Goal: Task Accomplishment & Management: Use online tool/utility

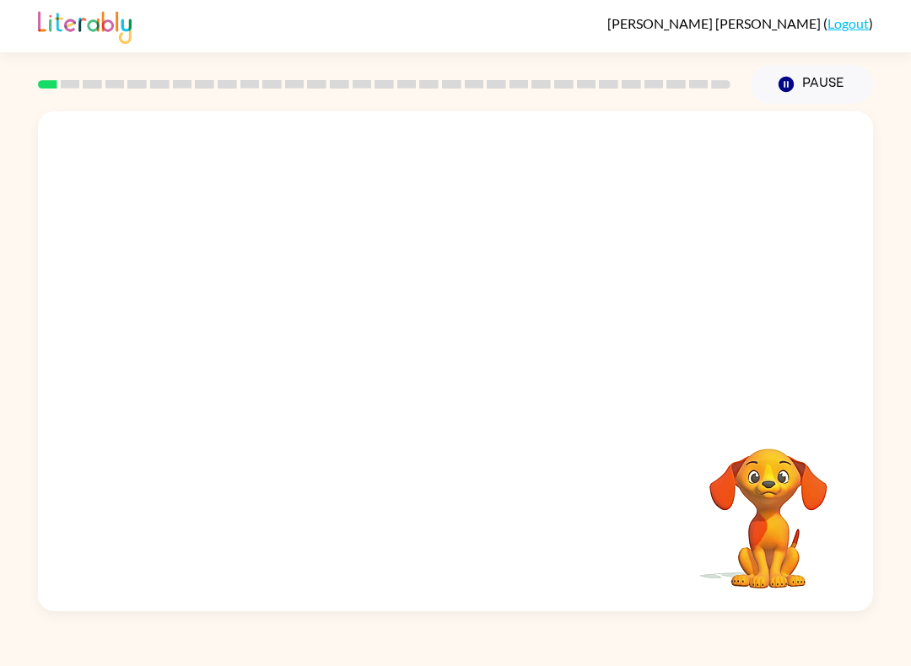
click at [757, 512] on video "Your browser must support playing .mp4 files to use Literably. Please try using…" at bounding box center [768, 506] width 169 height 169
click at [795, 487] on video "Your browser must support playing .mp4 files to use Literably. Please try using…" at bounding box center [768, 506] width 169 height 169
click at [680, 509] on div "Your browser must support playing .mp4 files to use Literably. Please try using…" at bounding box center [455, 361] width 835 height 500
click at [680, 508] on div "Your browser must support playing .mp4 files to use Literably. Please try using…" at bounding box center [455, 361] width 835 height 500
click at [659, 492] on div "Your browser must support playing .mp4 files to use Literably. Please try using…" at bounding box center [455, 361] width 835 height 500
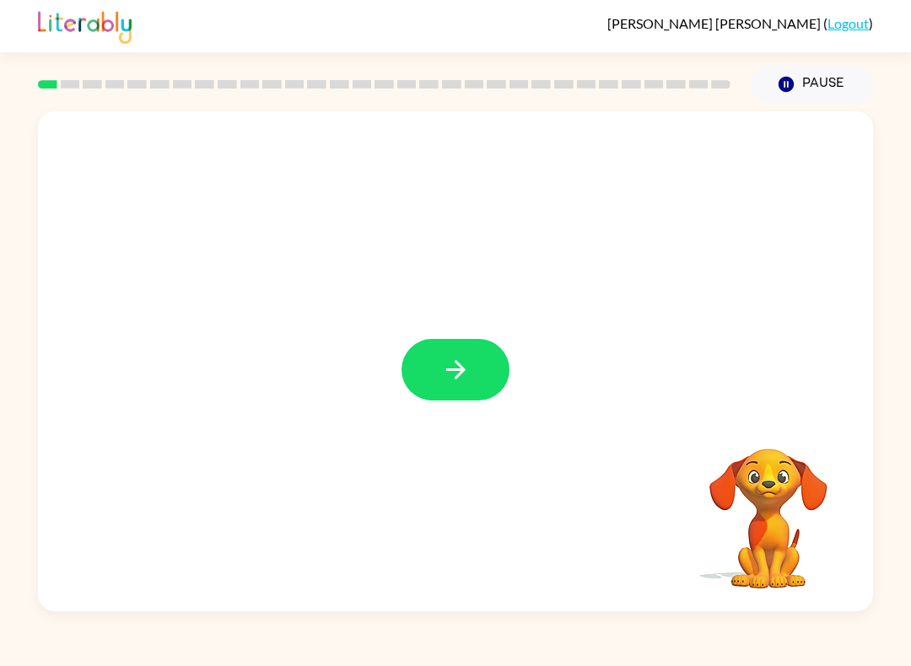
click at [468, 370] on icon "button" at bounding box center [456, 370] width 30 height 30
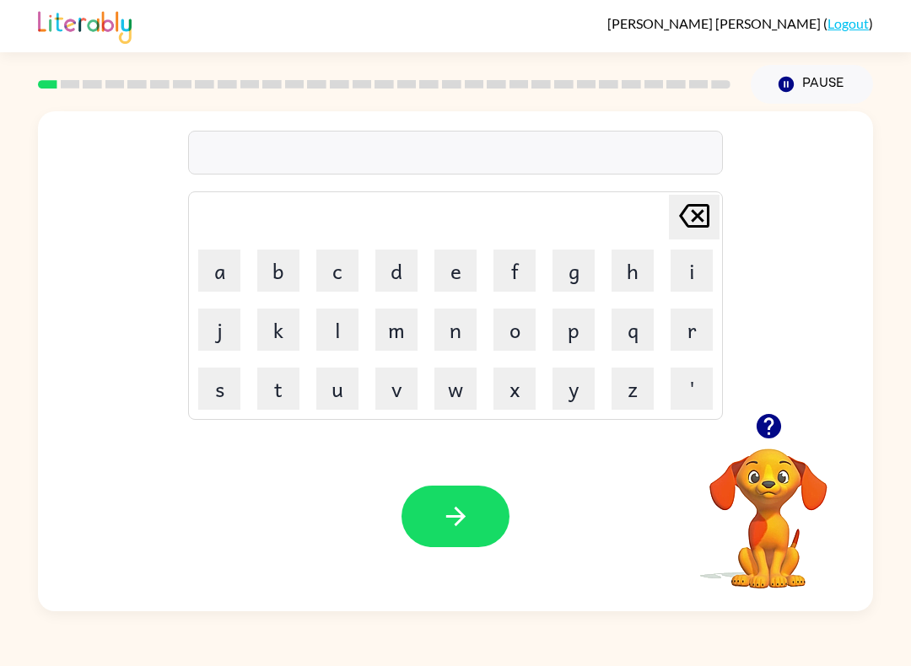
click at [219, 395] on button "s" at bounding box center [219, 389] width 42 height 42
click at [632, 272] on button "h" at bounding box center [632, 271] width 42 height 42
click at [334, 385] on button "u" at bounding box center [337, 389] width 42 height 42
click at [232, 405] on button "s" at bounding box center [219, 389] width 42 height 42
click at [633, 272] on button "h" at bounding box center [632, 271] width 42 height 42
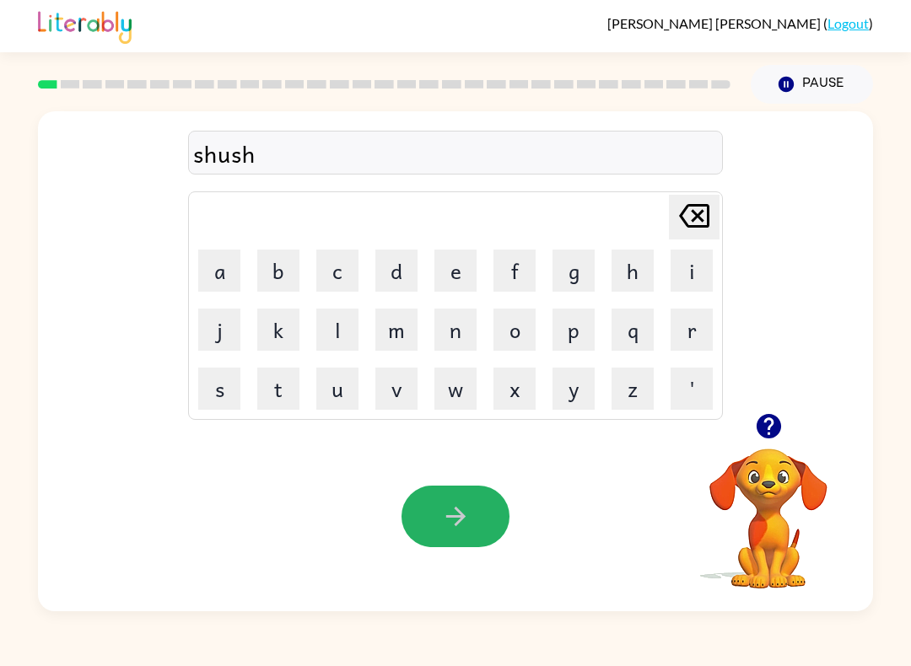
click at [472, 519] on button "button" at bounding box center [455, 517] width 108 height 62
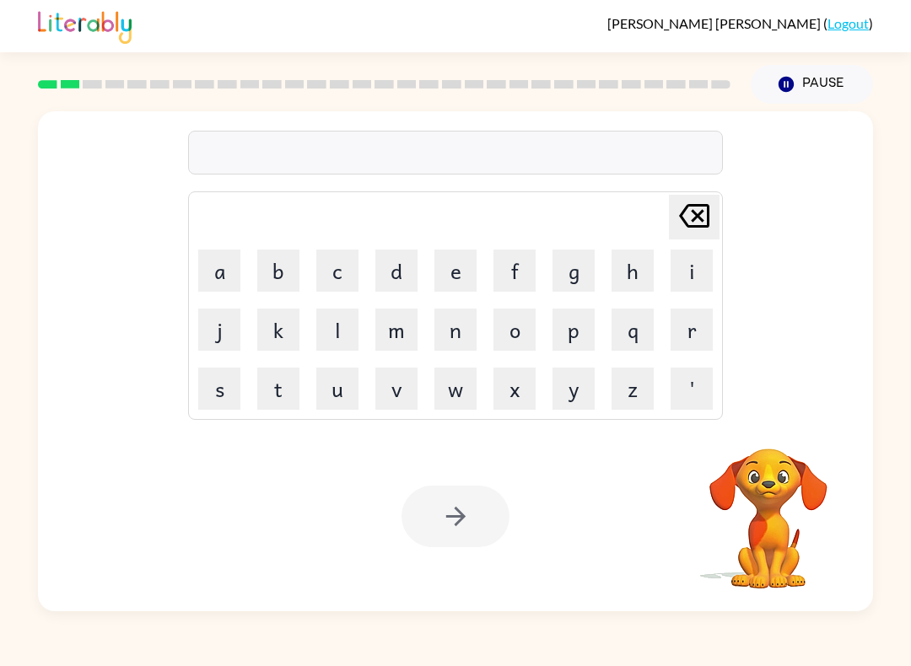
click at [218, 267] on button "a" at bounding box center [219, 271] width 42 height 42
click at [570, 331] on button "p" at bounding box center [573, 330] width 42 height 42
click at [575, 322] on button "p" at bounding box center [573, 330] width 42 height 42
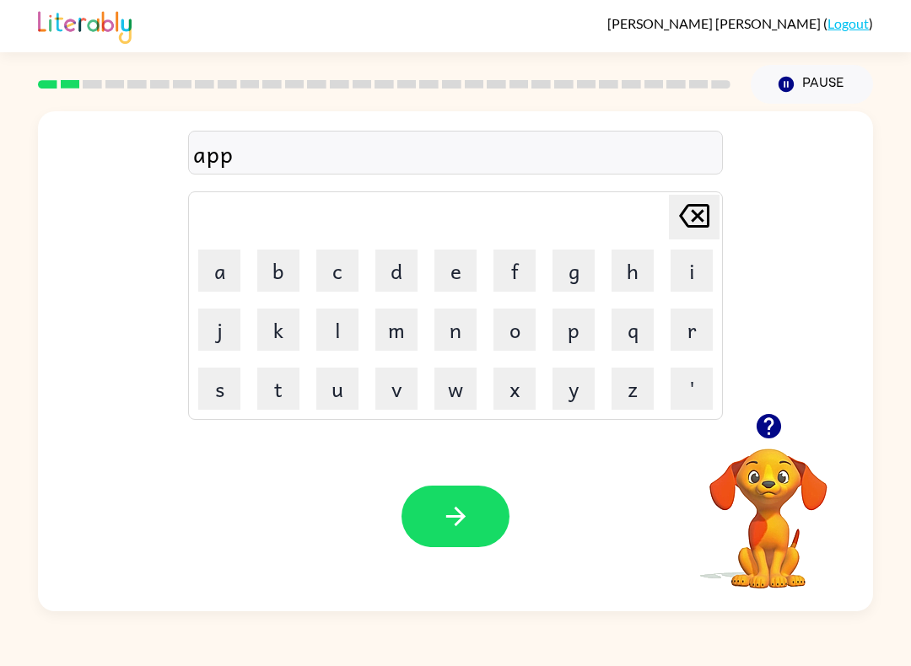
click at [455, 266] on button "e" at bounding box center [455, 271] width 42 height 42
click at [217, 268] on button "a" at bounding box center [219, 271] width 42 height 42
click at [687, 329] on button "r" at bounding box center [691, 330] width 42 height 42
click at [329, 273] on button "c" at bounding box center [337, 271] width 42 height 42
click at [695, 208] on icon "[PERSON_NAME] last character input" at bounding box center [694, 216] width 40 height 40
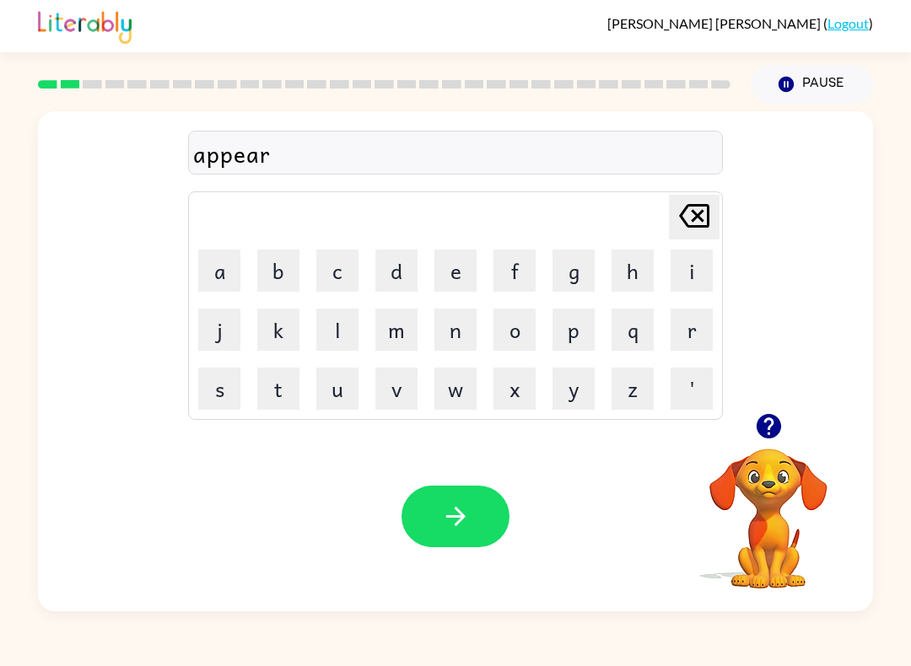
click at [459, 268] on button "e" at bounding box center [455, 271] width 42 height 42
click at [453, 329] on button "n" at bounding box center [455, 330] width 42 height 42
click at [342, 262] on button "c" at bounding box center [337, 271] width 42 height 42
click at [451, 261] on button "e" at bounding box center [455, 271] width 42 height 42
click at [212, 382] on button "s" at bounding box center [219, 389] width 42 height 42
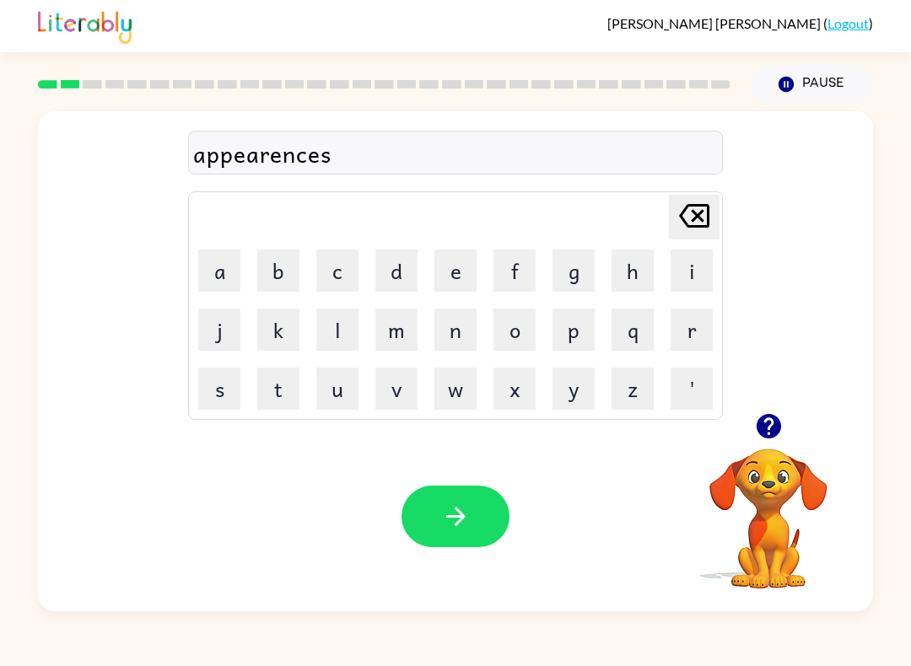
click at [491, 492] on button "button" at bounding box center [455, 517] width 108 height 62
click at [698, 331] on button "r" at bounding box center [691, 330] width 42 height 42
click at [459, 282] on button "e" at bounding box center [455, 271] width 42 height 42
click at [218, 264] on button "a" at bounding box center [219, 271] width 42 height 42
click at [333, 324] on button "l" at bounding box center [337, 330] width 42 height 42
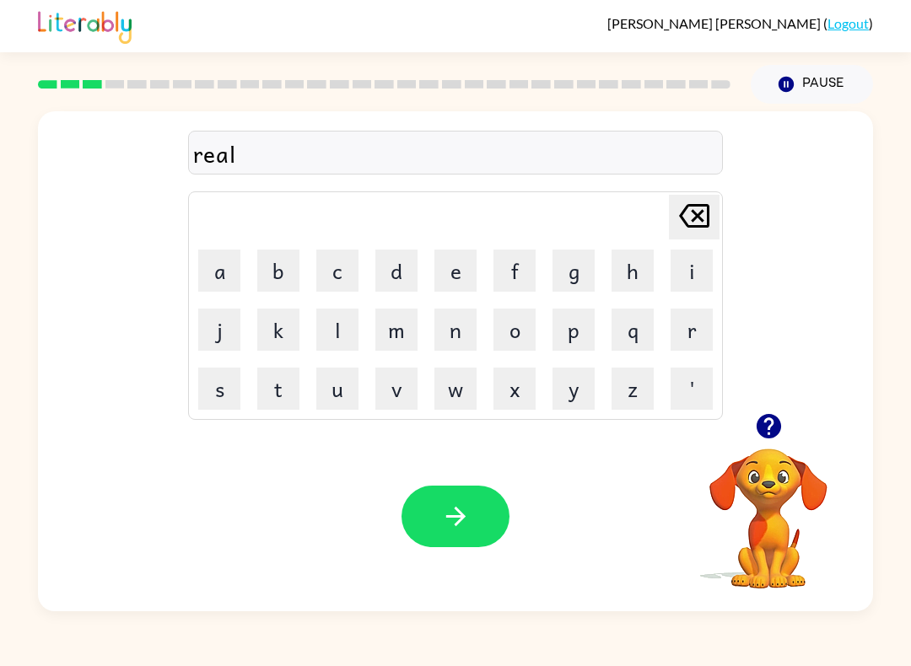
click at [690, 275] on button "i" at bounding box center [691, 271] width 42 height 42
click at [282, 374] on button "t" at bounding box center [278, 389] width 42 height 42
click at [574, 393] on button "y" at bounding box center [573, 389] width 42 height 42
click at [464, 520] on icon "button" at bounding box center [456, 517] width 30 height 30
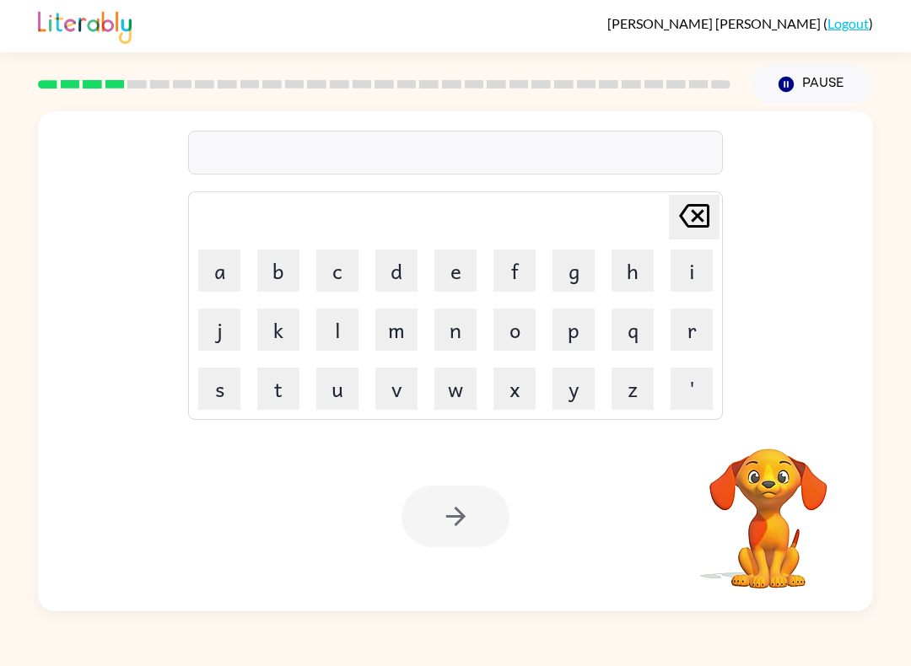
click at [445, 260] on button "e" at bounding box center [455, 271] width 42 height 42
click at [342, 321] on button "l" at bounding box center [337, 330] width 42 height 42
click at [679, 274] on button "i" at bounding box center [691, 271] width 42 height 42
click at [394, 328] on button "m" at bounding box center [396, 330] width 42 height 42
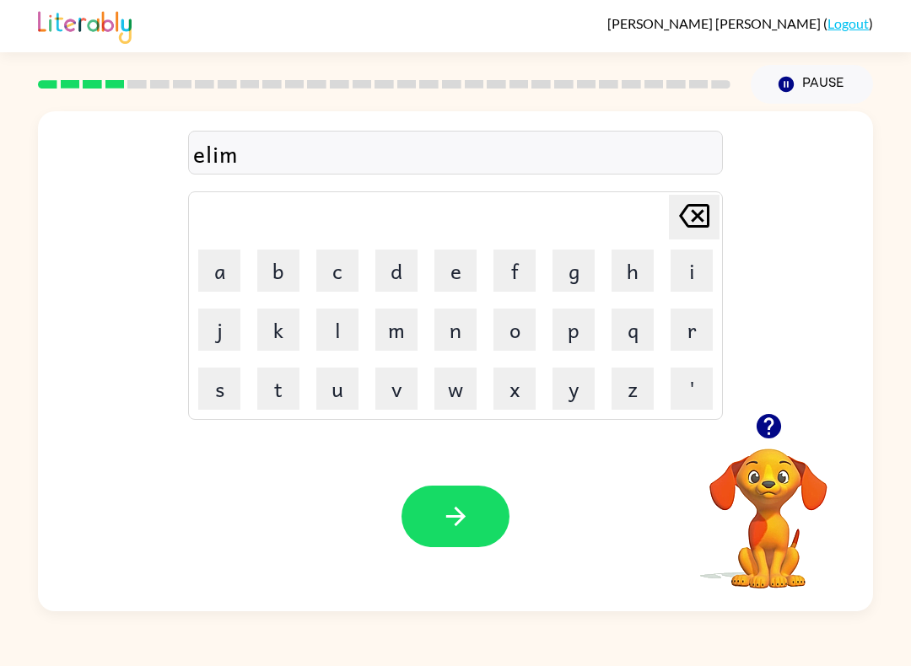
click at [681, 268] on button "i" at bounding box center [691, 271] width 42 height 42
click at [455, 340] on button "n" at bounding box center [455, 330] width 42 height 42
click at [215, 278] on button "a" at bounding box center [219, 271] width 42 height 42
click at [273, 379] on button "t" at bounding box center [278, 389] width 42 height 42
click at [453, 282] on button "e" at bounding box center [455, 271] width 42 height 42
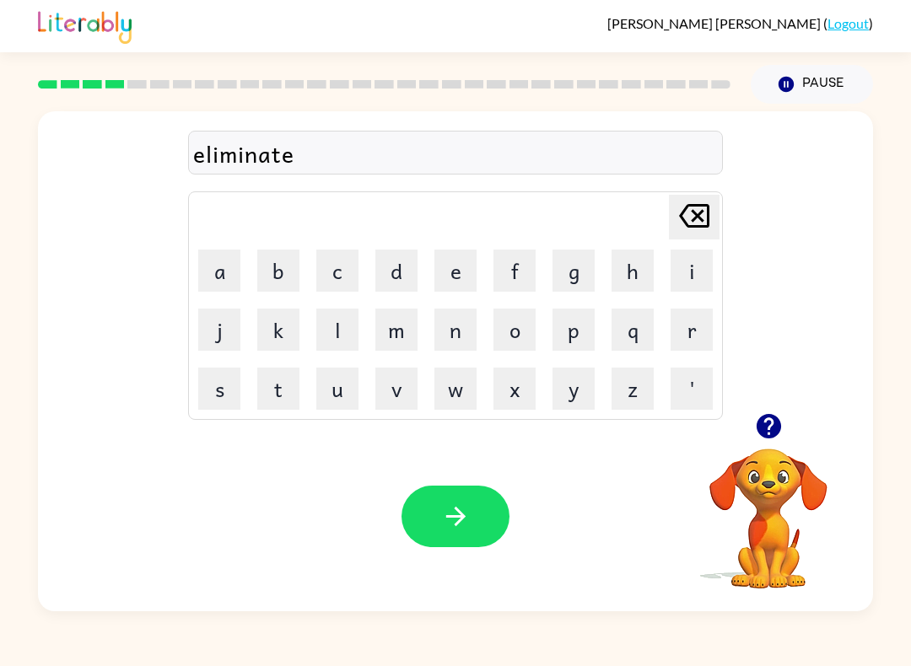
click at [473, 505] on button "button" at bounding box center [455, 517] width 108 height 62
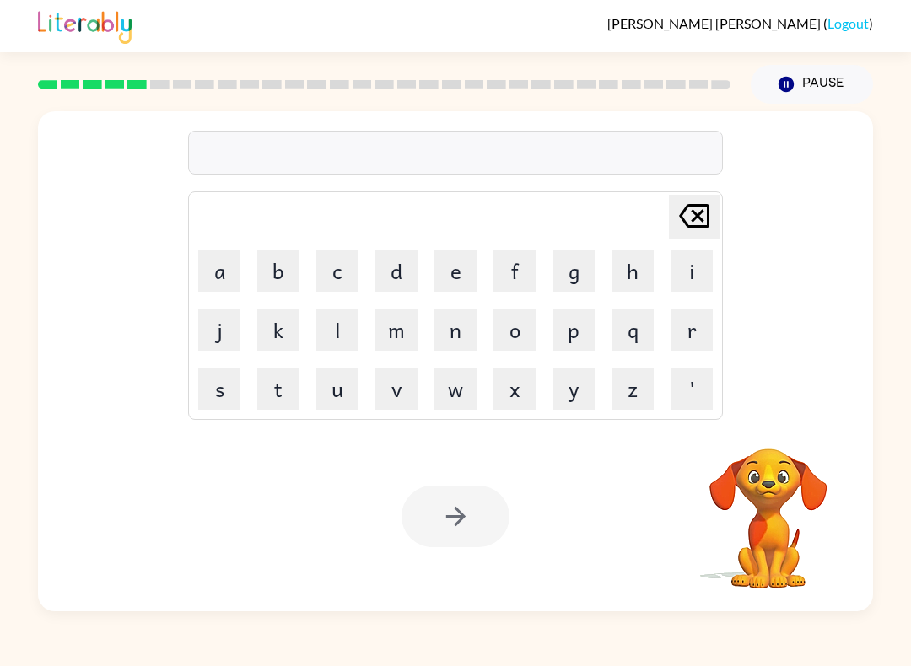
click at [395, 257] on button "d" at bounding box center [396, 271] width 42 height 42
click at [335, 393] on button "u" at bounding box center [337, 389] width 42 height 42
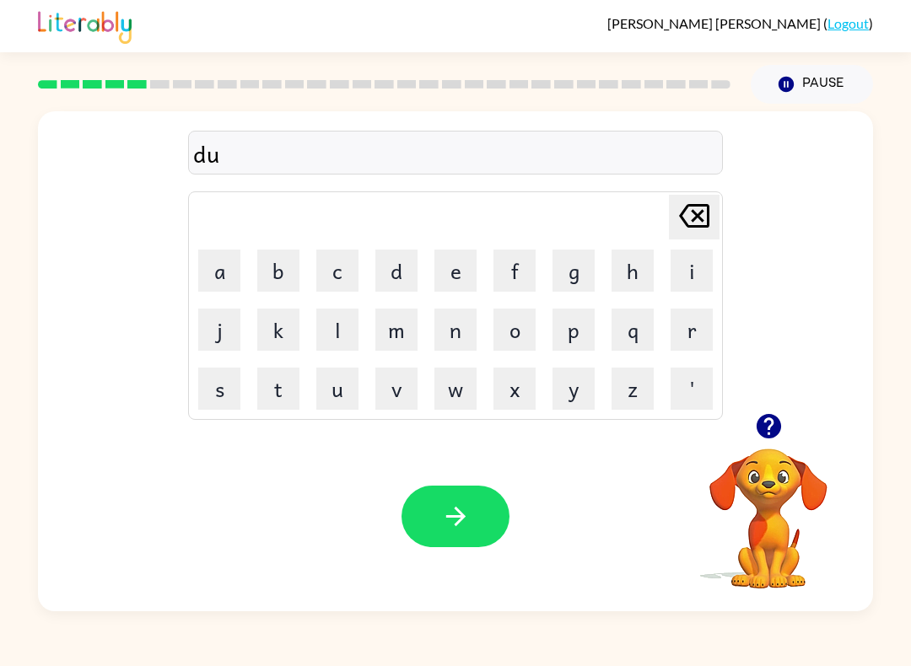
click at [584, 326] on button "p" at bounding box center [573, 330] width 42 height 42
click at [336, 319] on button "l" at bounding box center [337, 330] width 42 height 42
click at [692, 271] on button "i" at bounding box center [691, 271] width 42 height 42
click at [348, 272] on button "c" at bounding box center [337, 271] width 42 height 42
click at [216, 277] on button "a" at bounding box center [219, 271] width 42 height 42
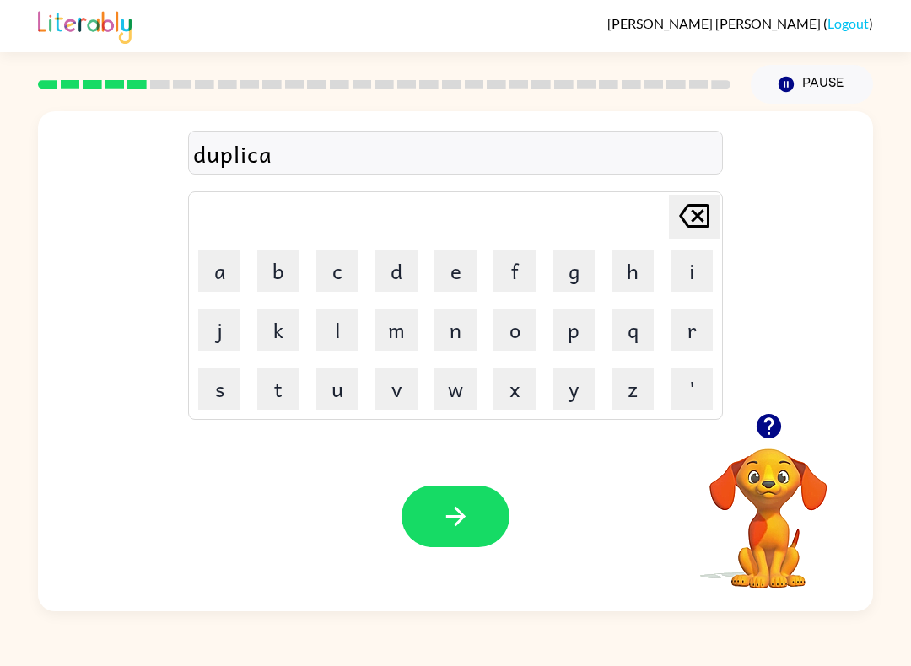
click at [281, 380] on button "t" at bounding box center [278, 389] width 42 height 42
click at [459, 279] on button "e" at bounding box center [455, 271] width 42 height 42
click at [473, 530] on button "button" at bounding box center [455, 517] width 108 height 62
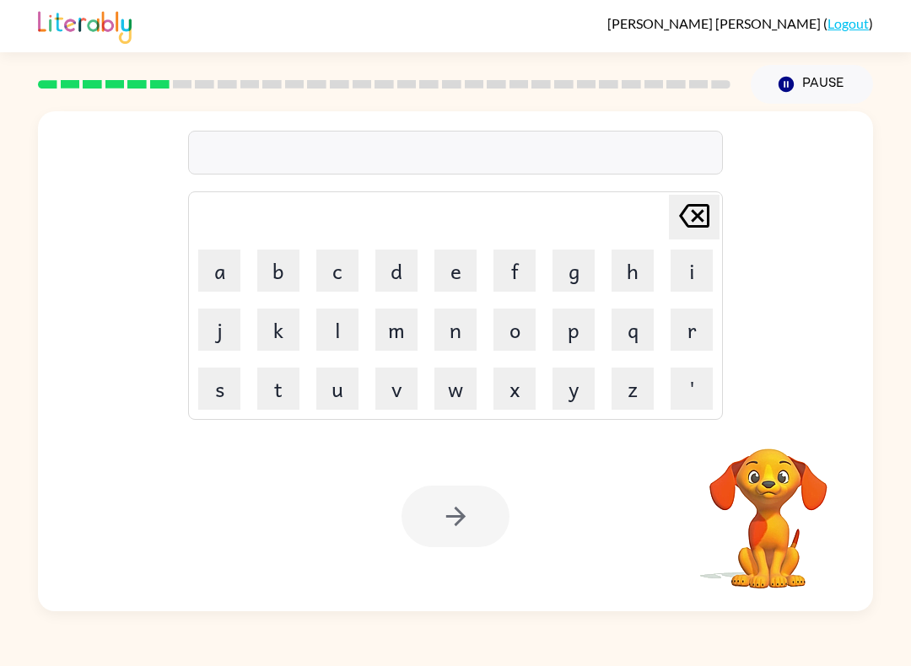
click at [212, 277] on button "a" at bounding box center [219, 271] width 42 height 42
click at [333, 267] on button "c" at bounding box center [337, 271] width 42 height 42
click at [212, 276] on button "a" at bounding box center [219, 271] width 42 height 42
click at [284, 388] on button "t" at bounding box center [278, 389] width 42 height 42
click at [686, 274] on button "i" at bounding box center [691, 271] width 42 height 42
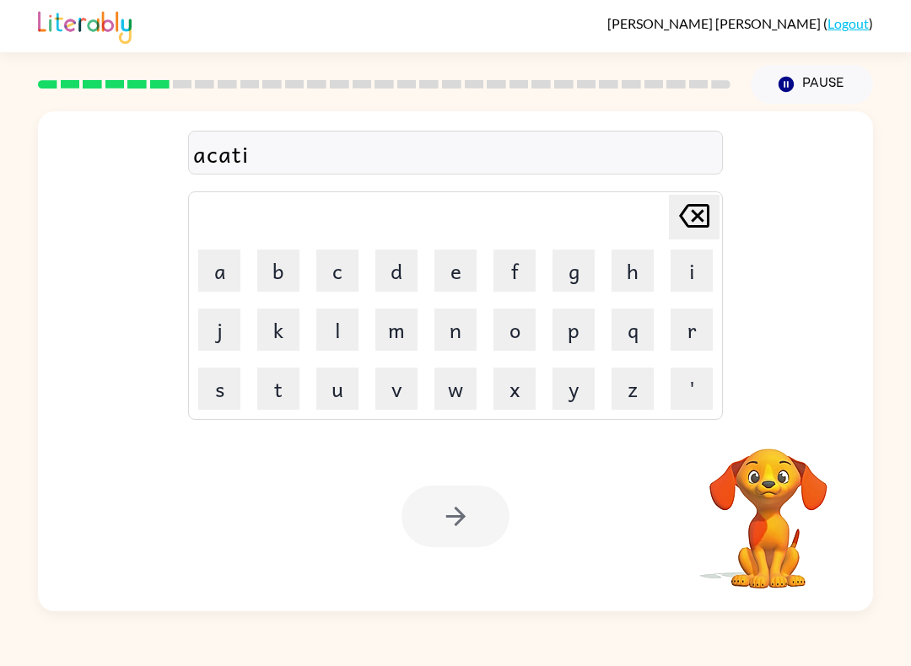
click at [519, 329] on button "o" at bounding box center [514, 330] width 42 height 42
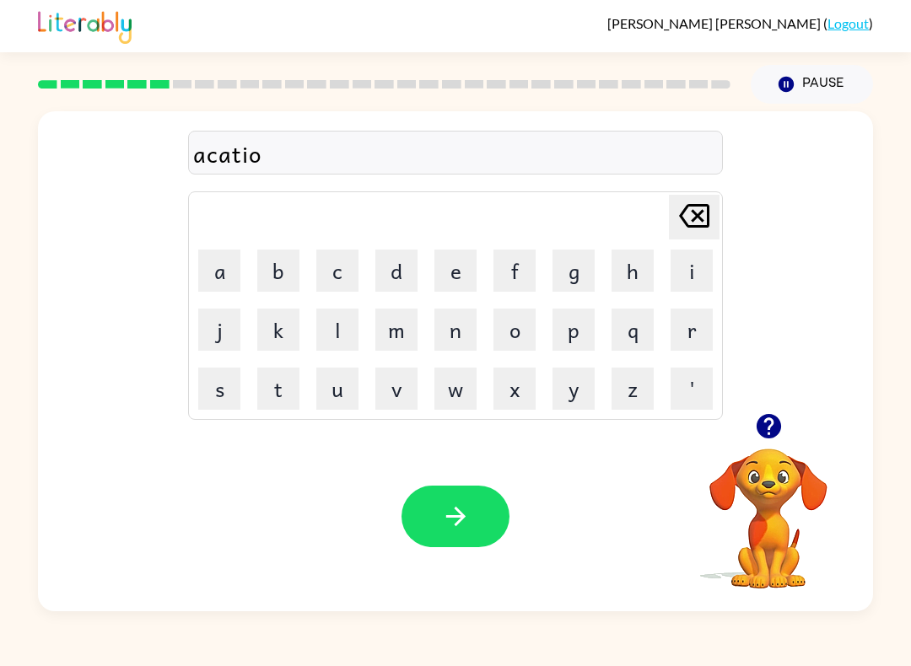
click at [455, 334] on button "n" at bounding box center [455, 330] width 42 height 42
click at [198, 162] on div "acation" at bounding box center [455, 153] width 525 height 35
click at [691, 216] on icon "[PERSON_NAME] last character input" at bounding box center [694, 216] width 40 height 40
click at [690, 215] on icon "[PERSON_NAME] last character input" at bounding box center [694, 216] width 40 height 40
click at [692, 221] on icon at bounding box center [694, 216] width 30 height 24
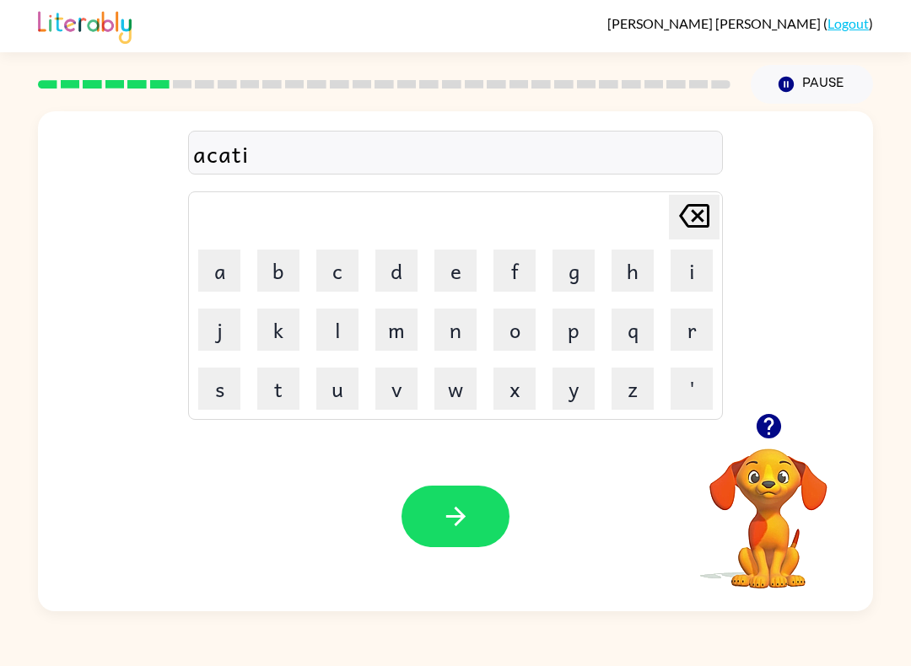
click at [692, 220] on icon at bounding box center [694, 216] width 30 height 24
click at [709, 222] on icon at bounding box center [694, 216] width 30 height 24
click at [708, 222] on icon at bounding box center [694, 216] width 30 height 24
click at [705, 221] on icon "[PERSON_NAME] last character input" at bounding box center [694, 216] width 40 height 40
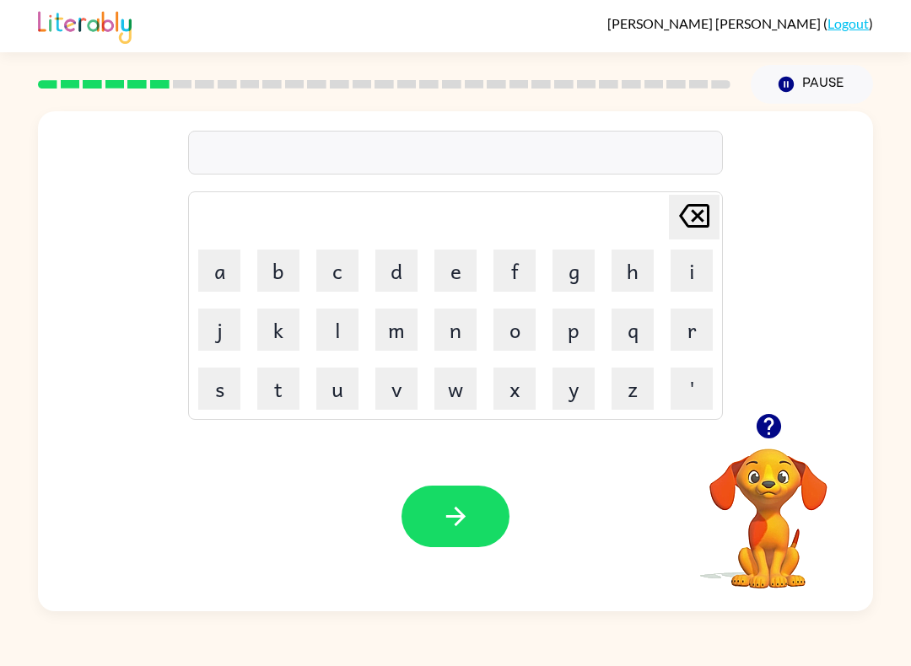
click at [401, 381] on button "v" at bounding box center [396, 389] width 42 height 42
click at [208, 264] on button "a" at bounding box center [219, 271] width 42 height 42
click at [348, 266] on button "c" at bounding box center [337, 271] width 42 height 42
click at [209, 267] on button "a" at bounding box center [219, 271] width 42 height 42
click at [277, 375] on button "t" at bounding box center [278, 389] width 42 height 42
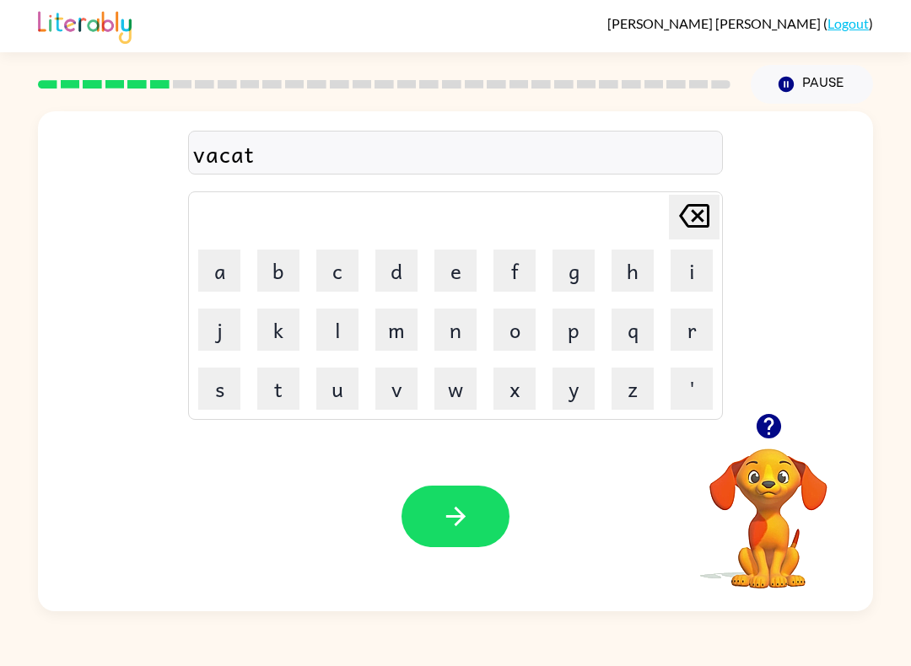
click at [678, 264] on button "i" at bounding box center [691, 271] width 42 height 42
click at [500, 323] on button "o" at bounding box center [514, 330] width 42 height 42
click at [455, 328] on button "n" at bounding box center [455, 330] width 42 height 42
click at [477, 503] on button "button" at bounding box center [455, 517] width 108 height 62
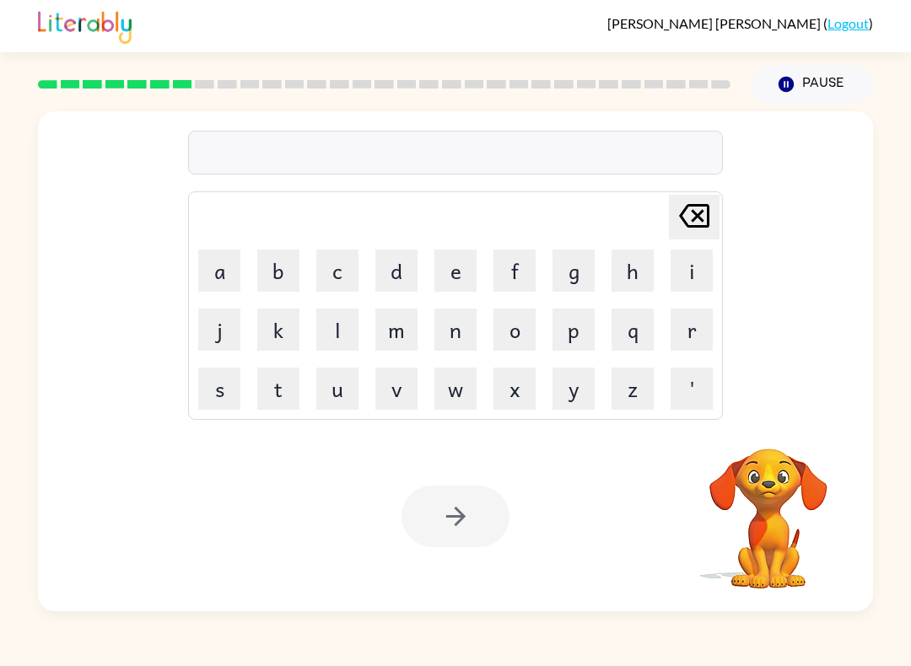
click at [583, 325] on button "p" at bounding box center [573, 330] width 42 height 42
click at [331, 381] on button "u" at bounding box center [337, 389] width 42 height 42
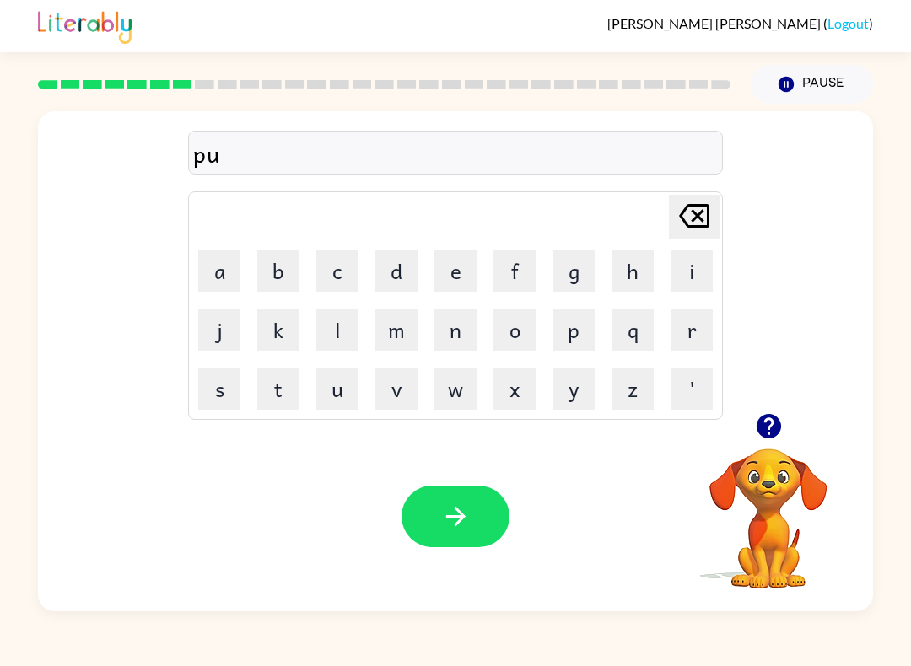
click at [406, 266] on button "d" at bounding box center [396, 271] width 42 height 42
click at [322, 320] on button "l" at bounding box center [337, 330] width 42 height 42
click at [443, 271] on button "e" at bounding box center [455, 271] width 42 height 42
click at [480, 523] on button "button" at bounding box center [455, 517] width 108 height 62
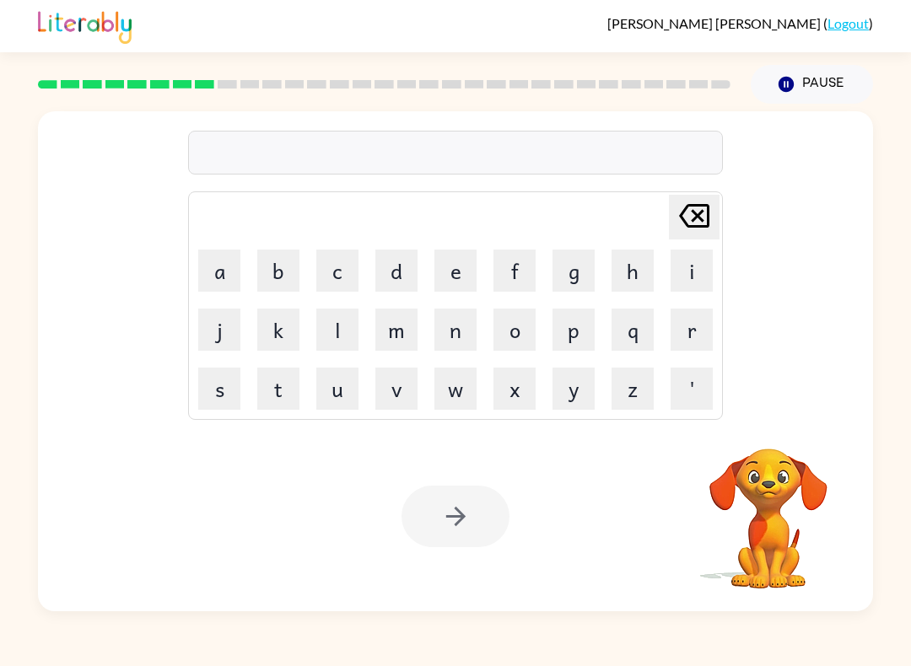
click at [576, 324] on button "p" at bounding box center [573, 330] width 42 height 42
click at [212, 272] on button "a" at bounding box center [219, 271] width 42 height 42
click at [687, 326] on button "r" at bounding box center [691, 330] width 42 height 42
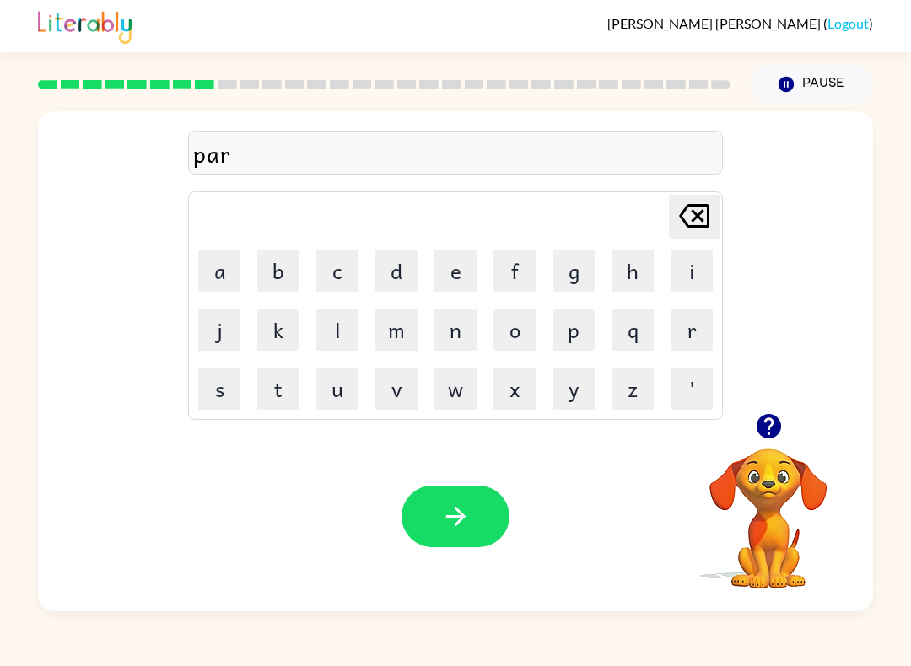
click at [271, 380] on button "t" at bounding box center [278, 389] width 42 height 42
click at [689, 273] on button "i" at bounding box center [691, 271] width 42 height 42
click at [332, 263] on button "c" at bounding box center [337, 271] width 42 height 42
click at [324, 329] on button "l" at bounding box center [337, 330] width 42 height 42
click at [459, 273] on button "e" at bounding box center [455, 271] width 42 height 42
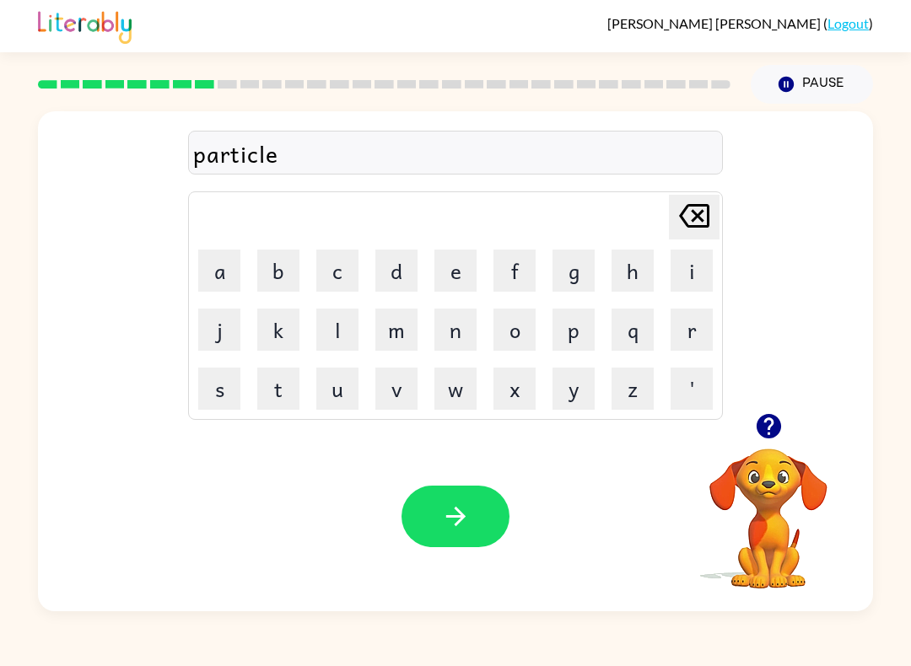
click at [477, 511] on button "button" at bounding box center [455, 517] width 108 height 62
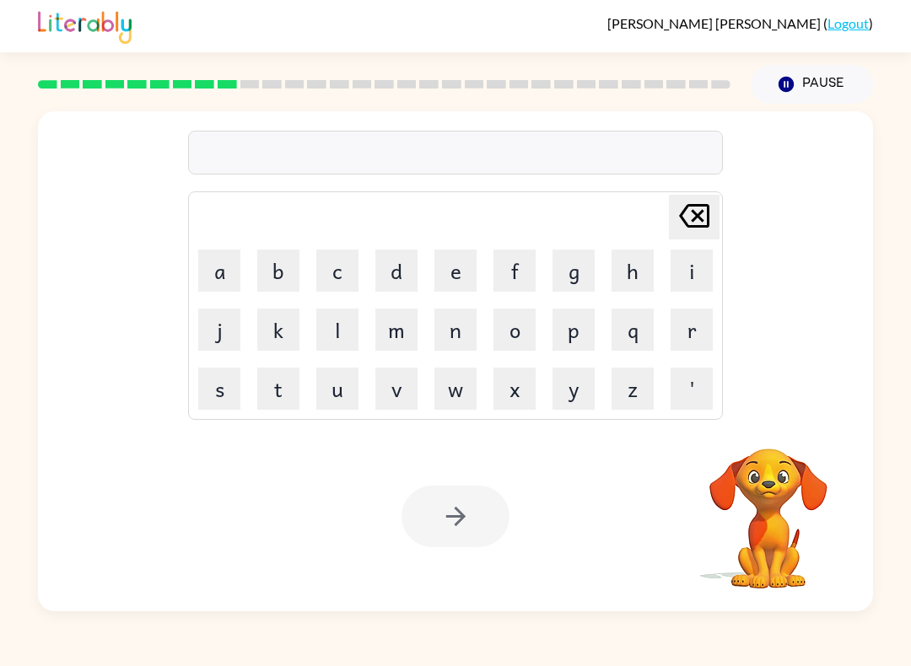
click at [689, 323] on button "r" at bounding box center [691, 330] width 42 height 42
click at [460, 259] on button "e" at bounding box center [455, 271] width 42 height 42
click at [334, 267] on button "c" at bounding box center [337, 271] width 42 height 42
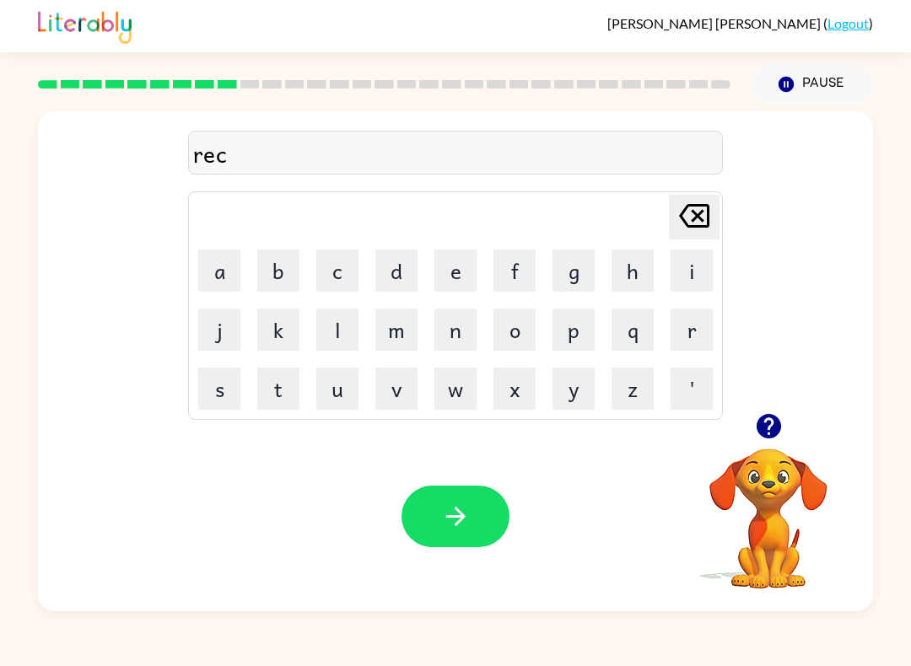
click at [215, 275] on button "a" at bounding box center [219, 271] width 42 height 42
click at [578, 327] on button "p" at bounding box center [573, 330] width 42 height 42
click at [279, 381] on button "t" at bounding box center [278, 389] width 42 height 42
click at [344, 385] on button "u" at bounding box center [337, 389] width 42 height 42
click at [690, 331] on button "r" at bounding box center [691, 330] width 42 height 42
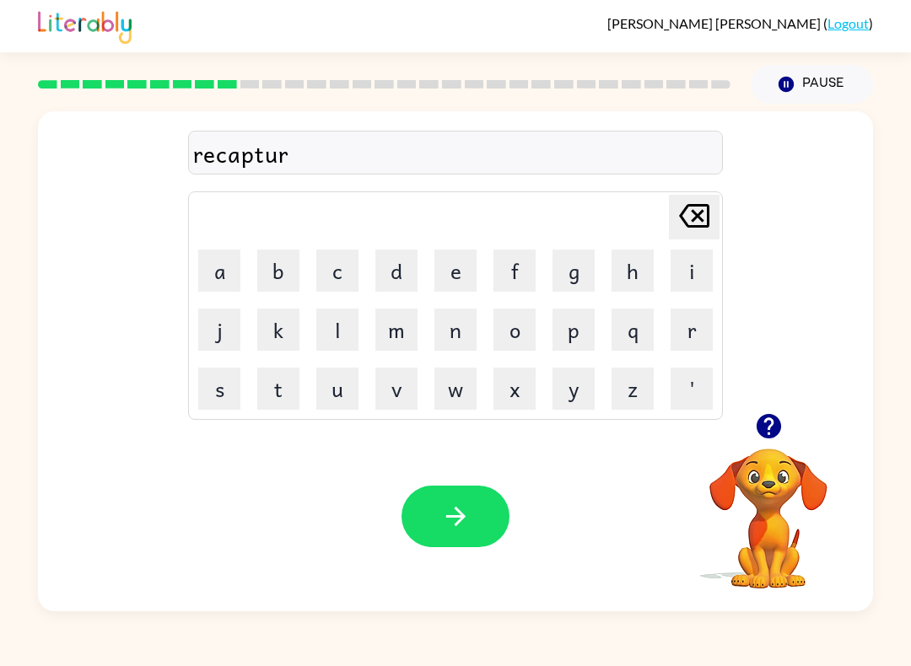
click at [780, 497] on video "Your browser must support playing .mp4 files to use Literably. Please try using…" at bounding box center [768, 506] width 169 height 169
click at [463, 265] on button "e" at bounding box center [455, 271] width 42 height 42
click at [479, 527] on button "button" at bounding box center [455, 517] width 108 height 62
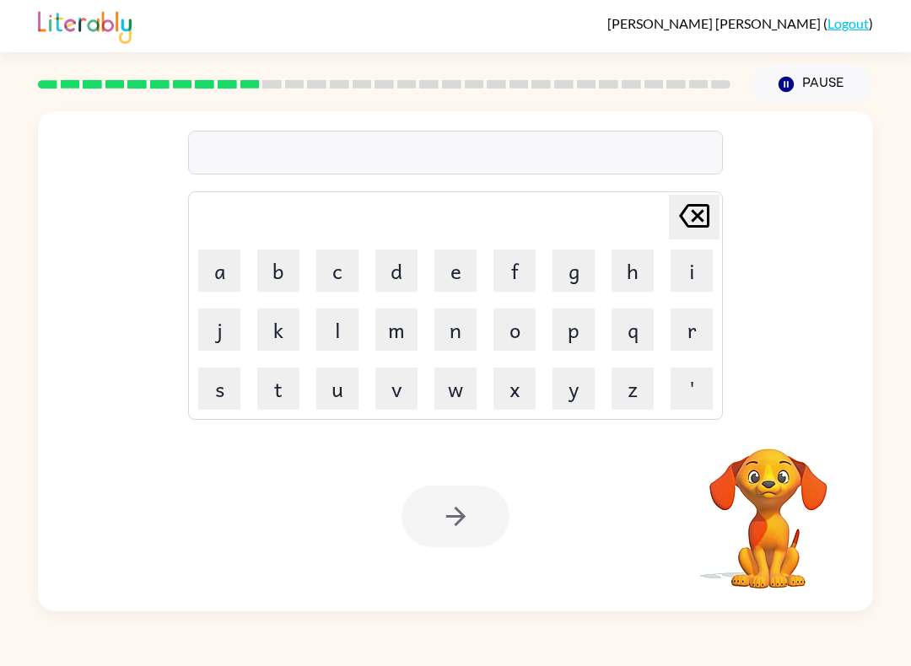
click at [578, 328] on button "p" at bounding box center [573, 330] width 42 height 42
click at [685, 330] on button "r" at bounding box center [691, 330] width 42 height 42
click at [455, 256] on button "e" at bounding box center [455, 271] width 42 height 42
click at [212, 383] on button "s" at bounding box center [219, 389] width 42 height 42
click at [331, 262] on button "c" at bounding box center [337, 271] width 42 height 42
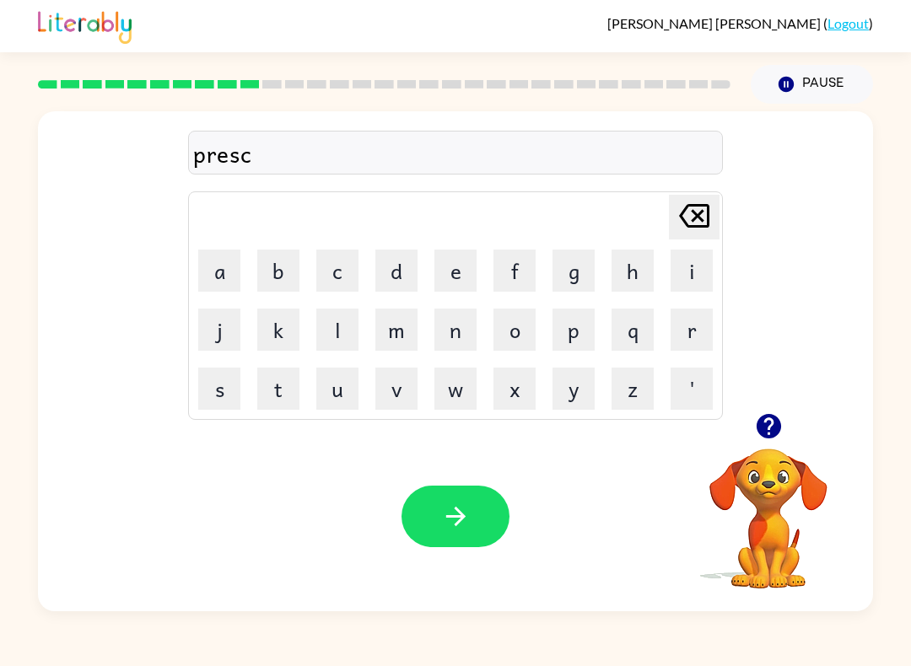
click at [628, 272] on button "h" at bounding box center [632, 271] width 42 height 42
click at [533, 320] on button "o" at bounding box center [514, 330] width 42 height 42
click at [326, 320] on button "l" at bounding box center [337, 330] width 42 height 42
click at [485, 503] on button "button" at bounding box center [455, 517] width 108 height 62
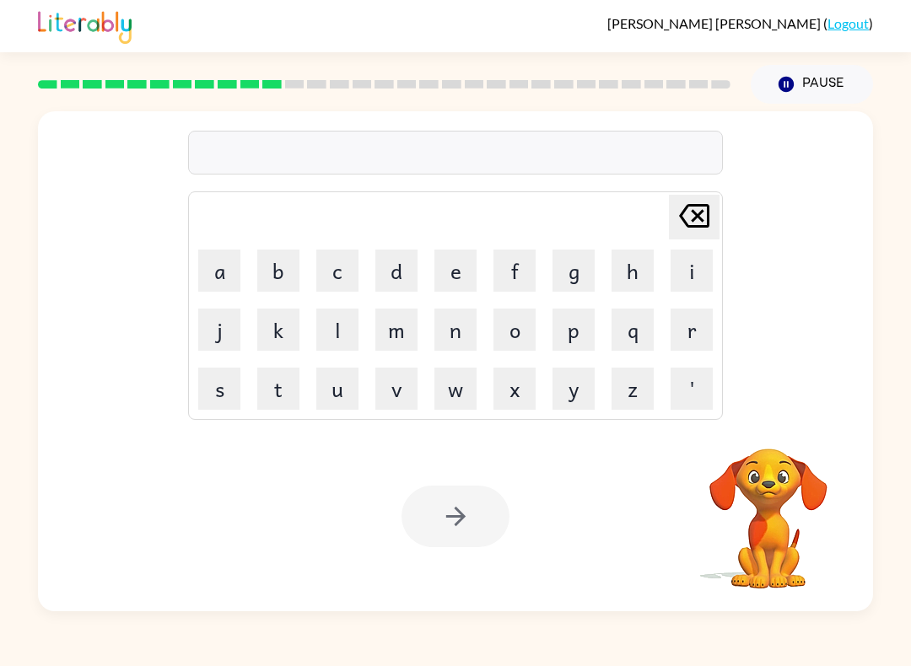
click at [334, 261] on button "c" at bounding box center [337, 271] width 42 height 42
click at [683, 333] on button "r" at bounding box center [691, 330] width 42 height 42
click at [216, 263] on button "a" at bounding box center [219, 271] width 42 height 42
click at [415, 382] on button "v" at bounding box center [396, 389] width 42 height 42
click at [440, 274] on button "e" at bounding box center [455, 271] width 42 height 42
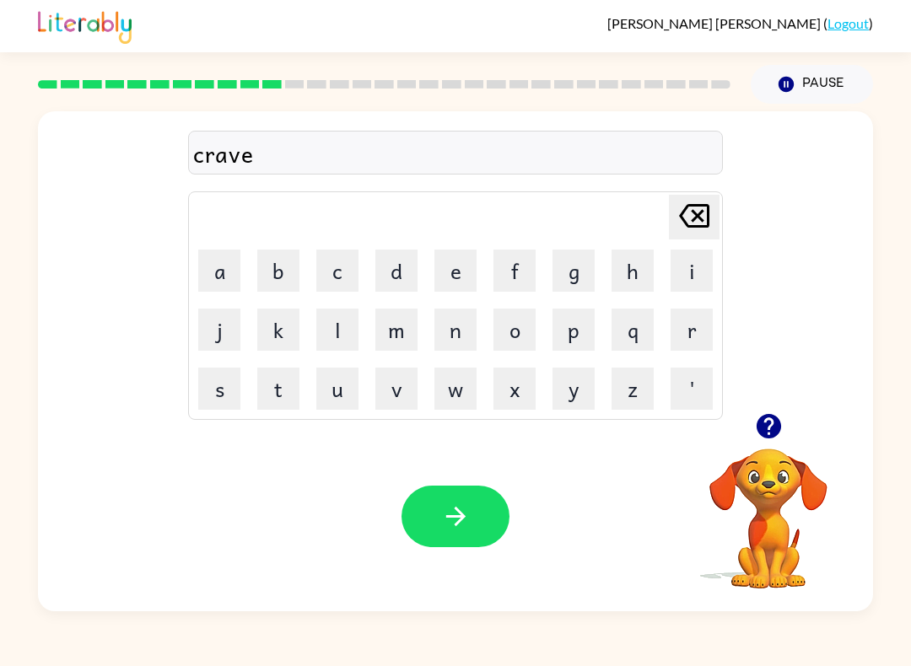
click at [475, 513] on button "button" at bounding box center [455, 517] width 108 height 62
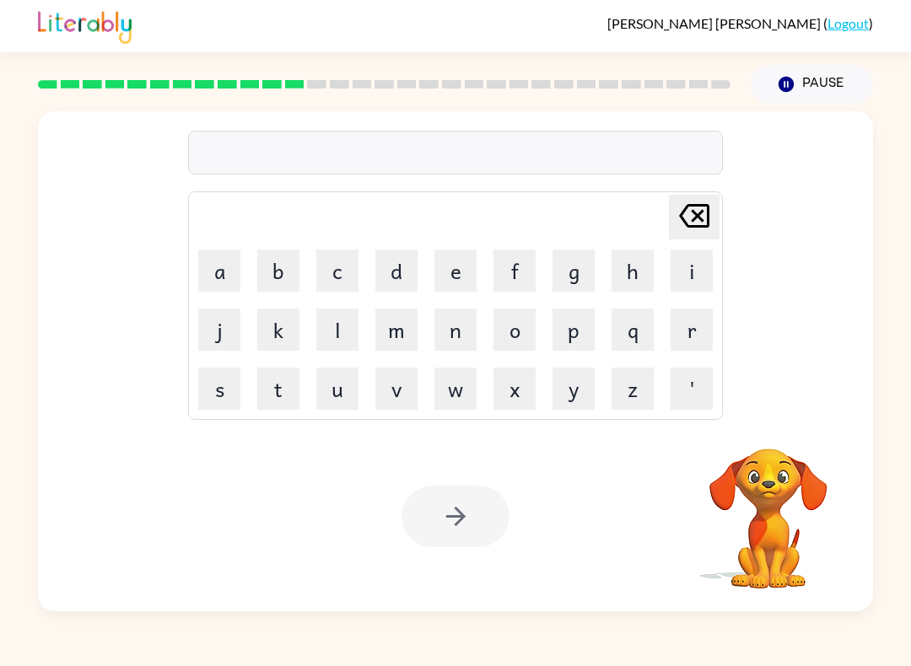
click at [397, 254] on button "d" at bounding box center [396, 271] width 42 height 42
click at [690, 270] on button "i" at bounding box center [691, 271] width 42 height 42
click at [338, 272] on button "c" at bounding box center [337, 271] width 42 height 42
click at [267, 406] on button "t" at bounding box center [278, 389] width 42 height 42
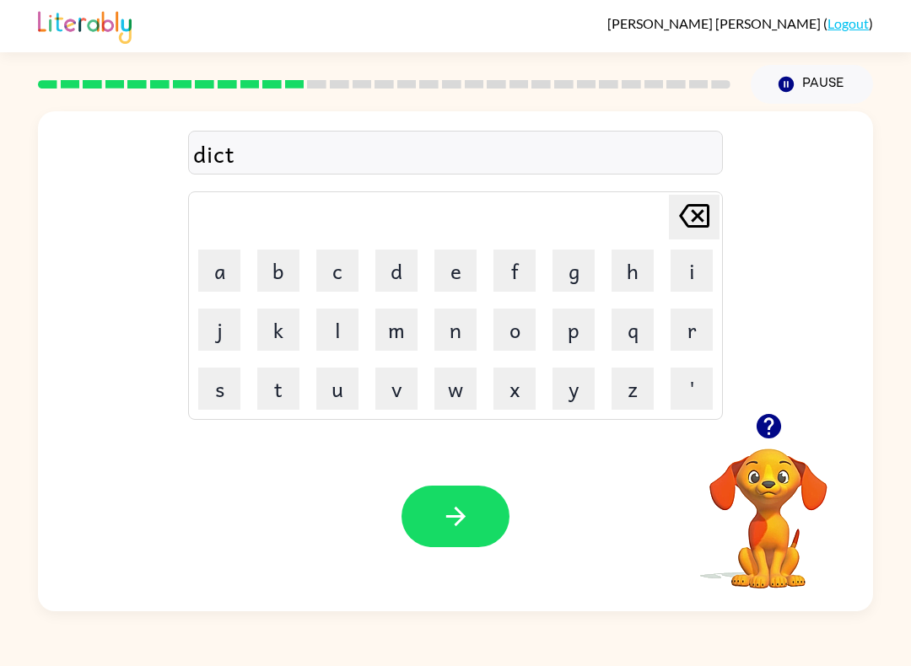
click at [215, 274] on button "a" at bounding box center [219, 271] width 42 height 42
click at [298, 380] on button "t" at bounding box center [278, 389] width 42 height 42
click at [471, 276] on button "e" at bounding box center [455, 271] width 42 height 42
click at [476, 516] on button "button" at bounding box center [455, 517] width 108 height 62
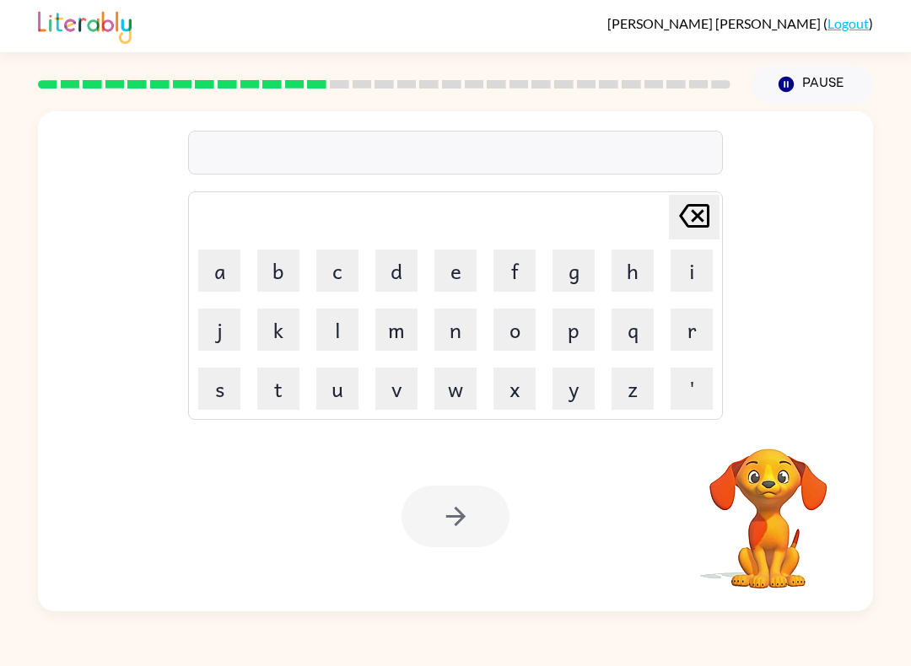
click at [574, 325] on button "p" at bounding box center [573, 330] width 42 height 42
click at [221, 274] on button "a" at bounding box center [219, 271] width 42 height 42
click at [570, 385] on button "y" at bounding box center [573, 389] width 42 height 42
click at [399, 336] on button "m" at bounding box center [396, 330] width 42 height 42
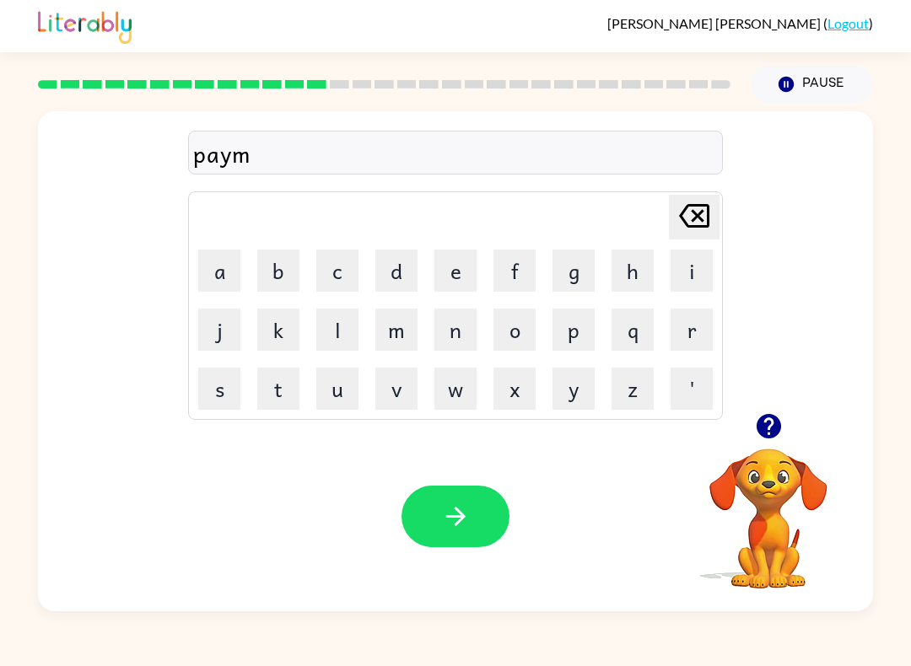
click at [455, 264] on button "e" at bounding box center [455, 271] width 42 height 42
click at [450, 325] on button "n" at bounding box center [455, 330] width 42 height 42
click at [267, 379] on button "t" at bounding box center [278, 389] width 42 height 42
click at [481, 514] on button "button" at bounding box center [455, 517] width 108 height 62
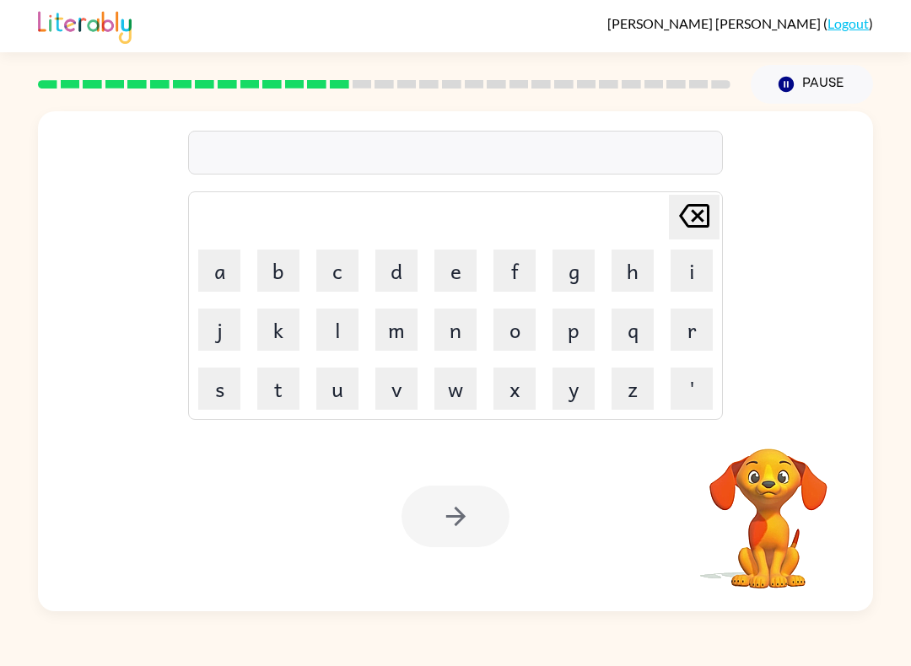
click at [397, 330] on button "m" at bounding box center [396, 330] width 42 height 42
click at [215, 259] on button "a" at bounding box center [219, 271] width 42 height 42
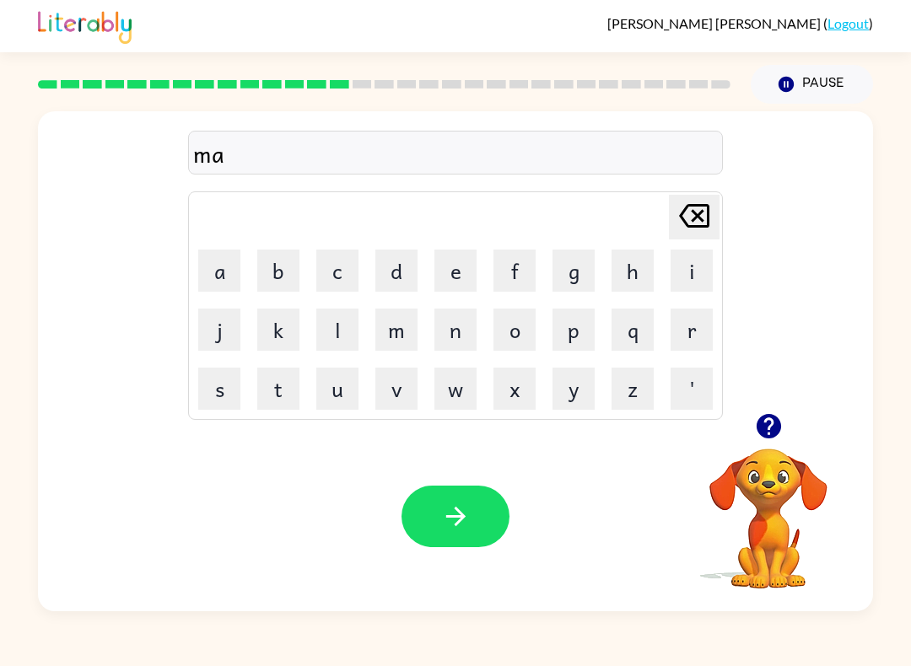
click at [217, 331] on button "j" at bounding box center [219, 330] width 42 height 42
click at [518, 331] on button "o" at bounding box center [514, 330] width 42 height 42
click at [683, 335] on button "r" at bounding box center [691, 330] width 42 height 42
click at [471, 525] on button "button" at bounding box center [455, 517] width 108 height 62
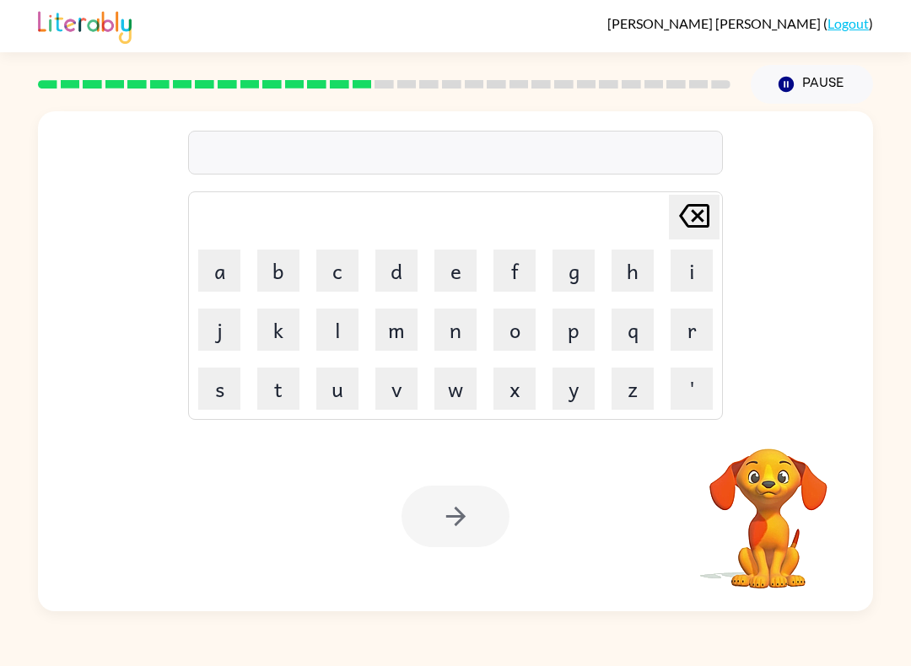
click at [219, 383] on button "s" at bounding box center [219, 389] width 42 height 42
click at [568, 327] on button "p" at bounding box center [573, 330] width 42 height 42
click at [224, 266] on button "a" at bounding box center [219, 271] width 42 height 42
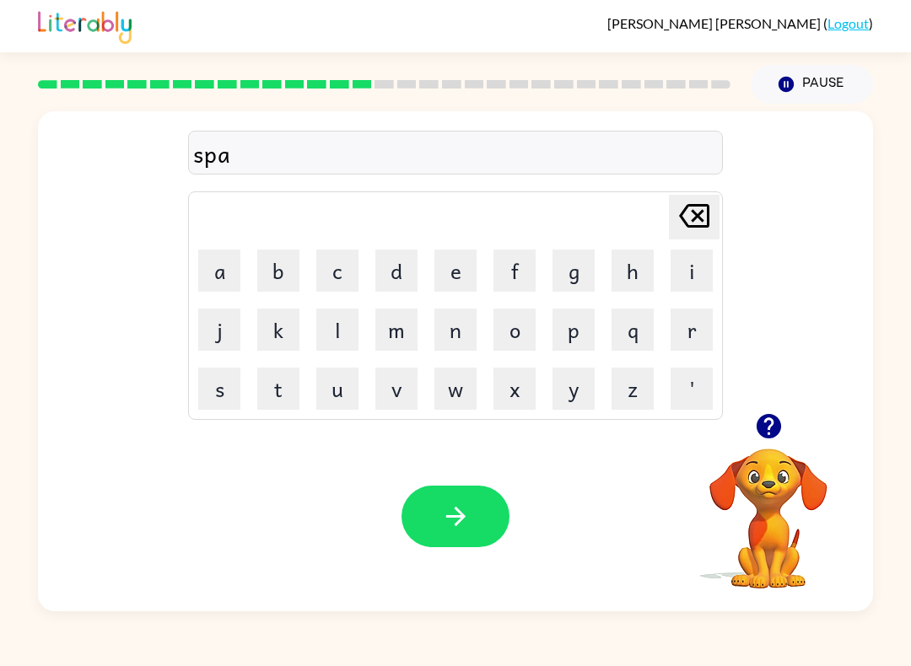
click at [684, 331] on button "r" at bounding box center [691, 330] width 42 height 42
click at [272, 320] on button "k" at bounding box center [278, 330] width 42 height 42
click at [480, 513] on button "button" at bounding box center [455, 517] width 108 height 62
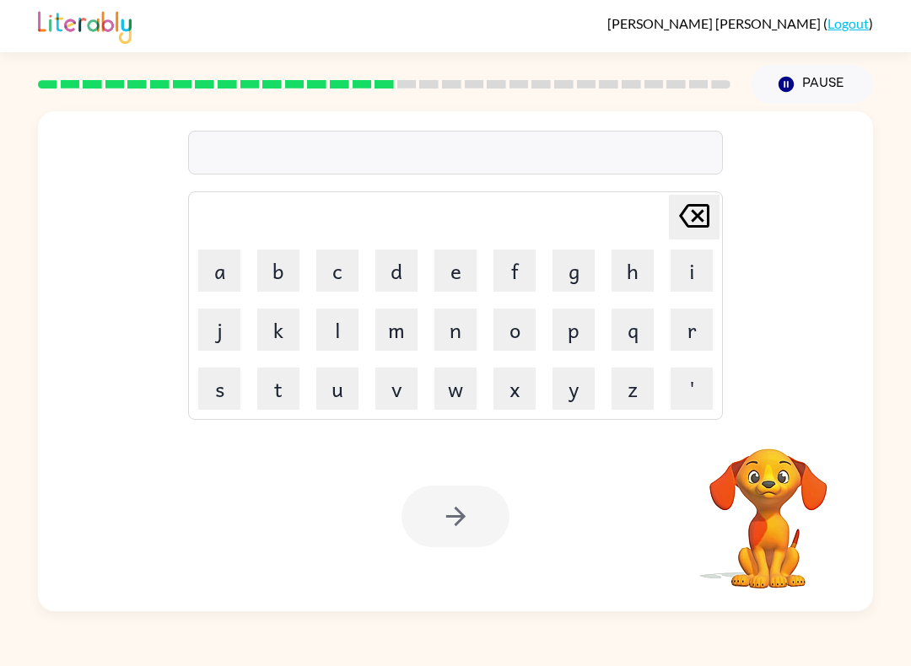
click at [581, 327] on button "p" at bounding box center [573, 330] width 42 height 42
click at [212, 266] on button "a" at bounding box center [219, 271] width 42 height 42
click at [341, 329] on button "l" at bounding box center [337, 330] width 42 height 42
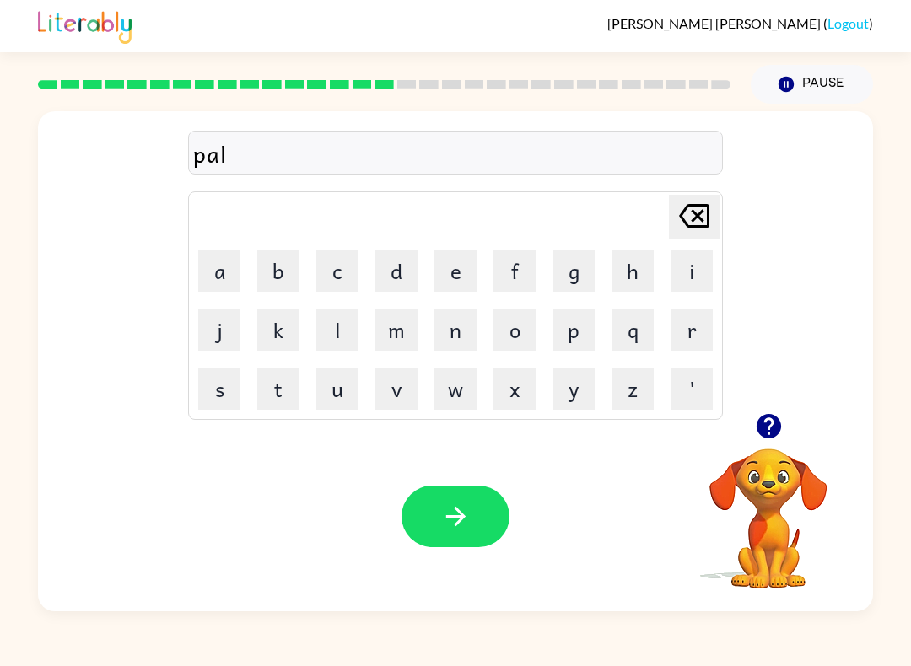
click at [478, 516] on button "button" at bounding box center [455, 517] width 108 height 62
click at [478, 515] on div at bounding box center [455, 517] width 108 height 62
click at [229, 382] on button "s" at bounding box center [219, 389] width 42 height 42
click at [631, 323] on button "q" at bounding box center [632, 330] width 42 height 42
click at [691, 216] on icon "[PERSON_NAME] last character input" at bounding box center [694, 216] width 40 height 40
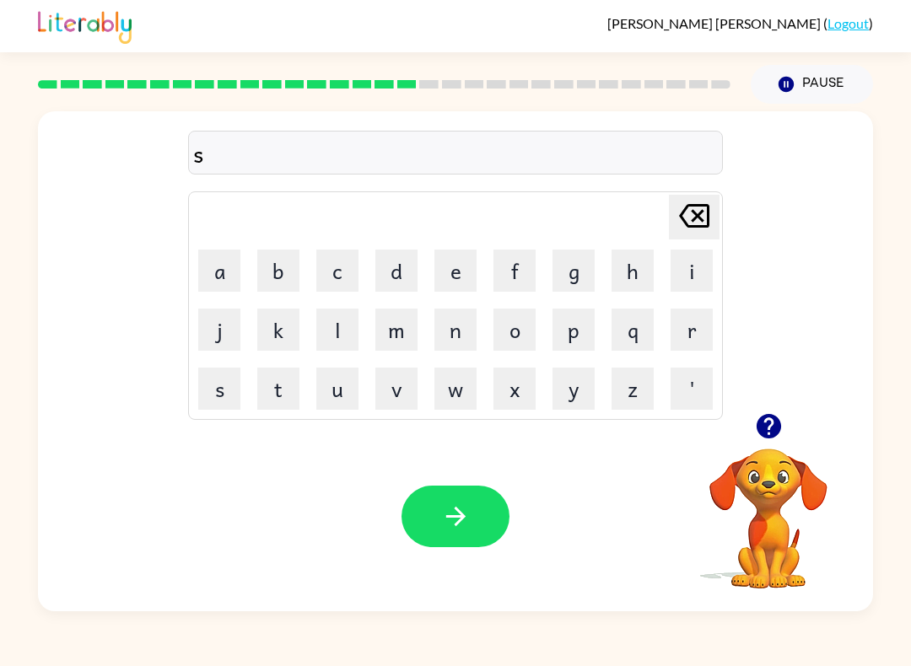
click at [568, 328] on button "p" at bounding box center [573, 330] width 42 height 42
click at [687, 267] on button "i" at bounding box center [691, 271] width 42 height 42
click at [460, 327] on button "n" at bounding box center [455, 330] width 42 height 42
click at [459, 326] on button "n" at bounding box center [455, 330] width 42 height 42
click at [691, 268] on button "i" at bounding box center [691, 271] width 42 height 42
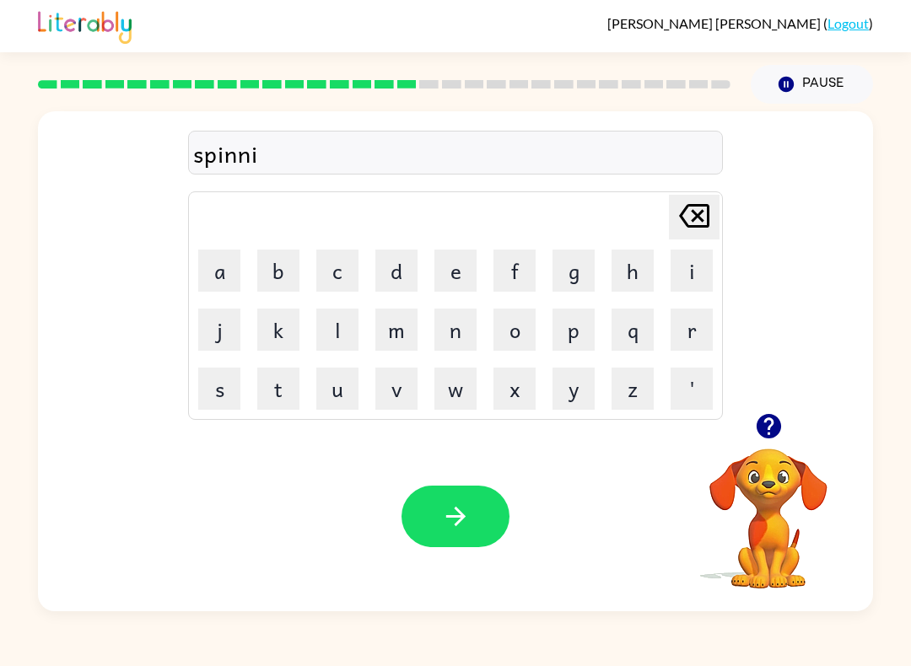
click at [449, 325] on button "n" at bounding box center [455, 330] width 42 height 42
click at [577, 277] on button "g" at bounding box center [573, 271] width 42 height 42
click at [479, 523] on button "button" at bounding box center [455, 517] width 108 height 62
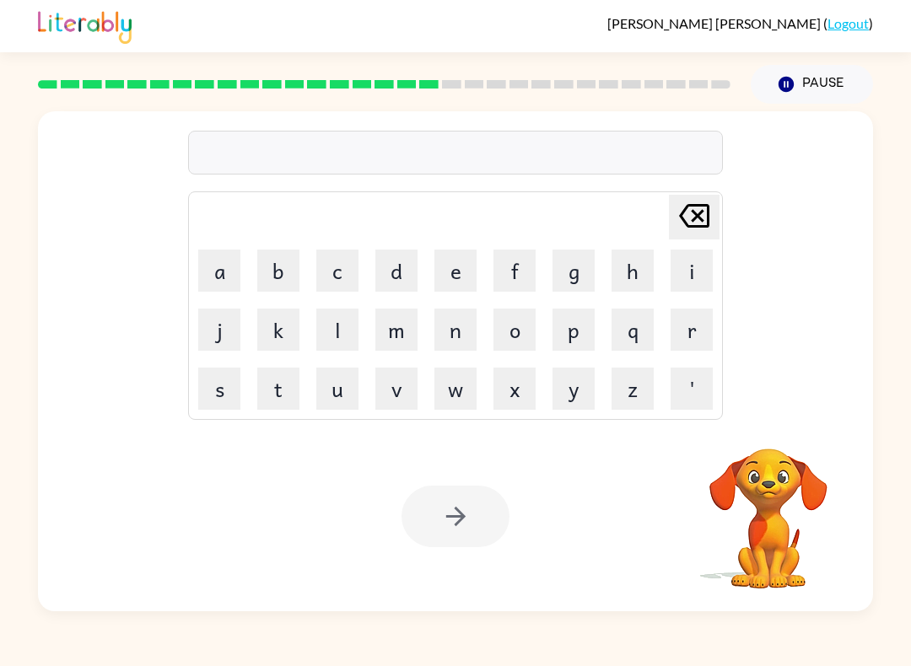
click at [568, 277] on button "g" at bounding box center [573, 271] width 42 height 42
click at [692, 335] on button "r" at bounding box center [691, 330] width 42 height 42
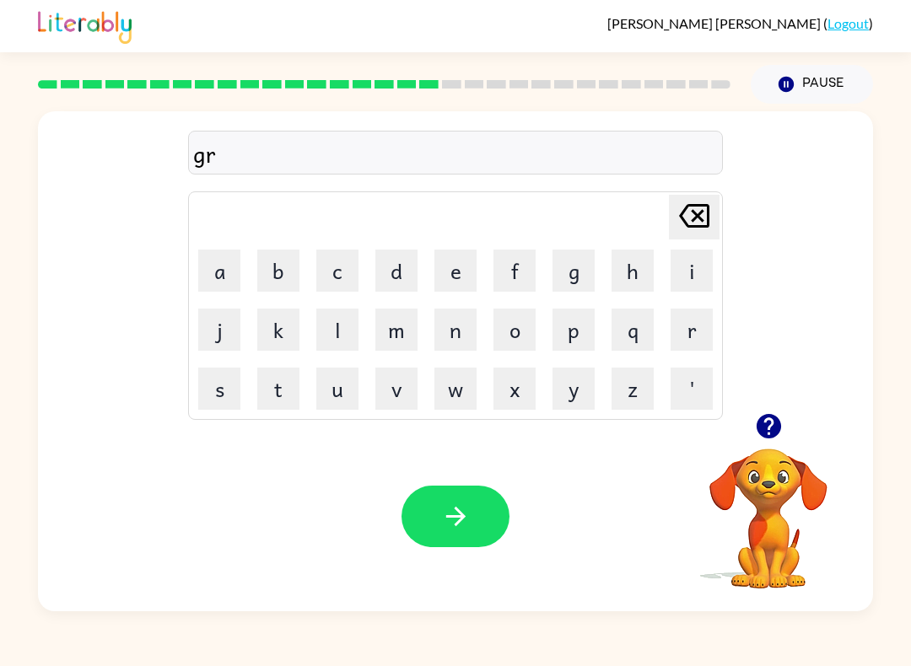
click at [333, 388] on button "u" at bounding box center [337, 389] width 42 height 42
click at [394, 322] on button "m" at bounding box center [396, 330] width 42 height 42
click at [580, 327] on button "p" at bounding box center [573, 330] width 42 height 42
click at [681, 275] on button "i" at bounding box center [691, 271] width 42 height 42
click at [457, 280] on button "e" at bounding box center [455, 271] width 42 height 42
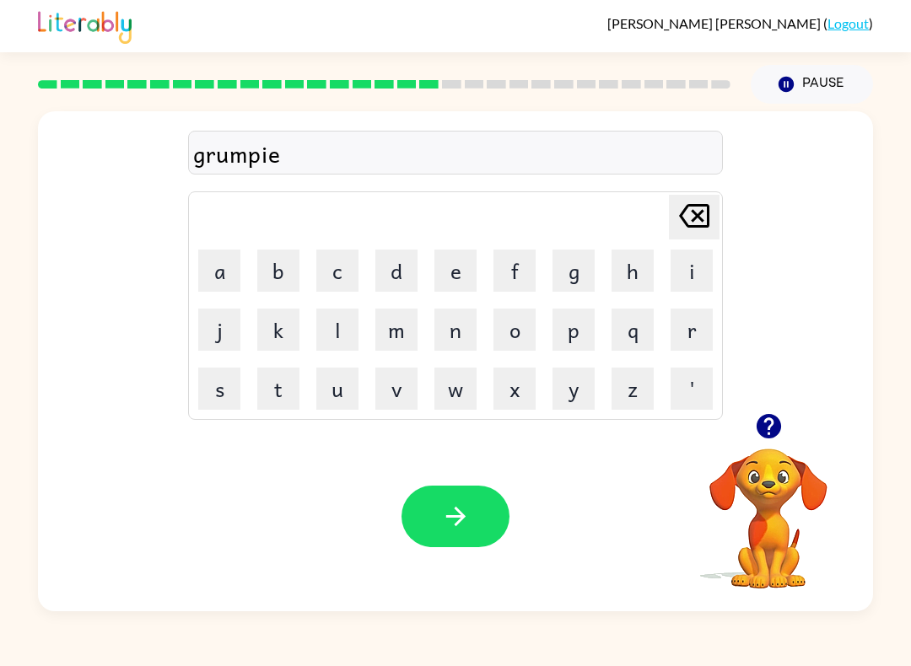
click at [212, 387] on button "s" at bounding box center [219, 389] width 42 height 42
click at [272, 390] on button "t" at bounding box center [278, 389] width 42 height 42
click at [461, 515] on icon "button" at bounding box center [454, 516] width 19 height 19
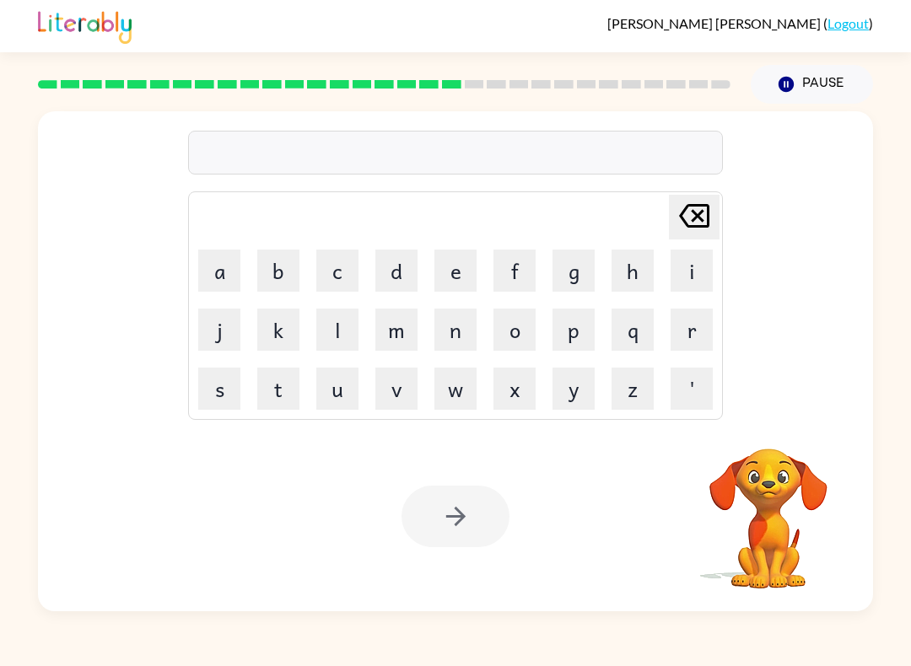
click at [691, 272] on button "i" at bounding box center [691, 271] width 42 height 42
click at [460, 327] on button "n" at bounding box center [455, 330] width 42 height 42
click at [335, 273] on button "c" at bounding box center [337, 271] width 42 height 42
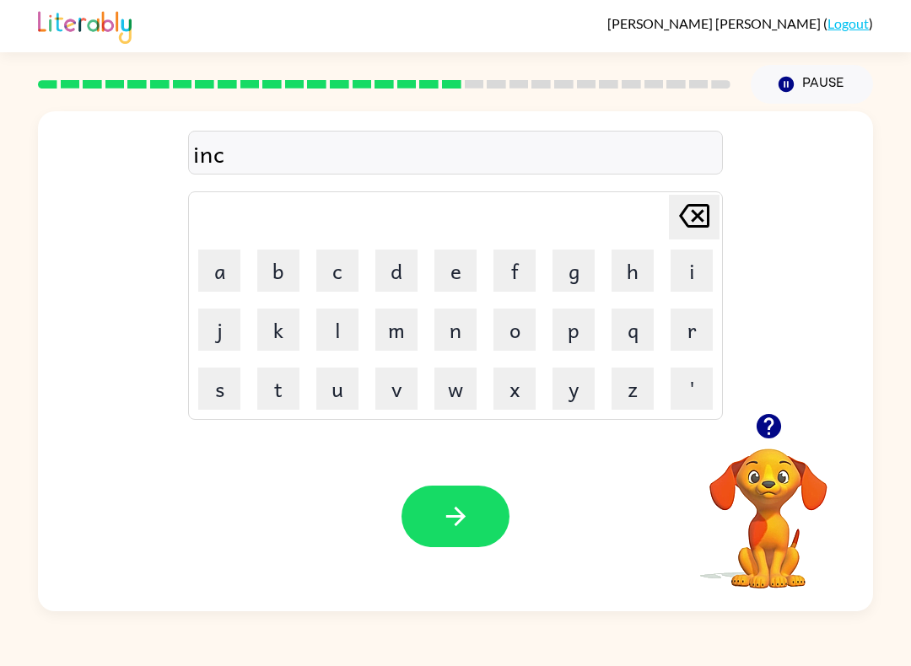
click at [691, 325] on button "r" at bounding box center [691, 330] width 42 height 42
click at [458, 269] on button "e" at bounding box center [455, 271] width 42 height 42
click at [388, 275] on button "d" at bounding box center [396, 271] width 42 height 42
click at [689, 274] on button "i" at bounding box center [691, 271] width 42 height 42
click at [267, 258] on button "b" at bounding box center [278, 271] width 42 height 42
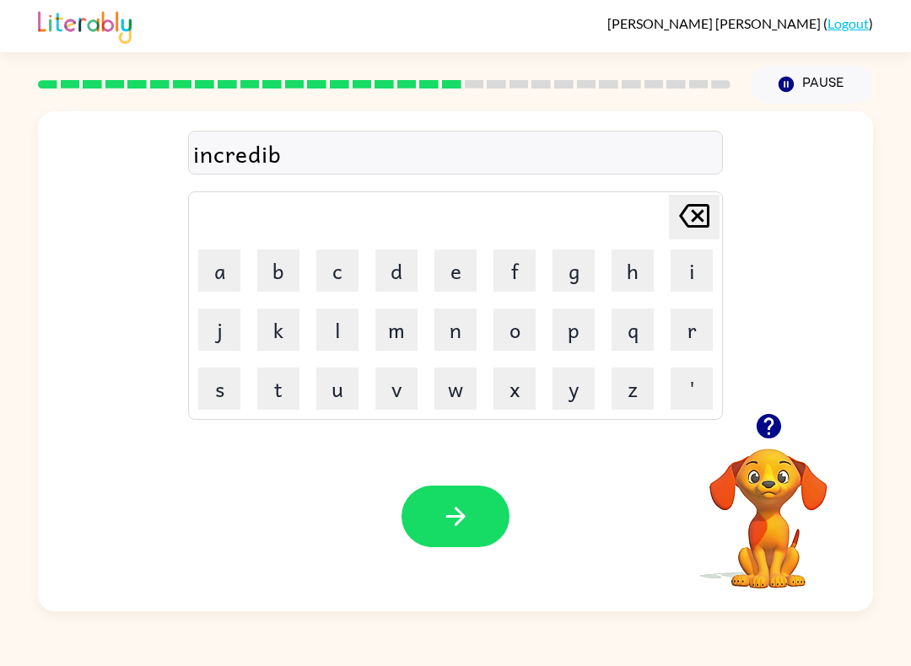
click at [325, 324] on button "l" at bounding box center [337, 330] width 42 height 42
click at [444, 261] on button "e" at bounding box center [455, 271] width 42 height 42
click at [483, 523] on button "button" at bounding box center [455, 517] width 108 height 62
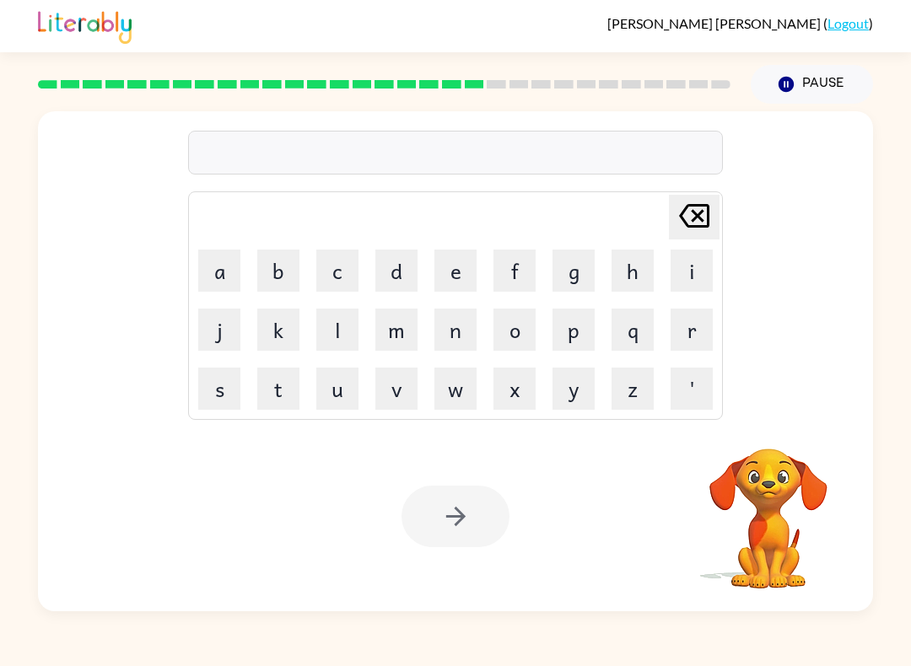
click at [336, 317] on button "l" at bounding box center [337, 330] width 42 height 42
click at [694, 270] on button "i" at bounding box center [691, 271] width 42 height 42
click at [225, 385] on button "s" at bounding box center [219, 389] width 42 height 42
click at [272, 382] on button "t" at bounding box center [278, 389] width 42 height 42
click at [435, 271] on button "e" at bounding box center [455, 271] width 42 height 42
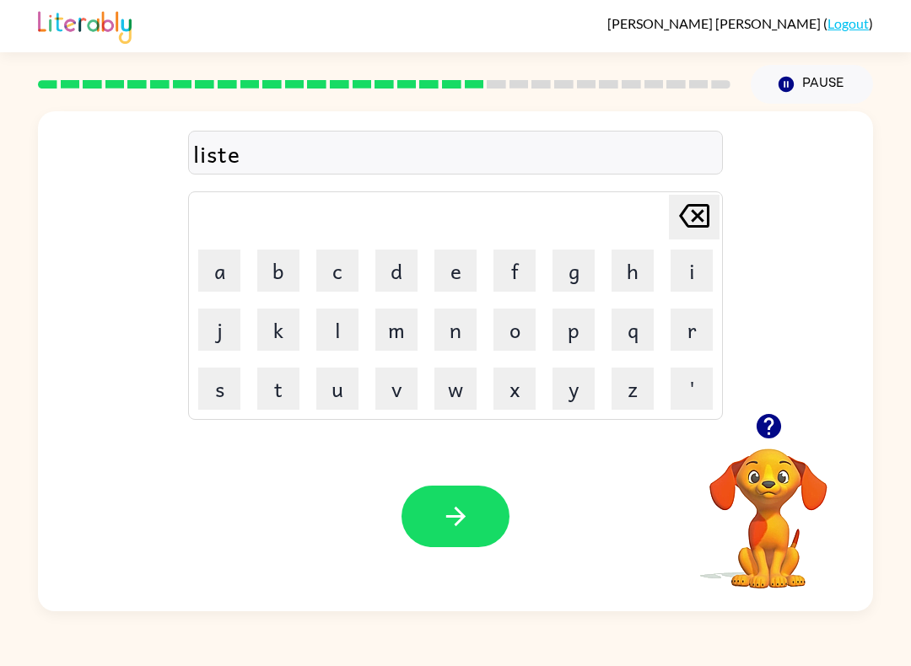
click at [455, 323] on button "n" at bounding box center [455, 330] width 42 height 42
click at [455, 270] on button "e" at bounding box center [455, 271] width 42 height 42
click at [394, 268] on button "d" at bounding box center [396, 271] width 42 height 42
click at [483, 503] on button "button" at bounding box center [455, 517] width 108 height 62
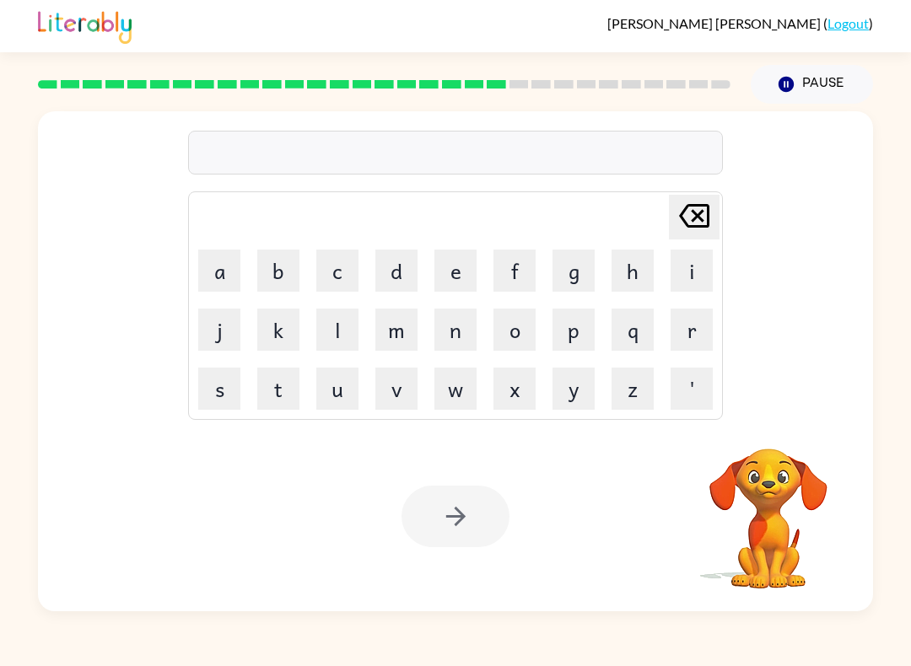
click at [455, 331] on button "n" at bounding box center [455, 330] width 42 height 42
click at [509, 328] on button "o" at bounding box center [514, 330] width 42 height 42
click at [401, 325] on button "m" at bounding box center [396, 330] width 42 height 42
click at [691, 266] on button "i" at bounding box center [691, 271] width 42 height 42
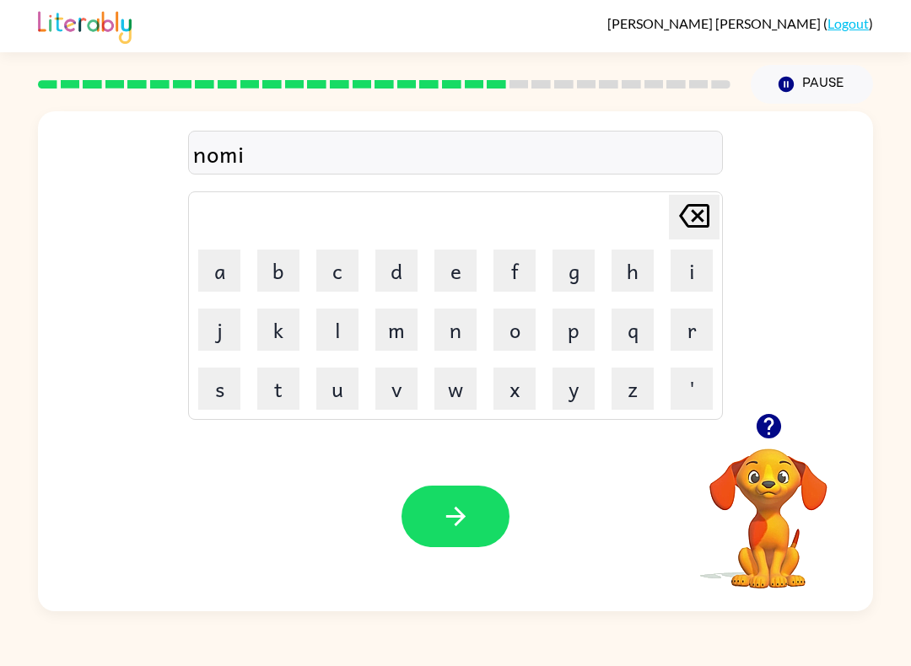
click at [459, 330] on button "n" at bounding box center [455, 330] width 42 height 42
click at [219, 262] on button "a" at bounding box center [219, 271] width 42 height 42
click at [275, 379] on button "t" at bounding box center [278, 389] width 42 height 42
click at [465, 267] on button "e" at bounding box center [455, 271] width 42 height 42
click at [466, 512] on icon "button" at bounding box center [456, 517] width 30 height 30
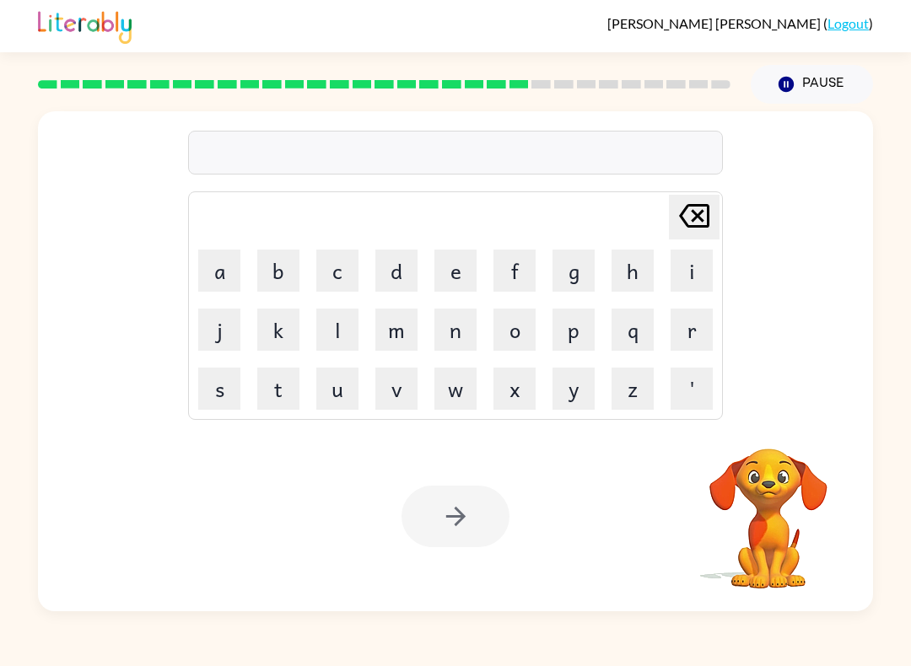
click at [220, 386] on button "s" at bounding box center [219, 389] width 42 height 42
click at [335, 370] on button "u" at bounding box center [337, 389] width 42 height 42
click at [212, 392] on button "s" at bounding box center [219, 389] width 42 height 42
click at [274, 378] on button "t" at bounding box center [278, 389] width 42 height 42
click at [209, 266] on button "a" at bounding box center [219, 271] width 42 height 42
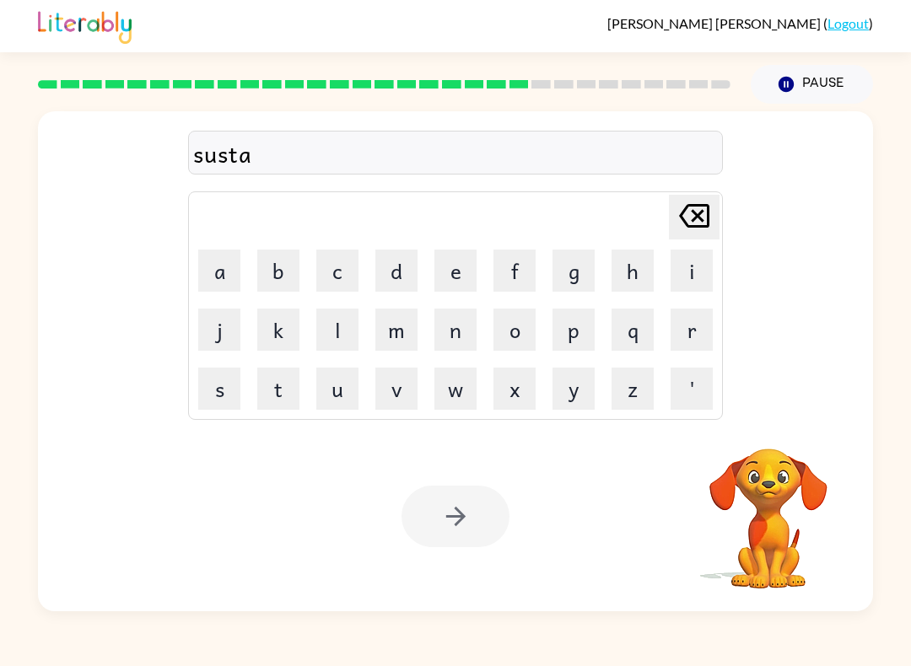
click at [686, 277] on button "i" at bounding box center [691, 271] width 42 height 42
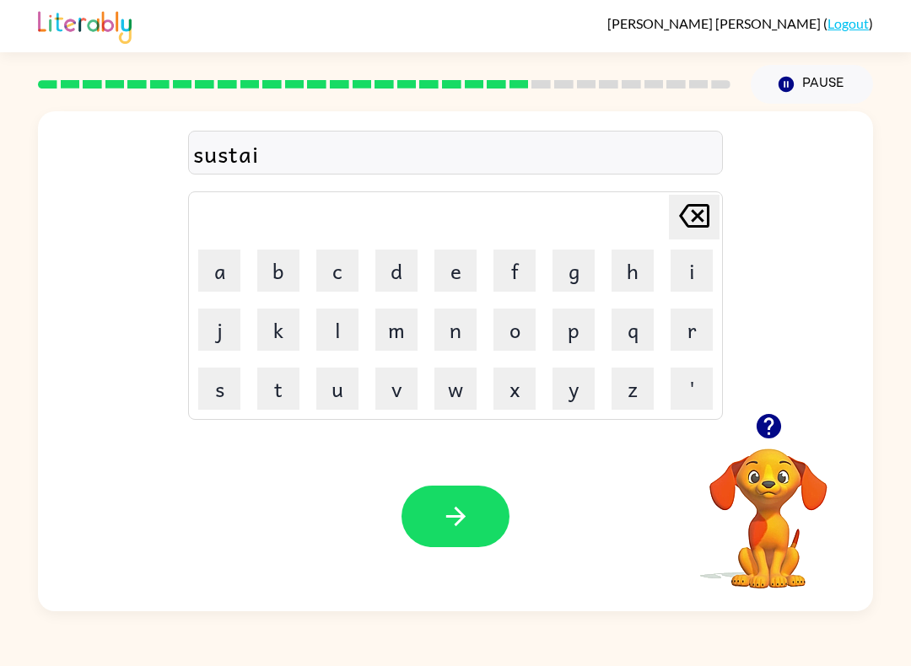
click at [453, 339] on button "n" at bounding box center [455, 330] width 42 height 42
click at [467, 514] on icon "button" at bounding box center [456, 517] width 30 height 30
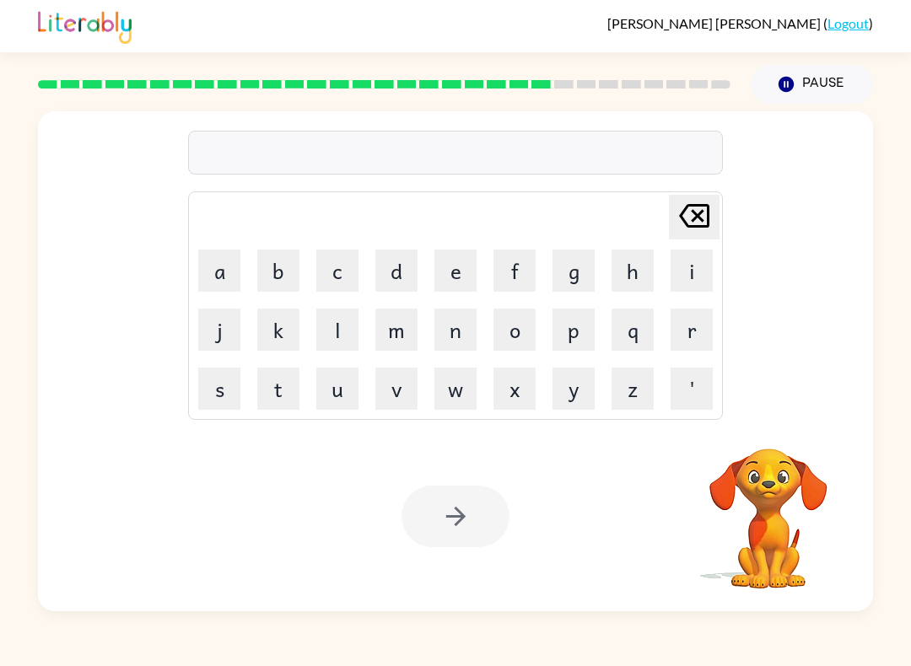
click at [452, 387] on button "w" at bounding box center [455, 389] width 42 height 42
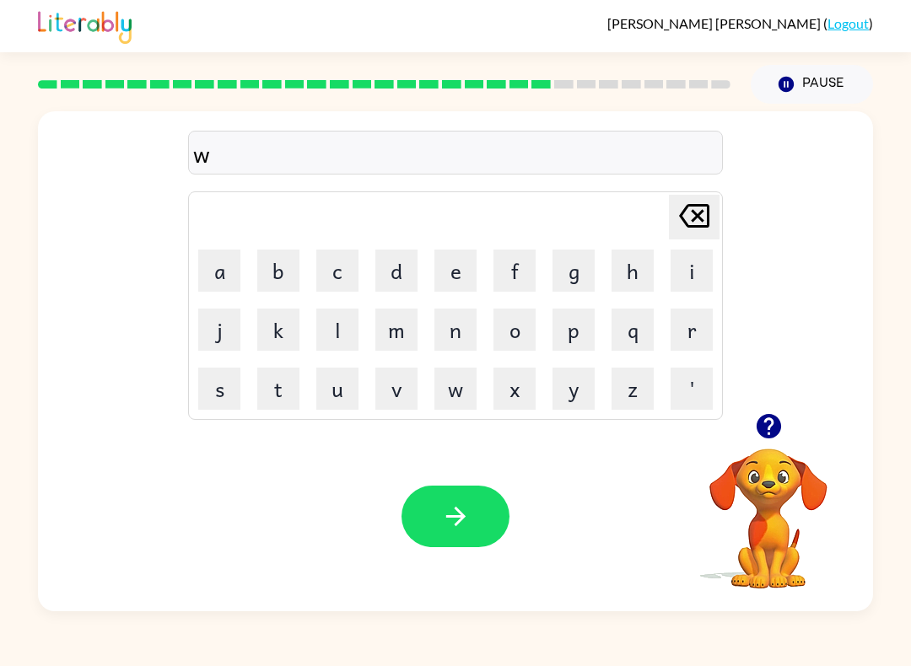
click at [698, 334] on button "r" at bounding box center [691, 330] width 42 height 42
click at [404, 266] on button "d" at bounding box center [396, 271] width 42 height 42
click at [574, 380] on button "y" at bounding box center [573, 389] width 42 height 42
click at [465, 518] on icon "button" at bounding box center [454, 516] width 19 height 19
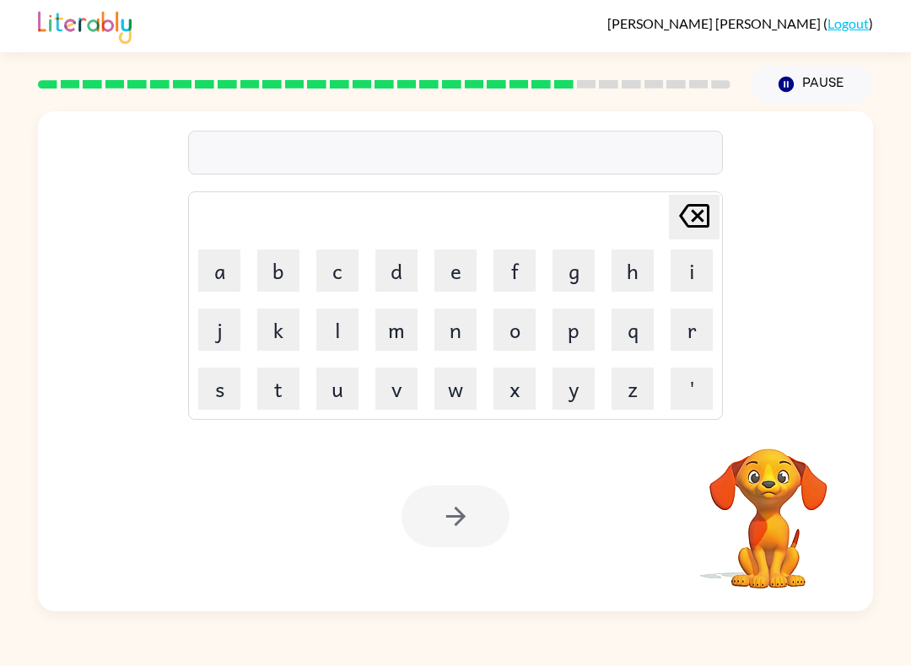
click at [691, 317] on button "r" at bounding box center [691, 330] width 42 height 42
click at [439, 274] on button "e" at bounding box center [455, 271] width 42 height 42
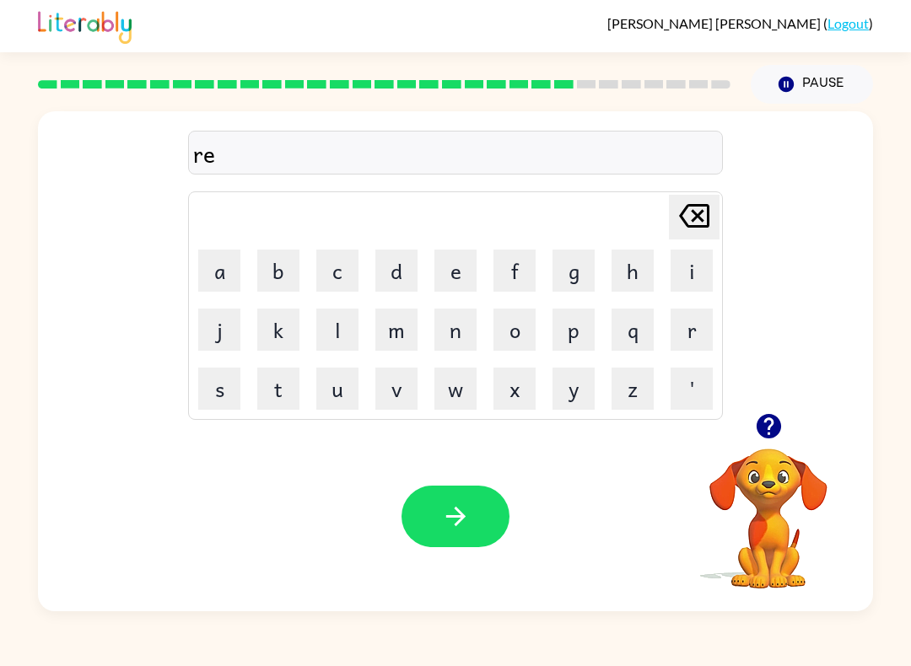
click at [344, 334] on button "l" at bounding box center [337, 330] width 42 height 42
click at [212, 268] on button "a" at bounding box center [219, 271] width 42 height 42
click at [281, 385] on button "t" at bounding box center [278, 389] width 42 height 42
click at [461, 272] on button "e" at bounding box center [455, 271] width 42 height 42
click at [401, 274] on button "d" at bounding box center [396, 271] width 42 height 42
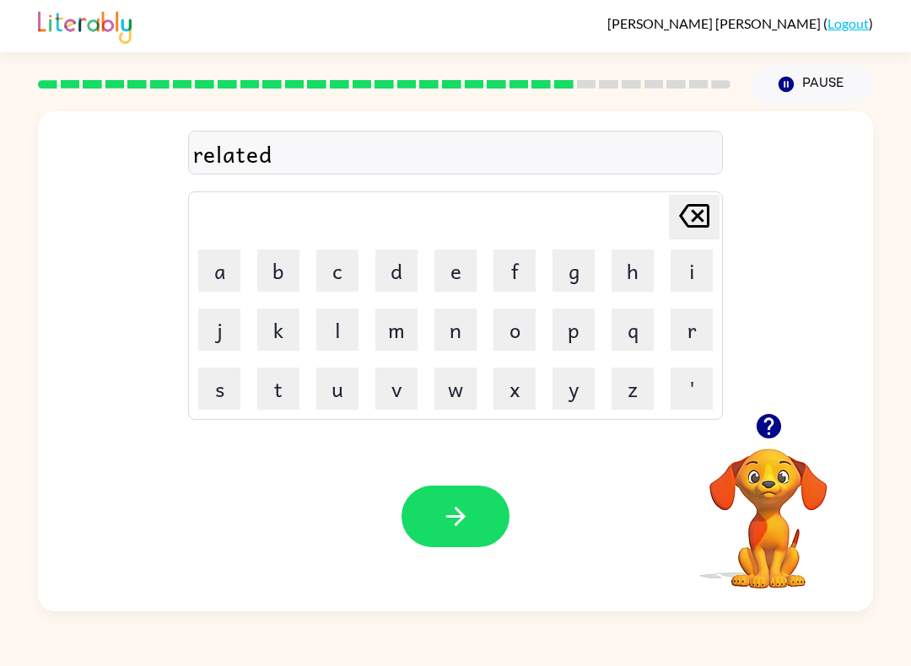
click at [475, 525] on button "button" at bounding box center [455, 517] width 108 height 62
click at [281, 332] on button "k" at bounding box center [278, 330] width 42 height 42
click at [699, 274] on button "i" at bounding box center [691, 271] width 42 height 42
click at [275, 381] on button "t" at bounding box center [278, 389] width 42 height 42
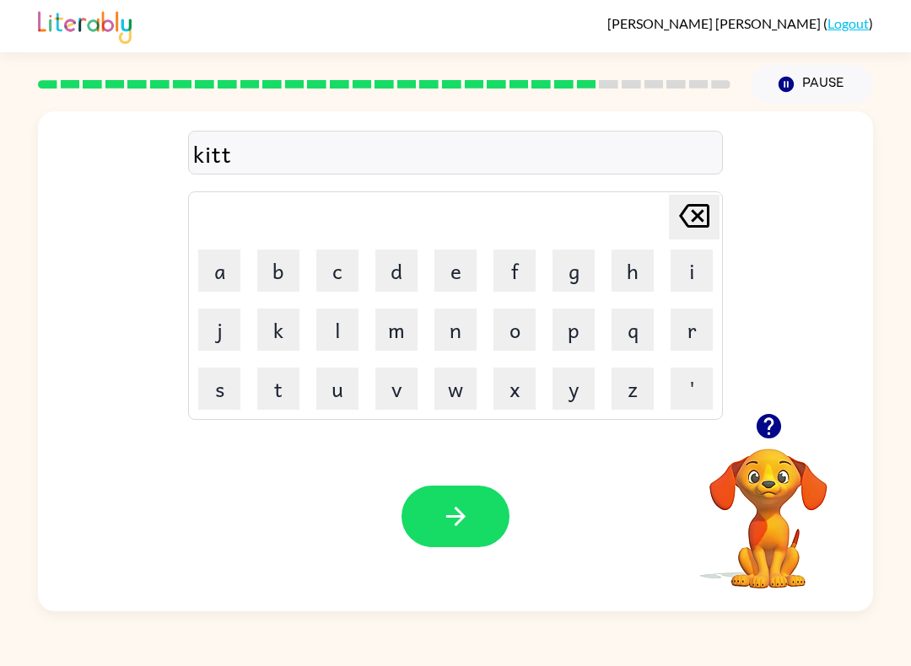
click at [455, 266] on button "e" at bounding box center [455, 271] width 42 height 42
click at [450, 330] on button "n" at bounding box center [455, 330] width 42 height 42
click at [481, 519] on button "button" at bounding box center [455, 517] width 108 height 62
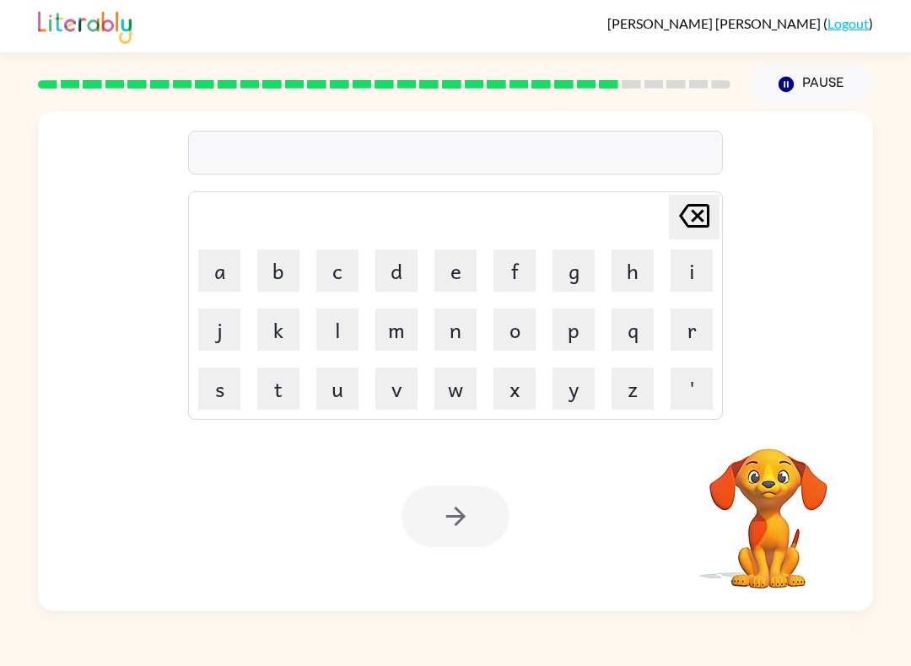
click at [395, 268] on button "d" at bounding box center [396, 271] width 42 height 42
click at [452, 273] on button "e" at bounding box center [455, 271] width 42 height 42
click at [581, 329] on button "p" at bounding box center [573, 330] width 42 height 42
click at [205, 272] on button "a" at bounding box center [219, 271] width 42 height 42
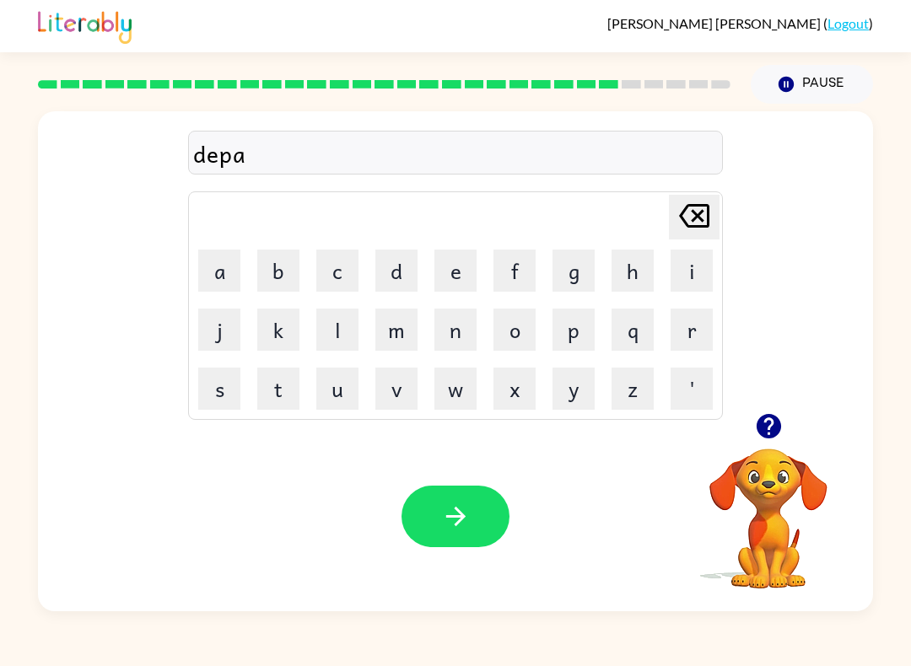
click at [699, 320] on button "r" at bounding box center [691, 330] width 42 height 42
click at [290, 385] on button "t" at bounding box center [278, 389] width 42 height 42
click at [398, 328] on button "m" at bounding box center [396, 330] width 42 height 42
click at [467, 272] on button "e" at bounding box center [455, 271] width 42 height 42
click at [457, 321] on button "n" at bounding box center [455, 330] width 42 height 42
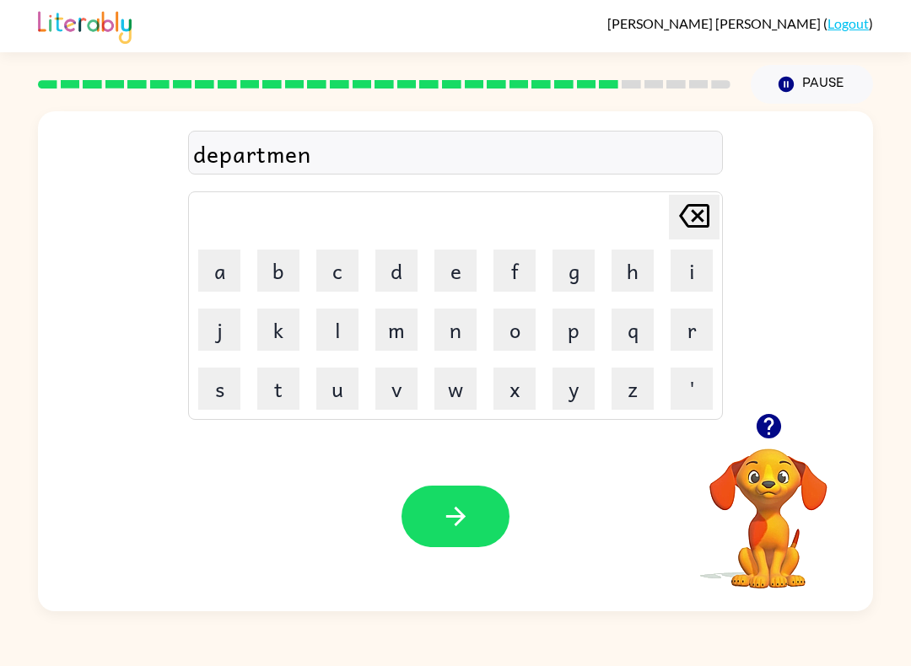
click at [288, 387] on button "t" at bounding box center [278, 389] width 42 height 42
click at [475, 525] on button "button" at bounding box center [455, 517] width 108 height 62
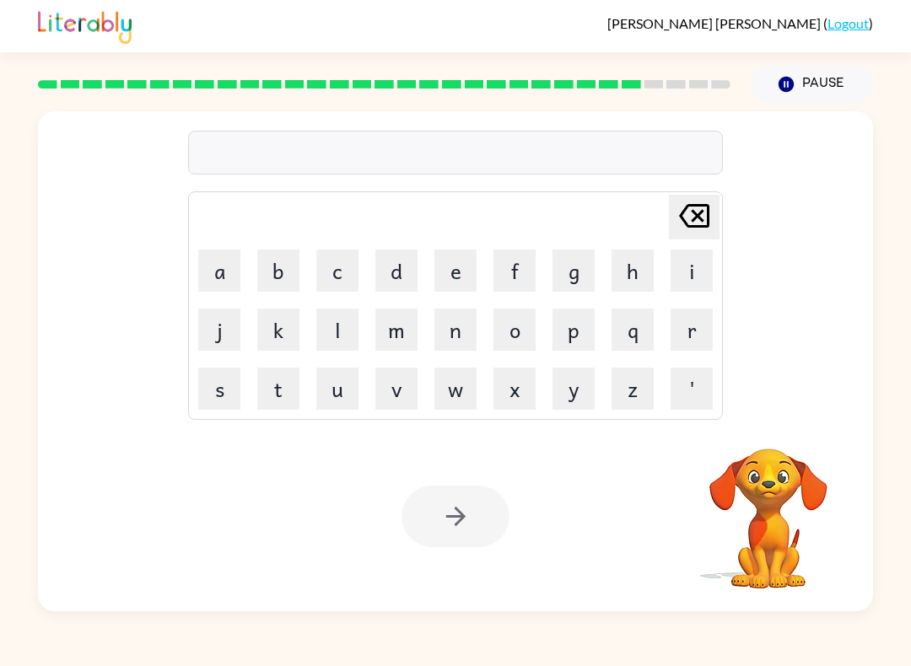
click at [228, 384] on button "s" at bounding box center [219, 389] width 42 height 42
click at [340, 325] on button "l" at bounding box center [337, 330] width 42 height 42
click at [685, 277] on button "i" at bounding box center [691, 271] width 42 height 42
click at [578, 270] on button "g" at bounding box center [573, 271] width 42 height 42
click at [637, 268] on button "h" at bounding box center [632, 271] width 42 height 42
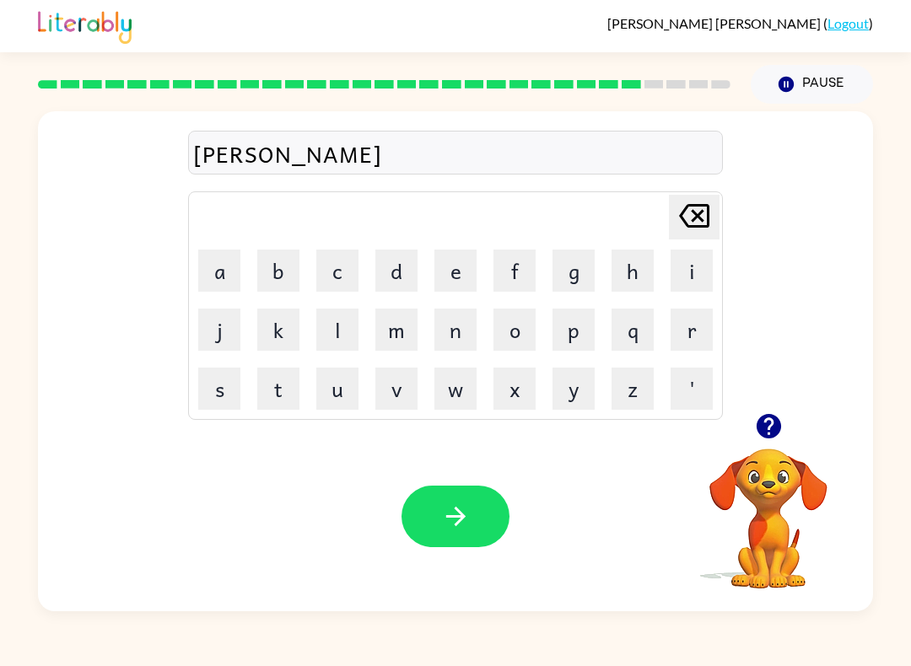
click at [285, 390] on button "t" at bounding box center [278, 389] width 42 height 42
click at [492, 513] on button "button" at bounding box center [455, 517] width 108 height 62
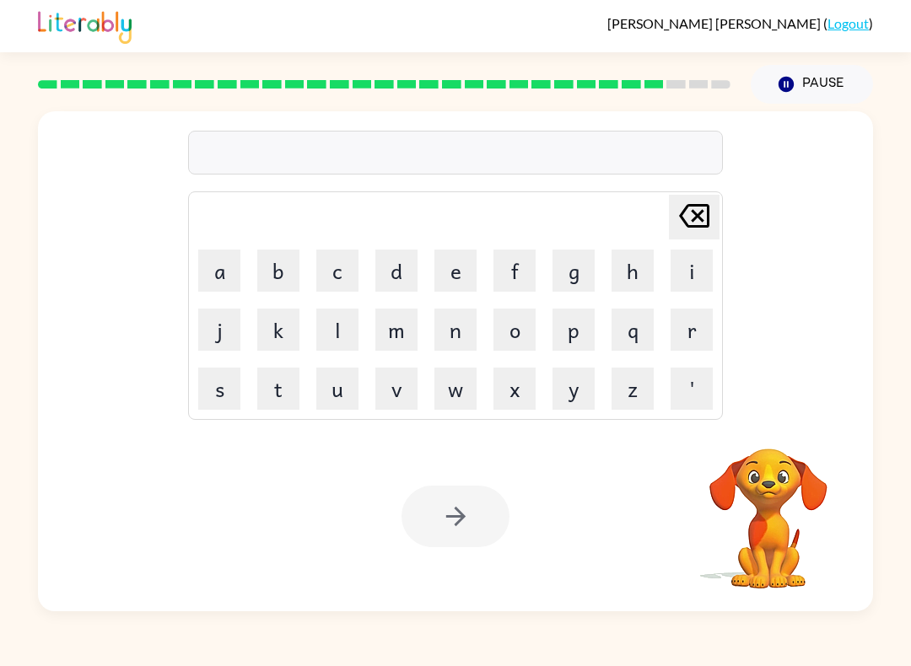
click at [330, 385] on button "u" at bounding box center [337, 389] width 42 height 42
click at [457, 331] on button "n" at bounding box center [455, 330] width 42 height 42
click at [696, 266] on button "i" at bounding box center [691, 271] width 42 height 42
click at [390, 379] on button "v" at bounding box center [396, 389] width 42 height 42
click at [461, 274] on button "e" at bounding box center [455, 271] width 42 height 42
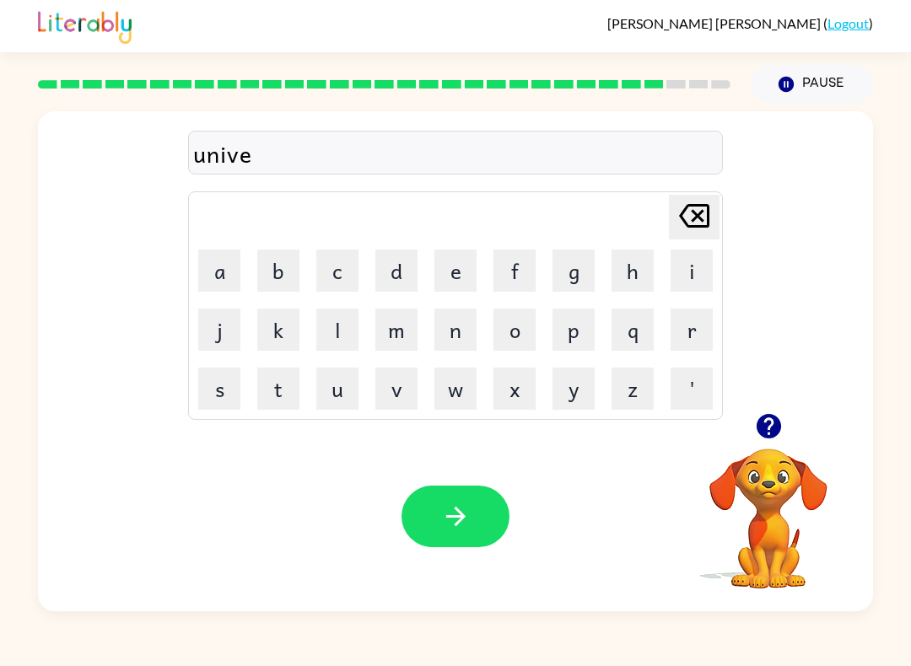
click at [691, 334] on button "r" at bounding box center [691, 330] width 42 height 42
click at [212, 380] on button "s" at bounding box center [219, 389] width 42 height 42
click at [213, 262] on button "a" at bounding box center [219, 271] width 42 height 42
click at [334, 321] on button "l" at bounding box center [337, 330] width 42 height 42
click at [478, 521] on button "button" at bounding box center [455, 517] width 108 height 62
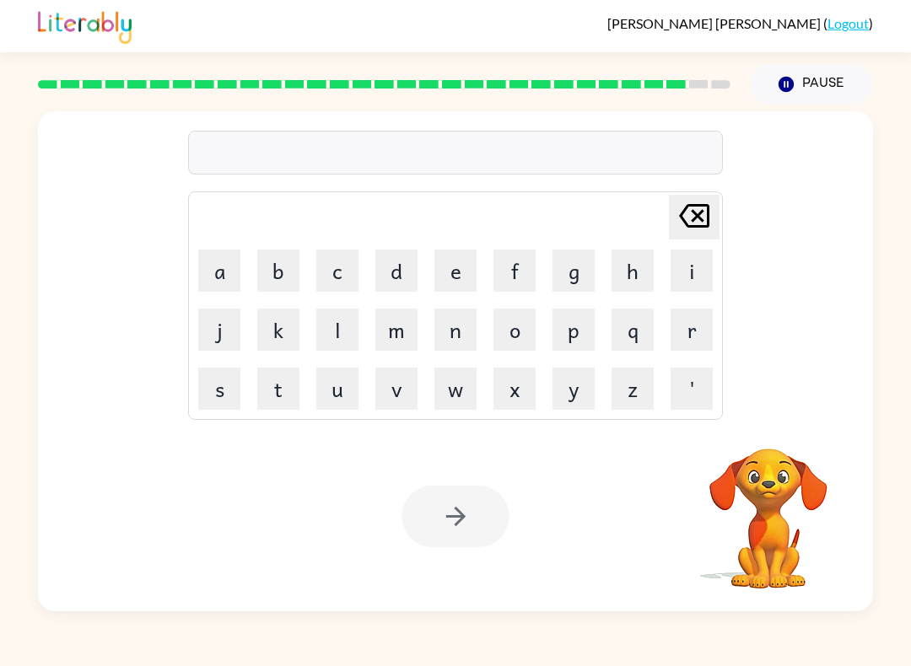
click at [221, 390] on button "s" at bounding box center [219, 389] width 42 height 42
click at [694, 272] on button "i" at bounding box center [691, 271] width 42 height 42
click at [341, 317] on button "l" at bounding box center [337, 330] width 42 height 42
click at [408, 379] on button "v" at bounding box center [396, 389] width 42 height 42
click at [458, 274] on button "e" at bounding box center [455, 271] width 42 height 42
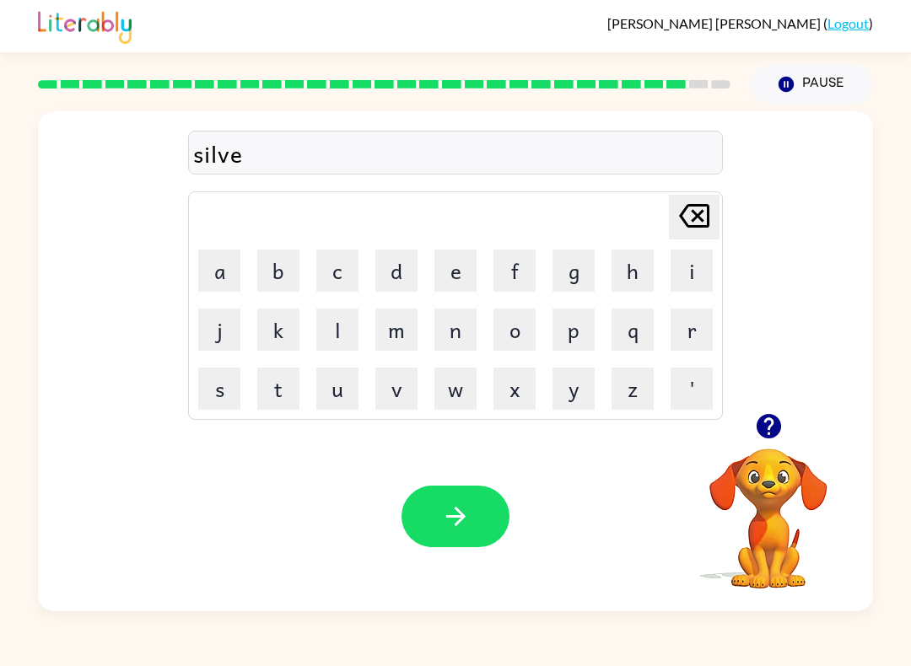
click at [685, 337] on button "r" at bounding box center [691, 330] width 42 height 42
click at [455, 380] on button "w" at bounding box center [455, 389] width 42 height 42
click at [222, 282] on button "a" at bounding box center [219, 271] width 42 height 42
click at [692, 330] on button "r" at bounding box center [691, 330] width 42 height 42
click at [444, 270] on button "e" at bounding box center [455, 271] width 42 height 42
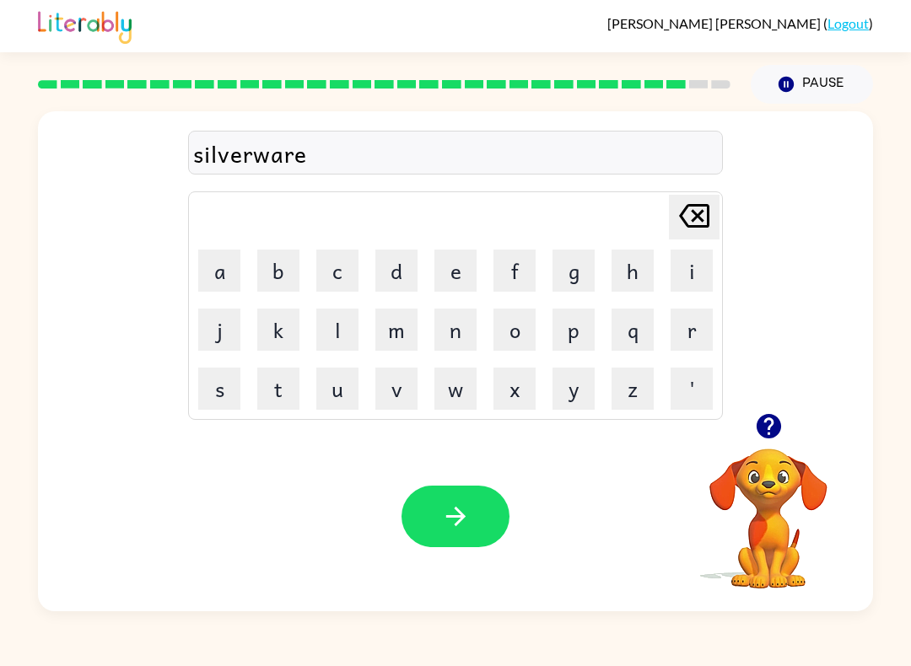
click at [483, 514] on button "button" at bounding box center [455, 517] width 108 height 62
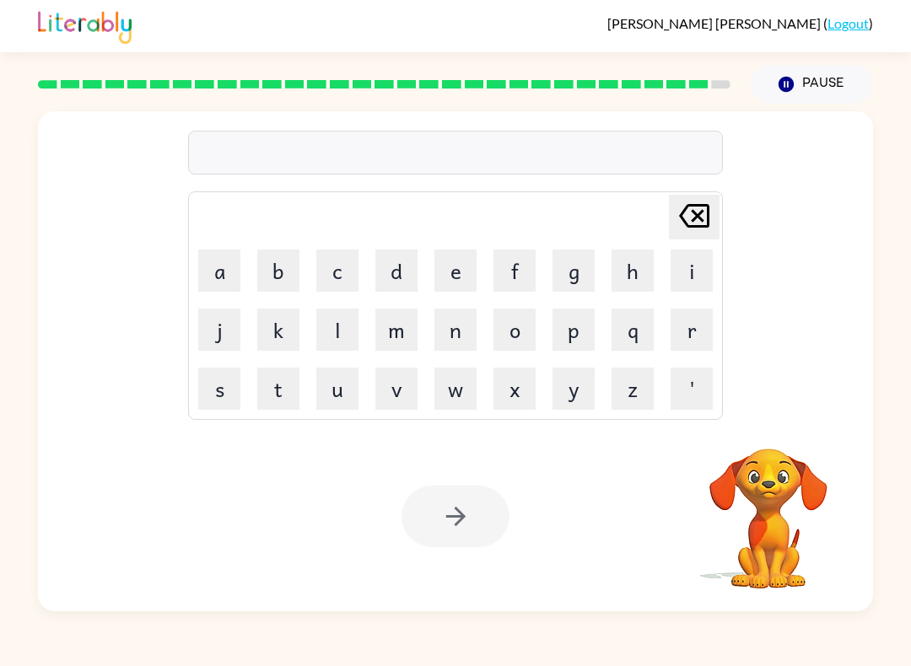
click at [458, 284] on button "e" at bounding box center [455, 271] width 42 height 42
click at [457, 311] on button "n" at bounding box center [455, 330] width 42 height 42
click at [354, 266] on button "c" at bounding box center [337, 271] width 42 height 42
click at [518, 321] on button "o" at bounding box center [514, 330] width 42 height 42
click at [332, 375] on button "u" at bounding box center [337, 389] width 42 height 42
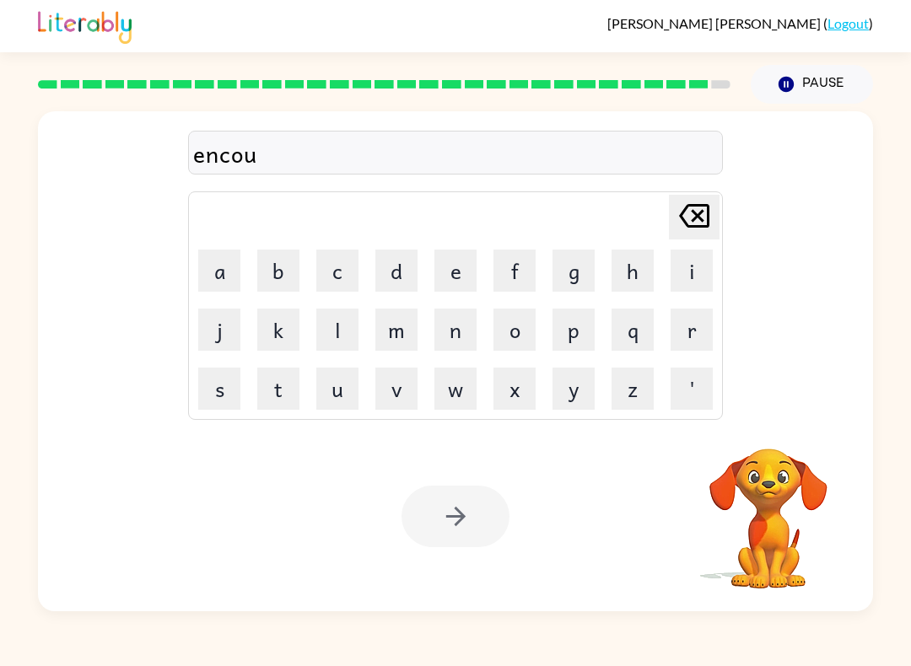
click at [458, 320] on button "n" at bounding box center [455, 330] width 42 height 42
click at [274, 383] on button "t" at bounding box center [278, 389] width 42 height 42
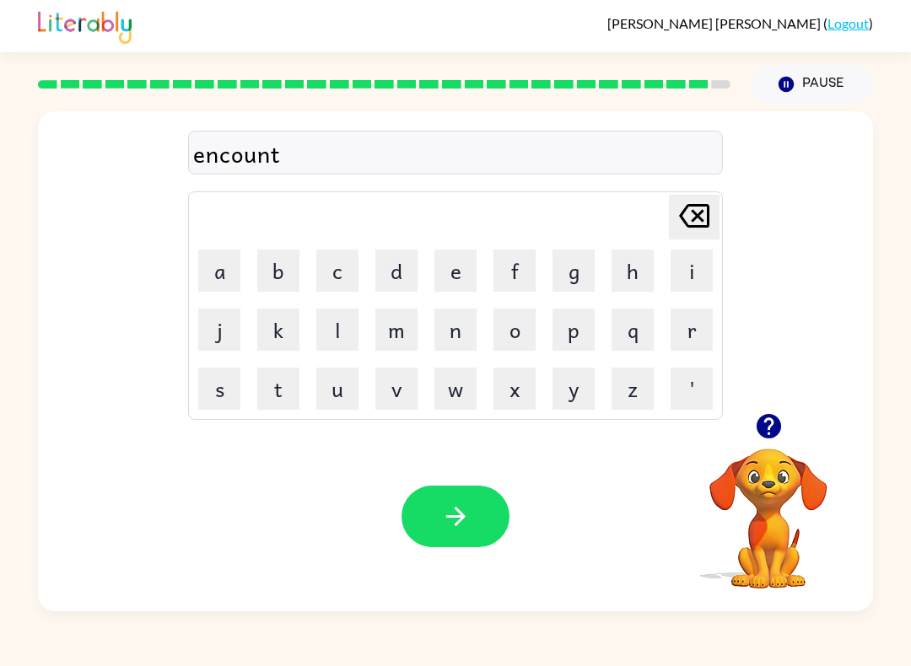
click at [450, 272] on button "e" at bounding box center [455, 271] width 42 height 42
click at [684, 322] on button "r" at bounding box center [691, 330] width 42 height 42
click at [478, 522] on button "button" at bounding box center [455, 517] width 108 height 62
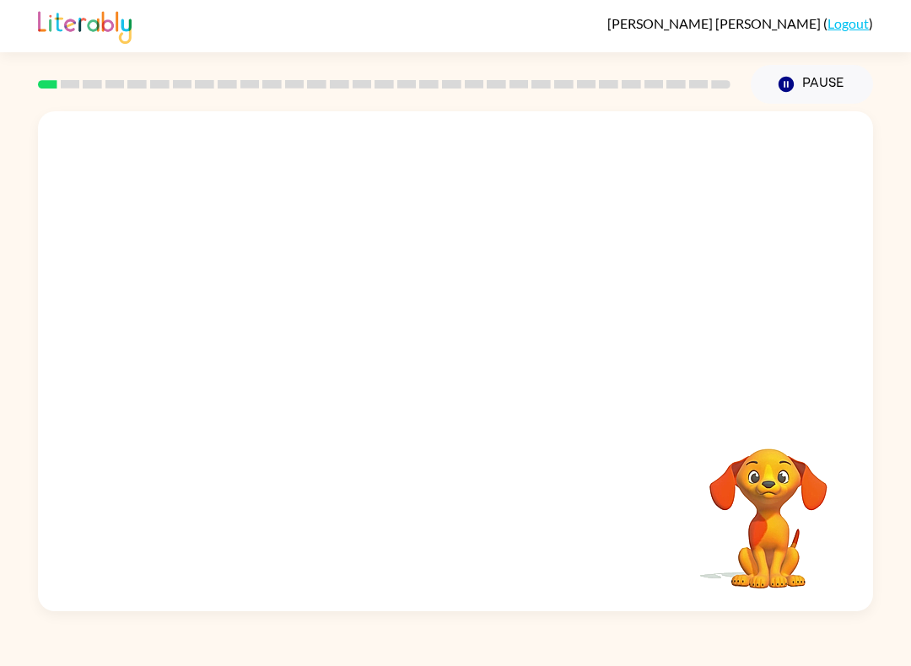
click at [252, 324] on video "Your browser must support playing .mp4 files to use Literably. Please try using…" at bounding box center [455, 262] width 835 height 302
click at [257, 323] on video "Your browser must support playing .mp4 files to use Literably. Please try using…" at bounding box center [455, 262] width 835 height 302
click at [479, 386] on div at bounding box center [455, 370] width 108 height 62
click at [515, 369] on div at bounding box center [455, 361] width 835 height 500
click at [508, 352] on div at bounding box center [455, 370] width 108 height 62
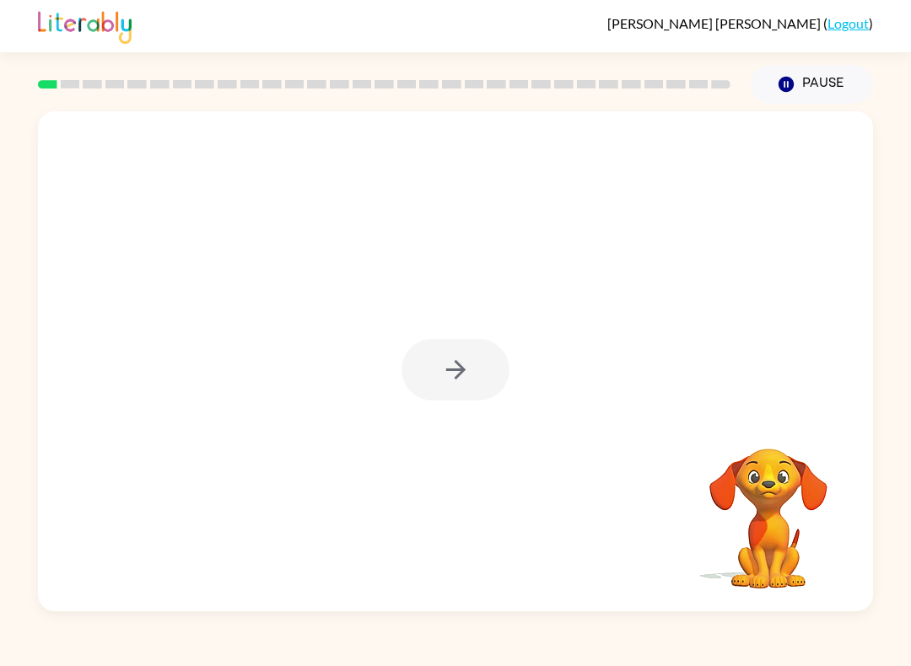
click at [487, 362] on div at bounding box center [455, 370] width 108 height 62
click at [465, 367] on icon "button" at bounding box center [456, 370] width 30 height 30
click at [465, 367] on div at bounding box center [455, 370] width 108 height 62
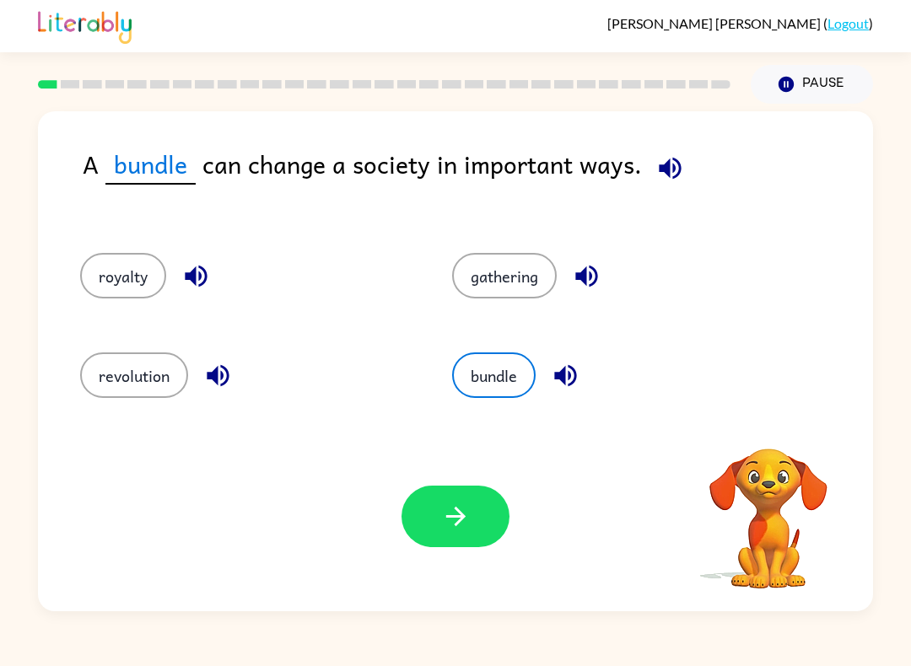
click at [460, 374] on button "bundle" at bounding box center [493, 375] width 83 height 46
click at [520, 282] on button "gathering" at bounding box center [504, 276] width 105 height 46
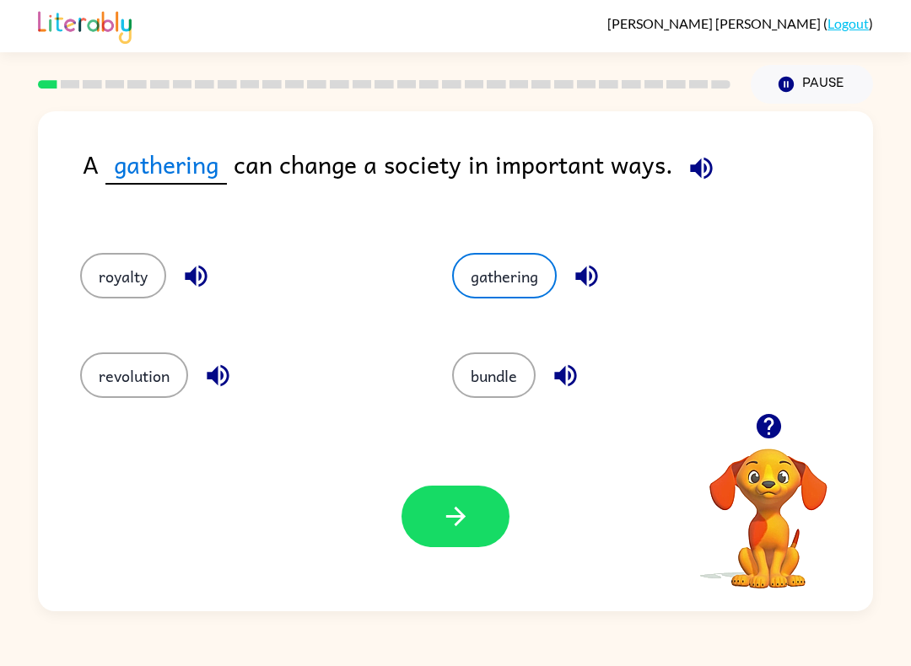
click at [449, 515] on icon "button" at bounding box center [456, 517] width 30 height 30
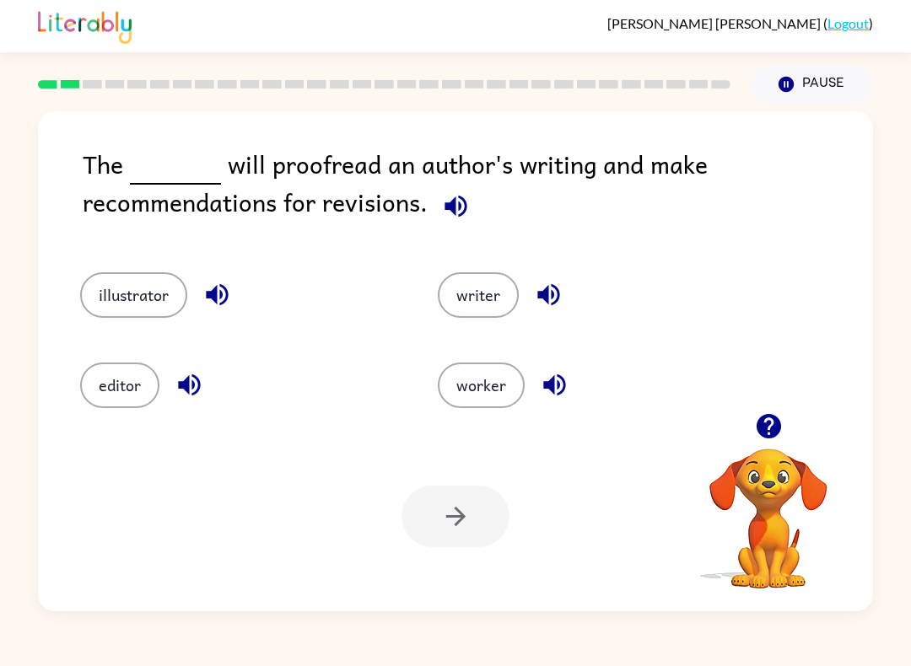
click at [106, 299] on button "illustrator" at bounding box center [133, 295] width 107 height 46
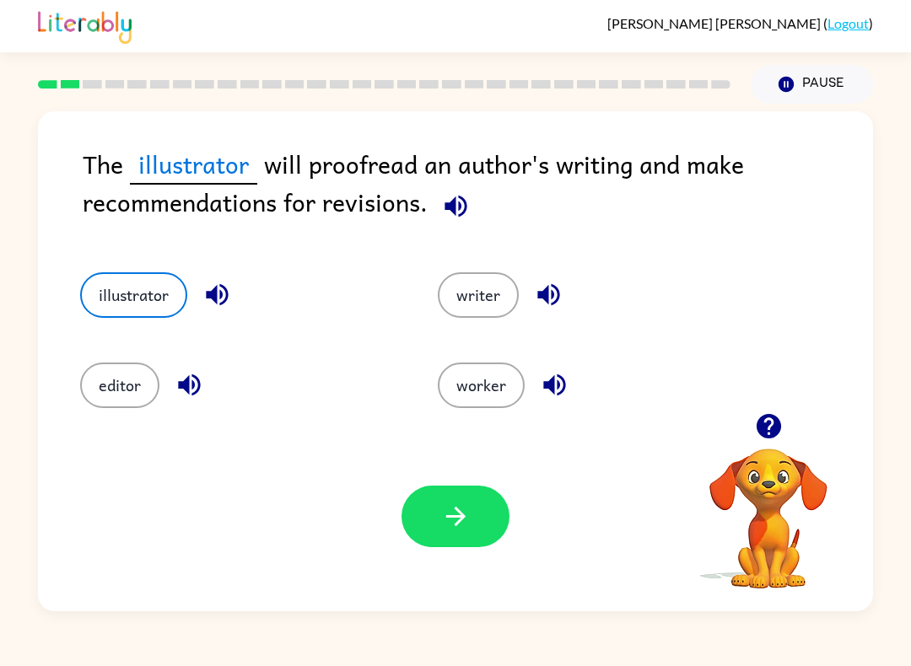
click at [495, 524] on button "button" at bounding box center [455, 517] width 108 height 62
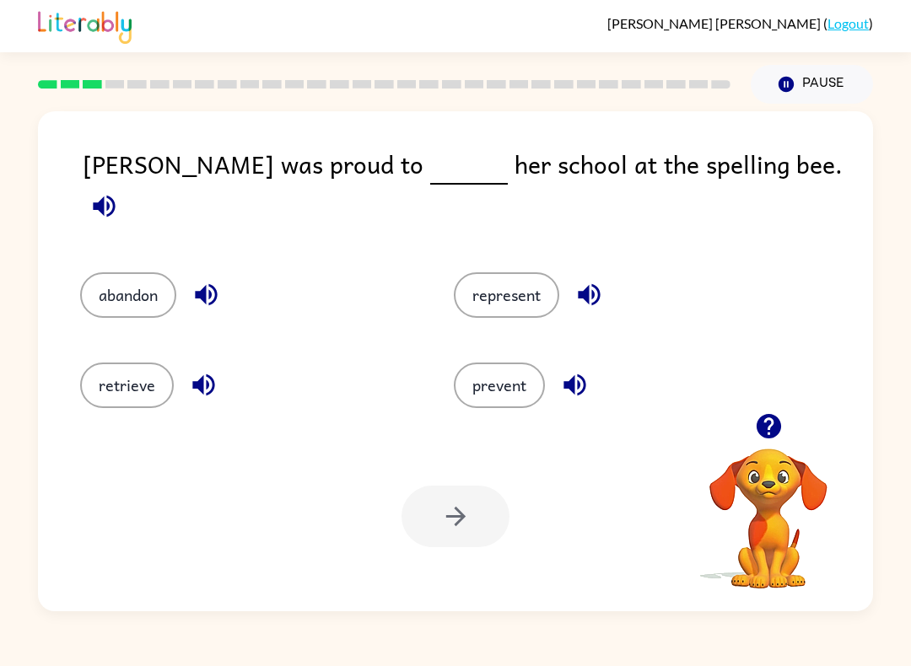
click at [520, 277] on button "represent" at bounding box center [506, 295] width 105 height 46
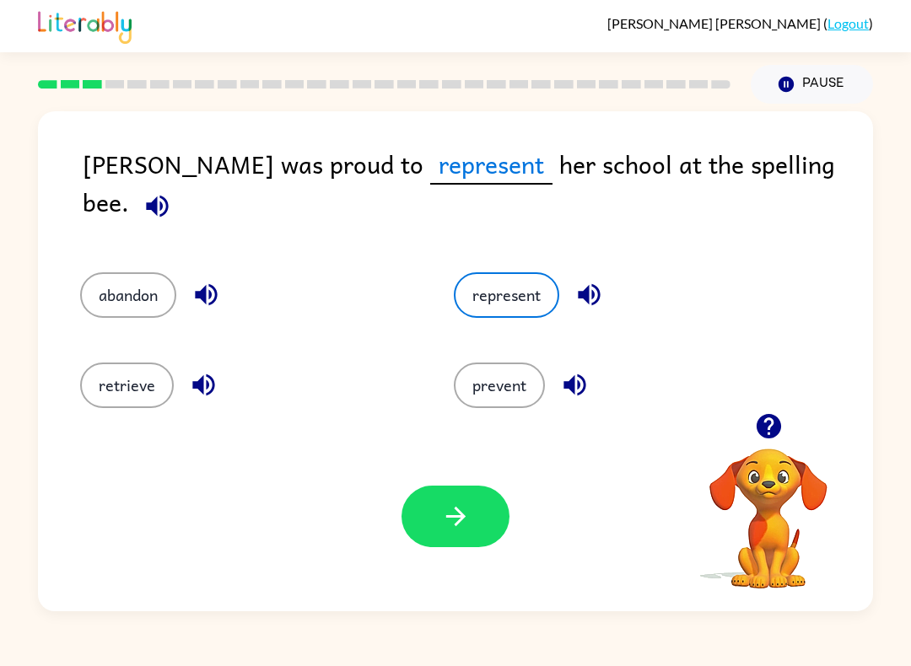
click at [477, 508] on button "button" at bounding box center [455, 517] width 108 height 62
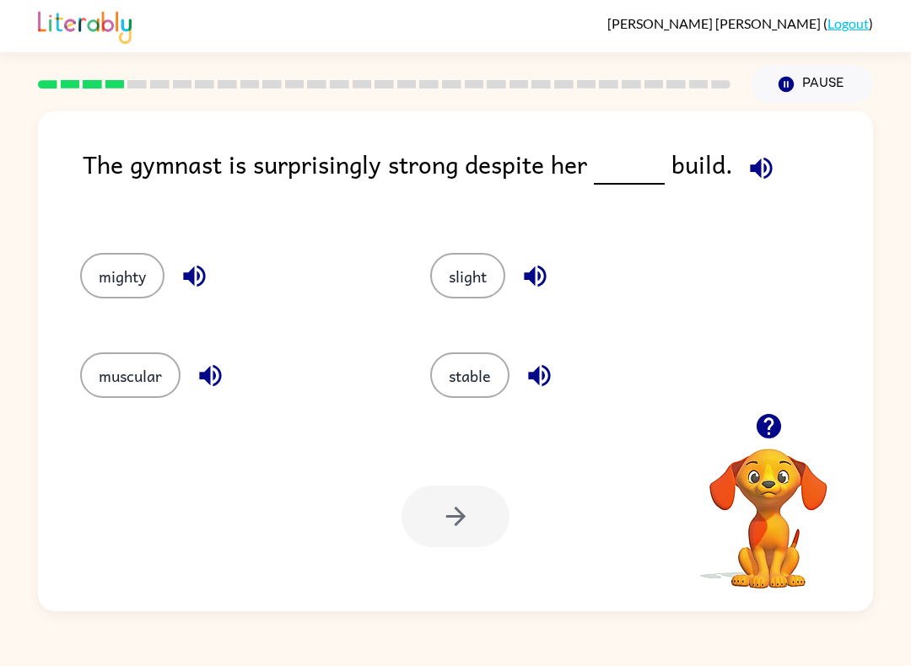
click at [134, 381] on button "muscular" at bounding box center [130, 375] width 100 height 46
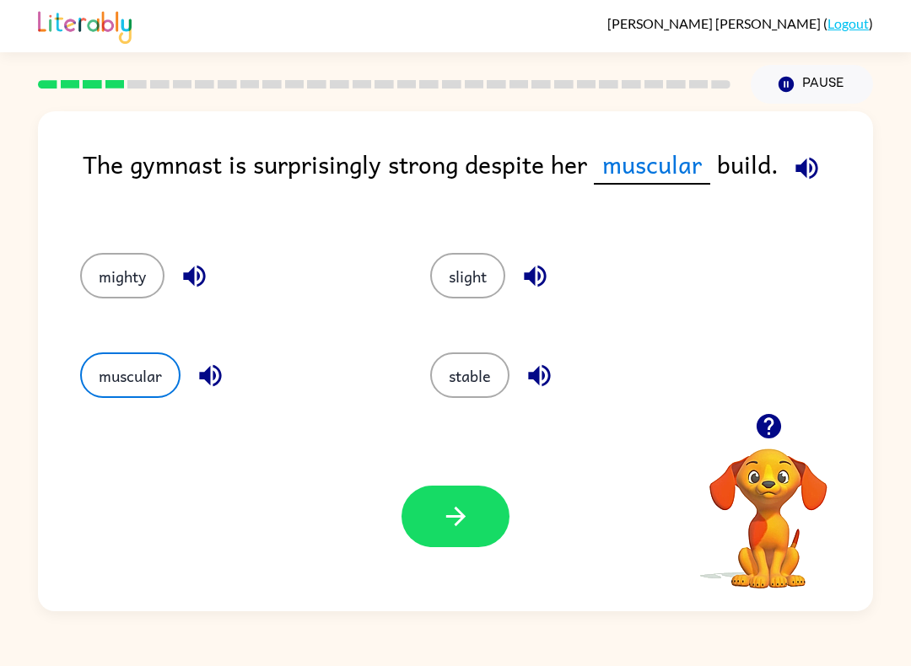
click at [472, 525] on button "button" at bounding box center [455, 517] width 108 height 62
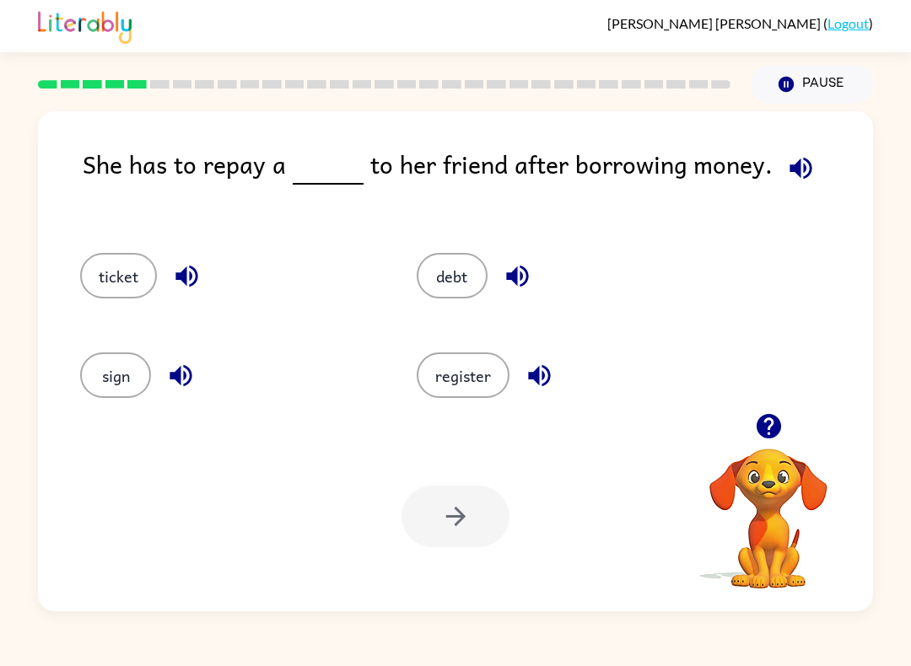
click at [459, 270] on button "debt" at bounding box center [452, 276] width 71 height 46
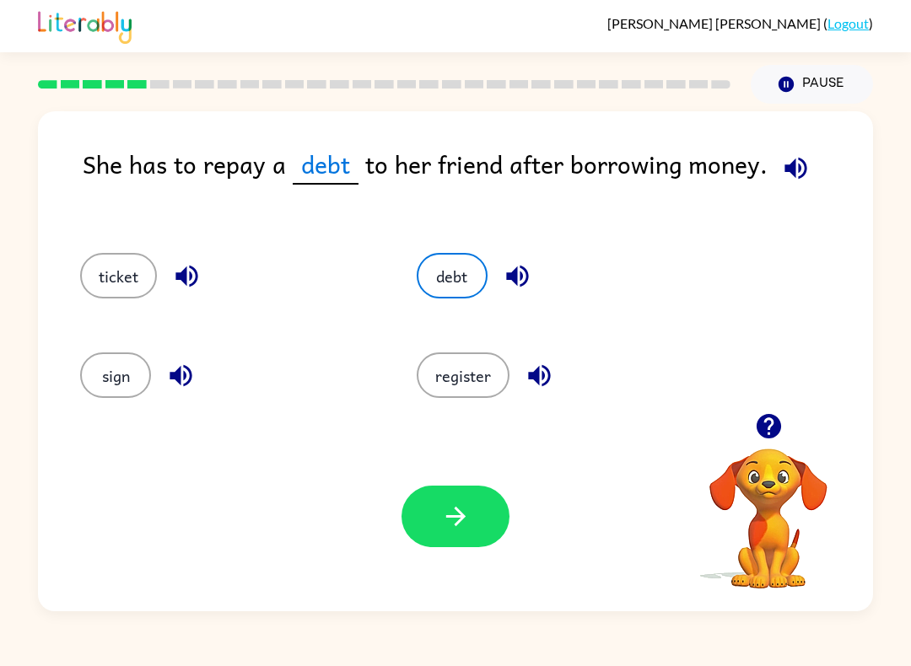
click at [477, 521] on button "button" at bounding box center [455, 517] width 108 height 62
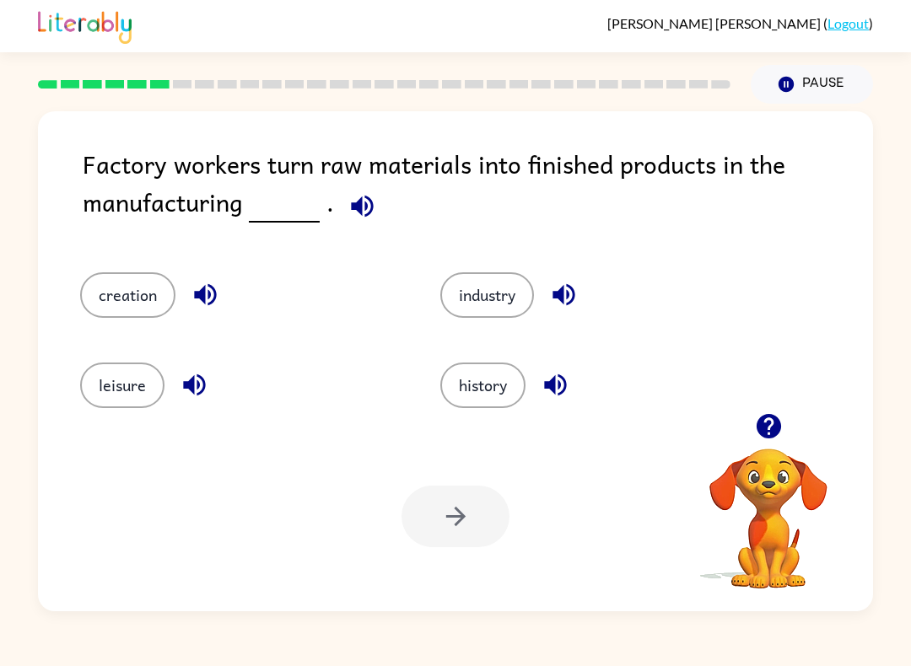
click at [508, 293] on button "industry" at bounding box center [487, 295] width 94 height 46
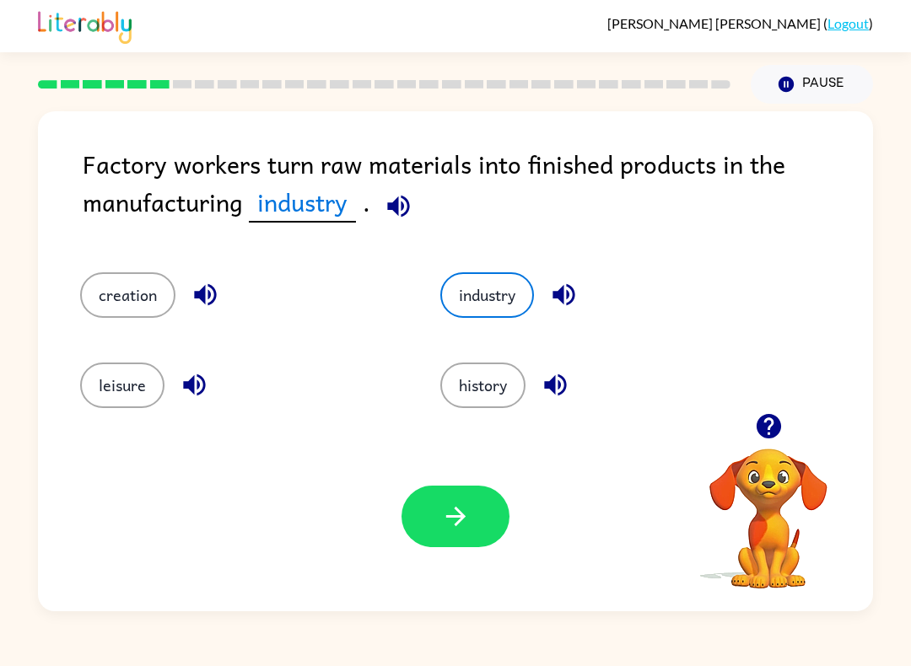
click at [455, 511] on icon "button" at bounding box center [456, 517] width 30 height 30
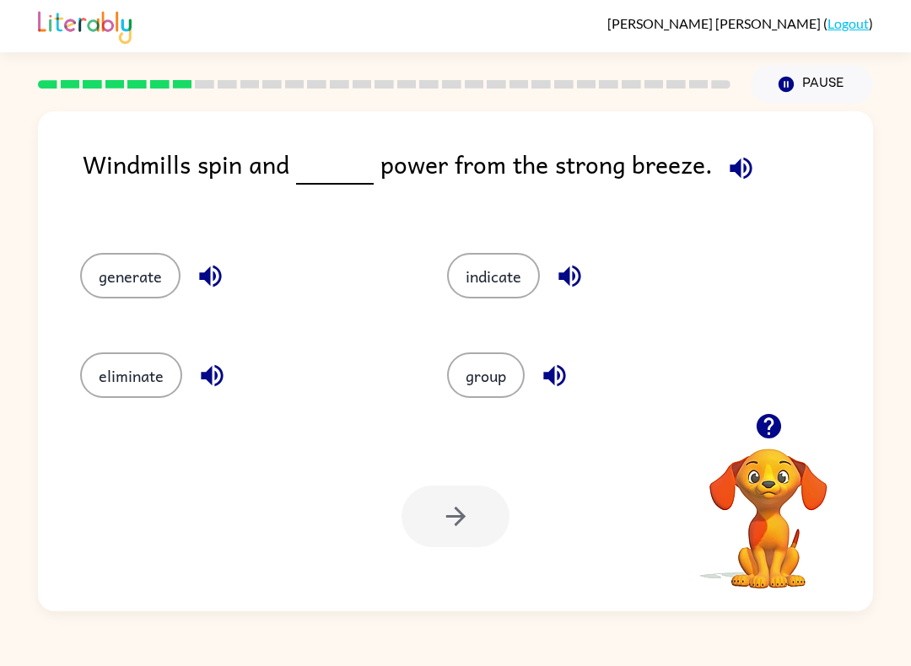
click at [115, 265] on button "generate" at bounding box center [130, 276] width 100 height 46
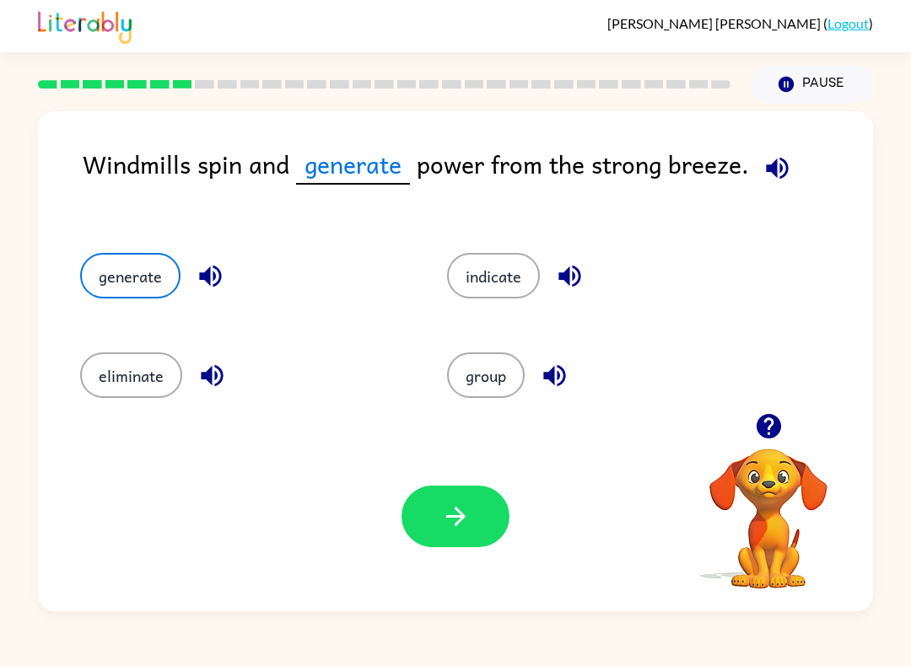
click at [456, 525] on icon "button" at bounding box center [454, 516] width 19 height 19
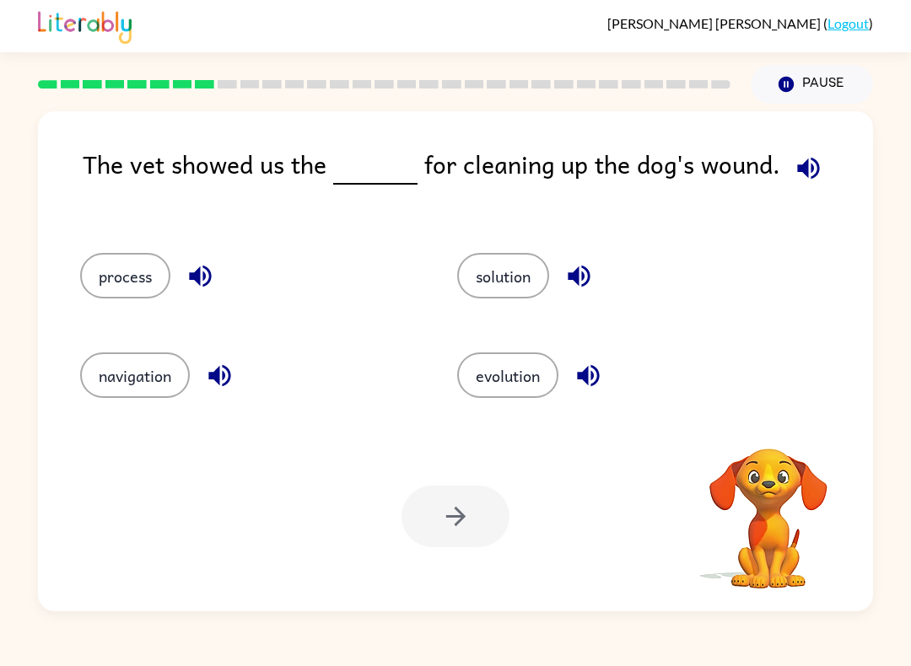
click at [118, 278] on button "process" at bounding box center [125, 276] width 90 height 46
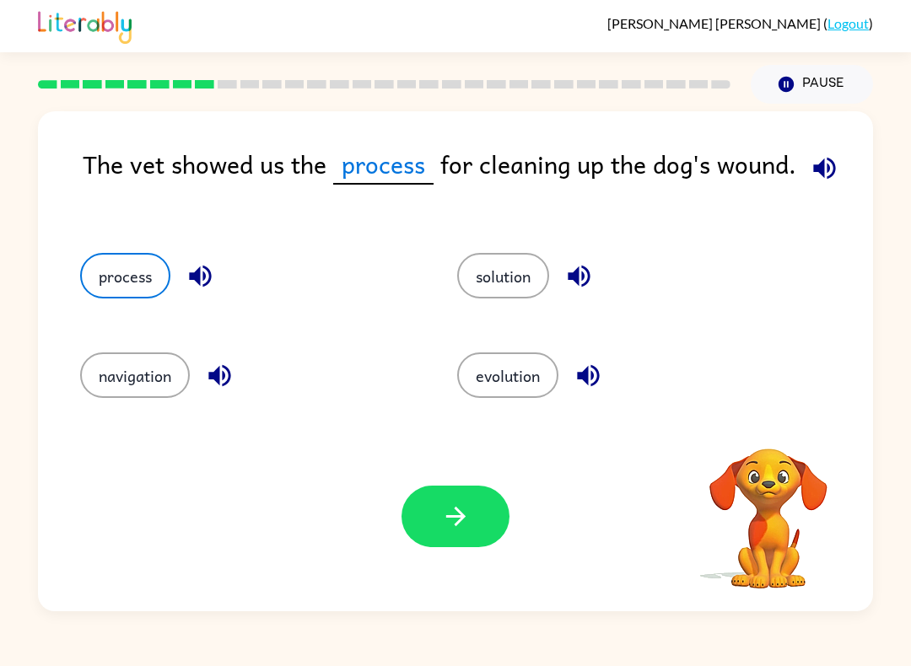
click at [441, 517] on icon "button" at bounding box center [456, 517] width 30 height 30
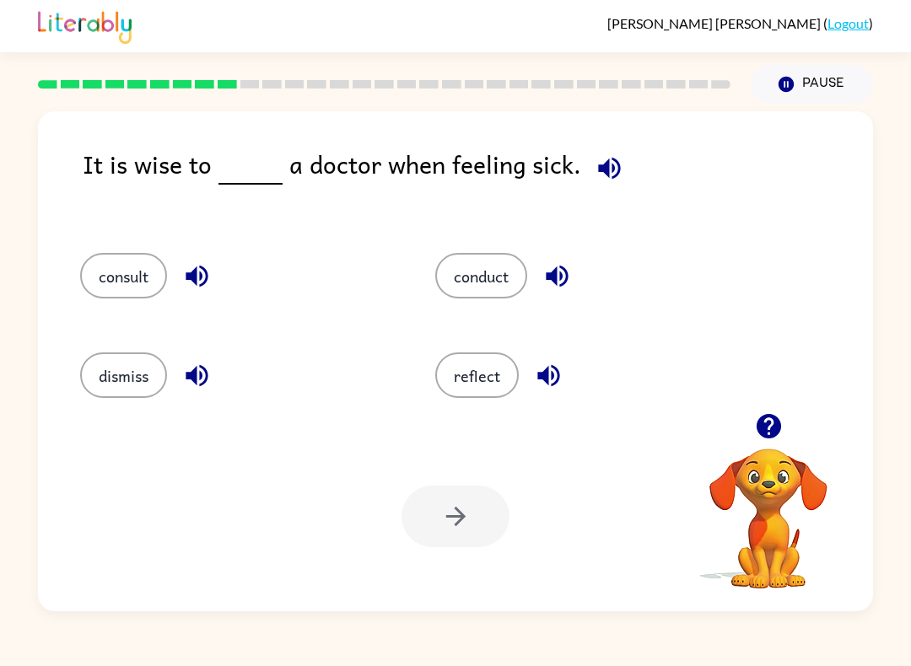
click at [117, 284] on button "consult" at bounding box center [123, 276] width 87 height 46
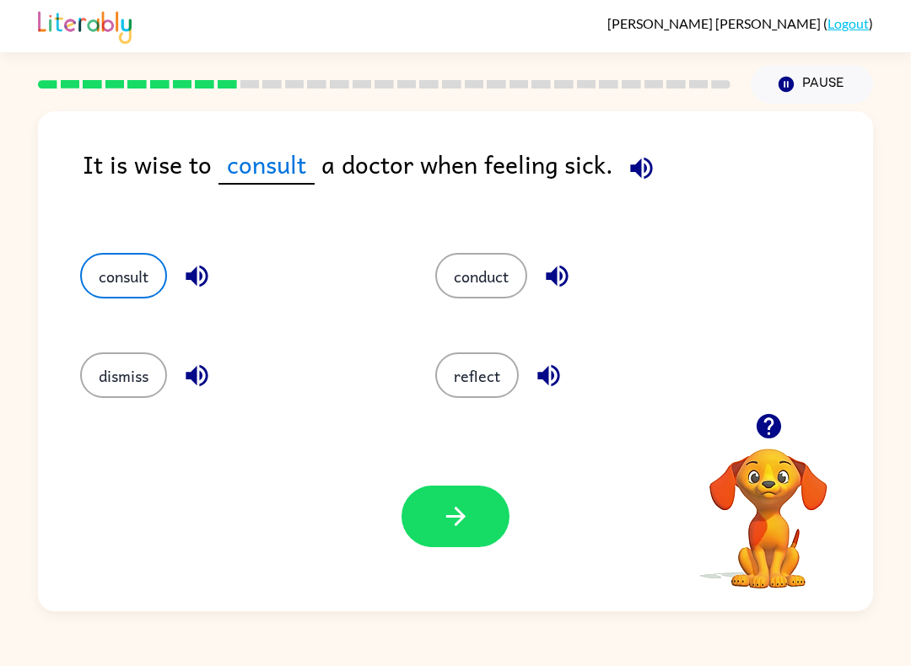
click at [466, 523] on icon "button" at bounding box center [456, 517] width 30 height 30
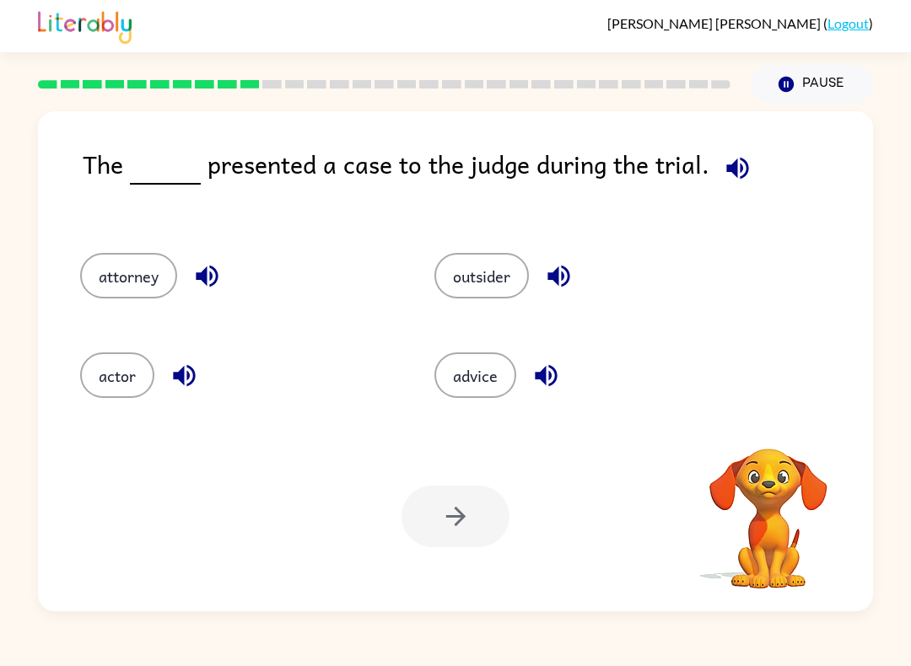
click at [108, 279] on button "attorney" at bounding box center [128, 276] width 97 height 46
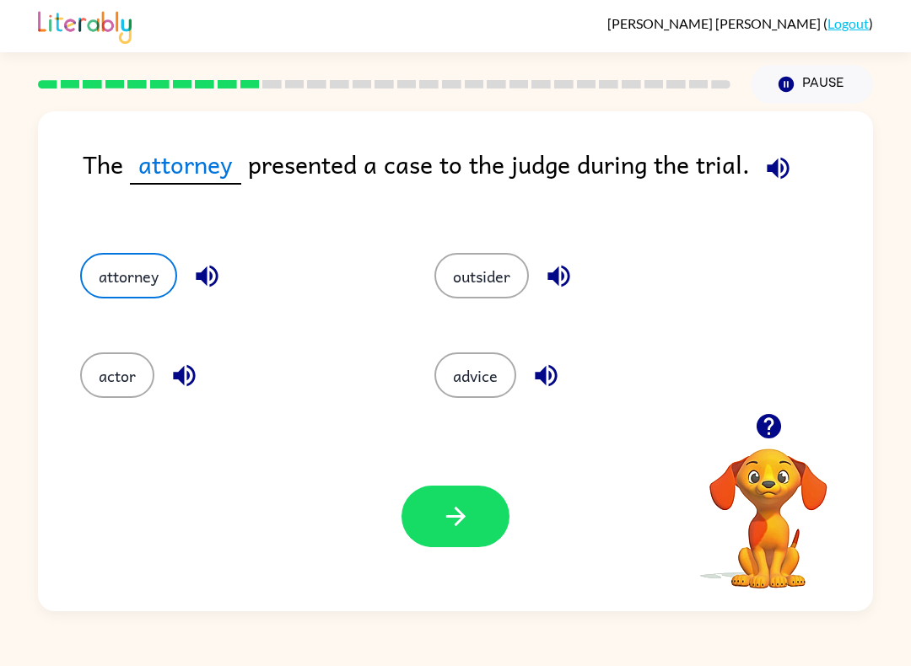
click at [473, 526] on button "button" at bounding box center [455, 517] width 108 height 62
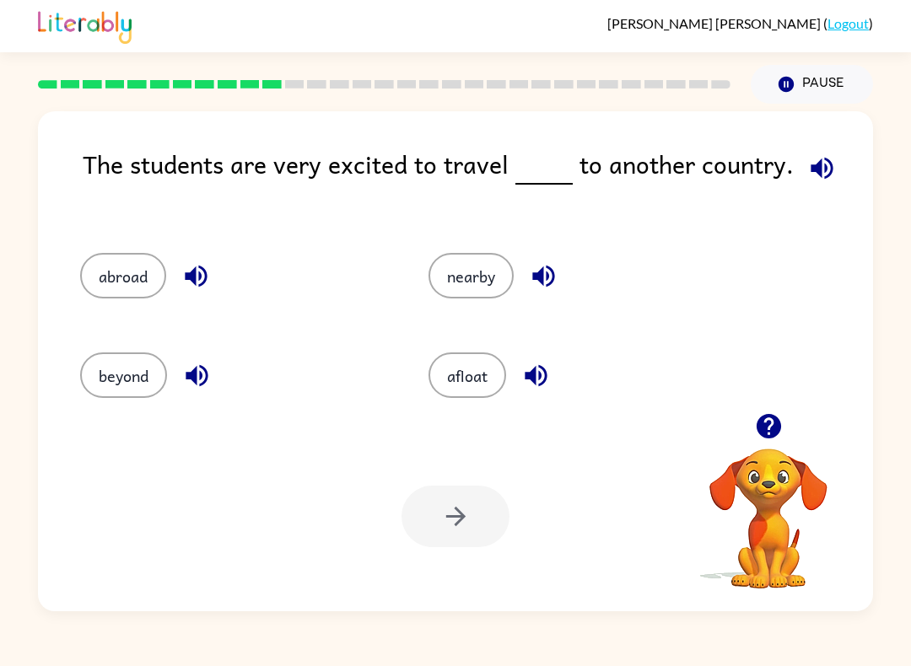
click at [126, 270] on button "abroad" at bounding box center [123, 276] width 86 height 46
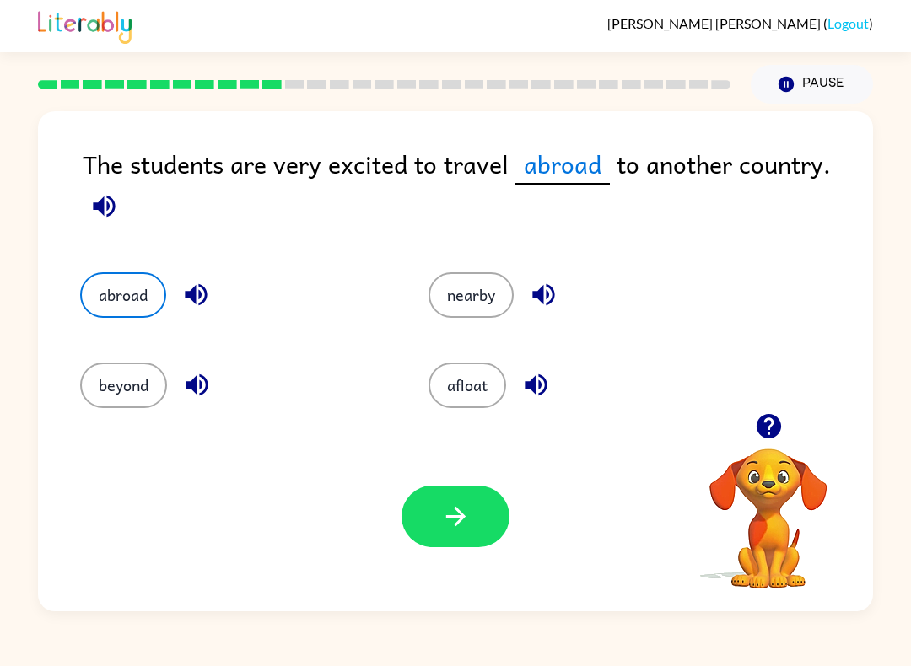
click at [476, 518] on button "button" at bounding box center [455, 517] width 108 height 62
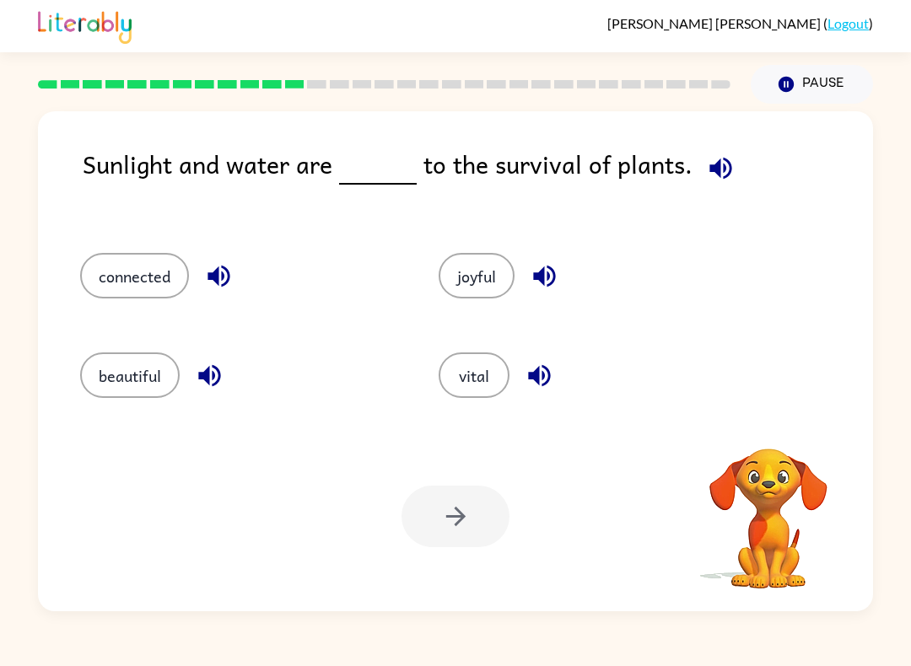
click at [483, 379] on button "vital" at bounding box center [473, 375] width 71 height 46
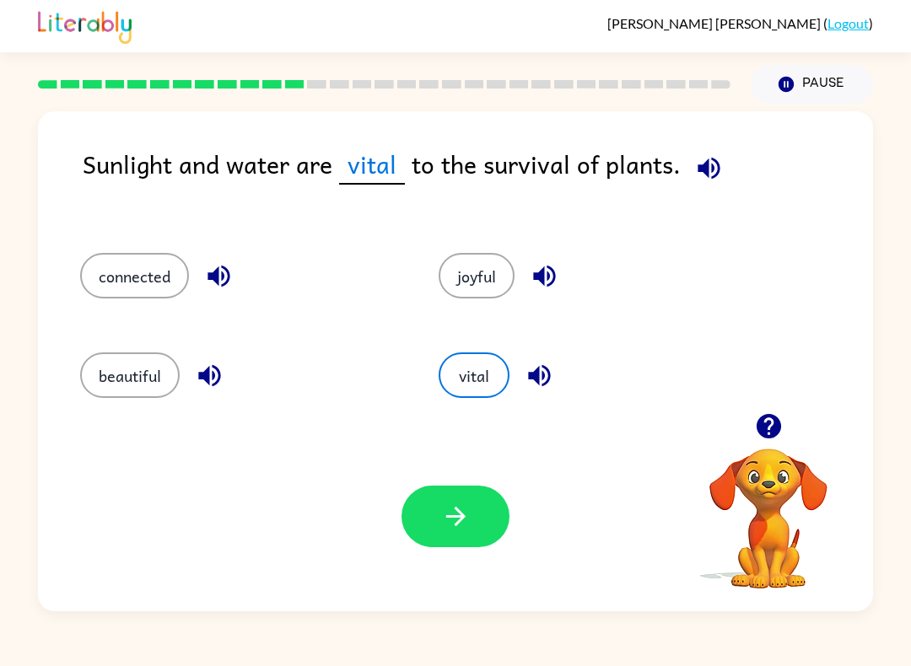
click at [469, 529] on icon "button" at bounding box center [456, 517] width 30 height 30
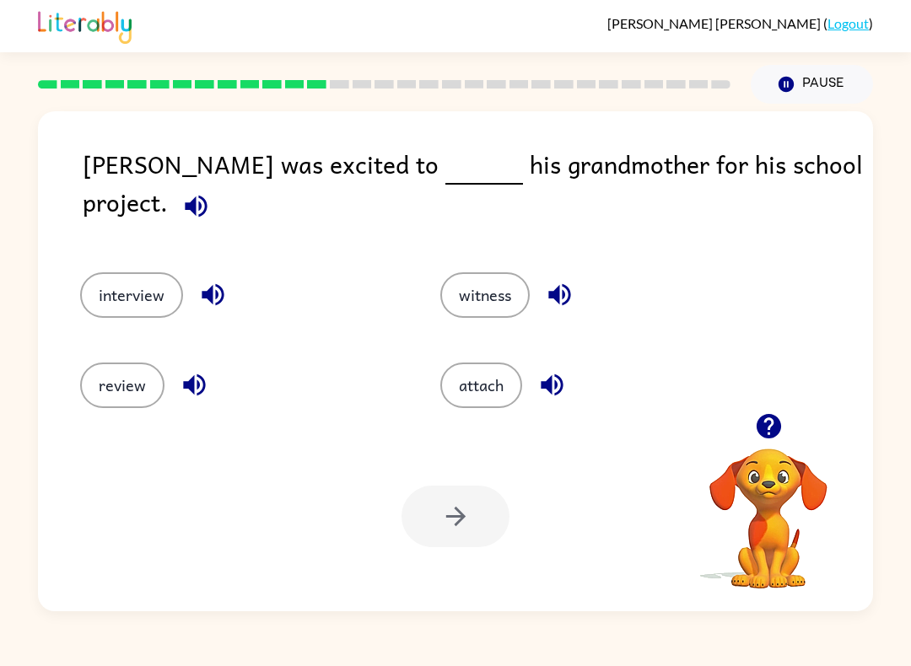
click at [486, 284] on button "witness" at bounding box center [484, 295] width 89 height 46
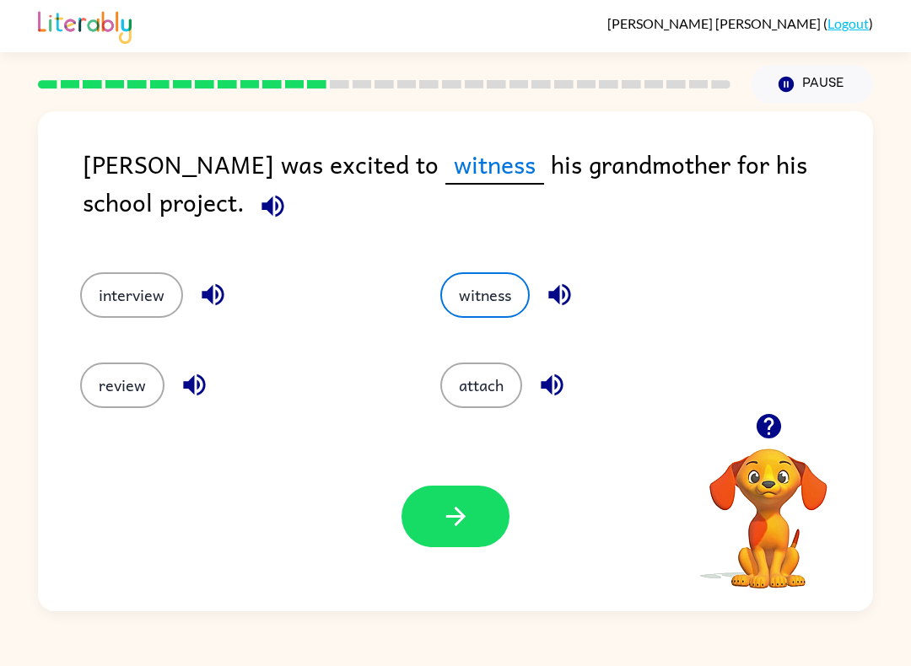
click at [463, 541] on button "button" at bounding box center [455, 517] width 108 height 62
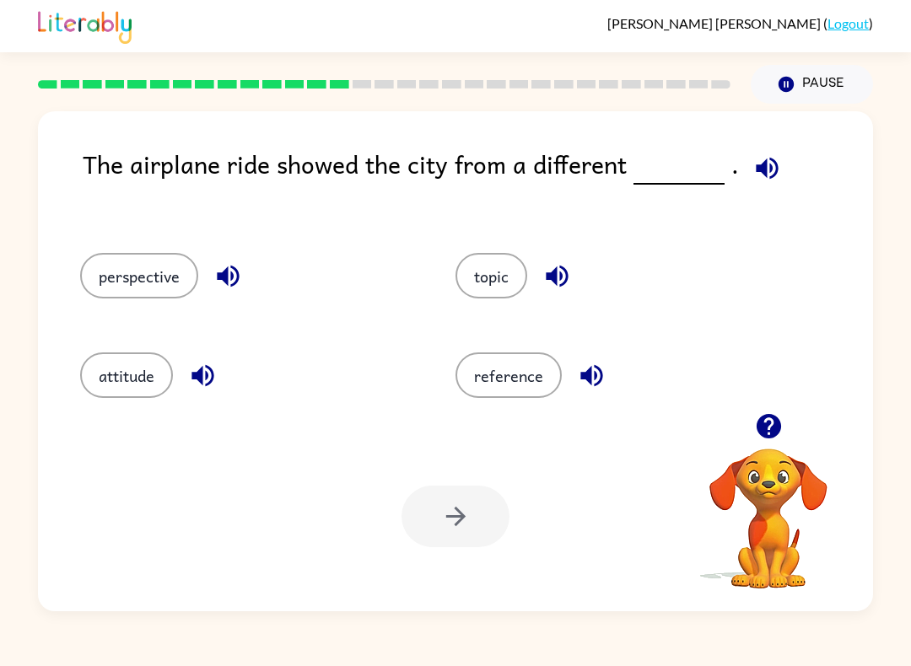
click at [116, 284] on button "perspective" at bounding box center [139, 276] width 118 height 46
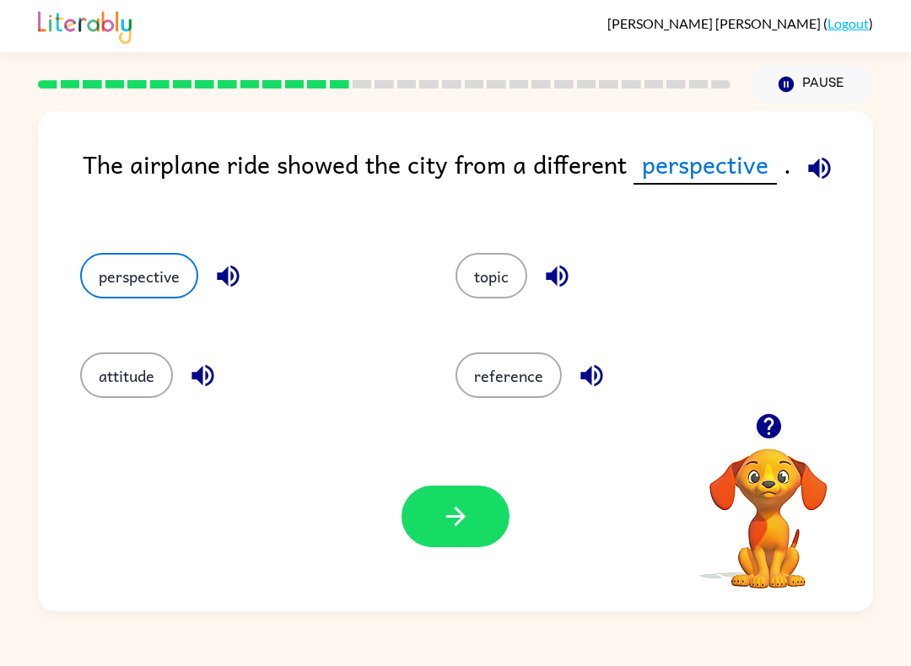
click at [450, 539] on button "button" at bounding box center [455, 517] width 108 height 62
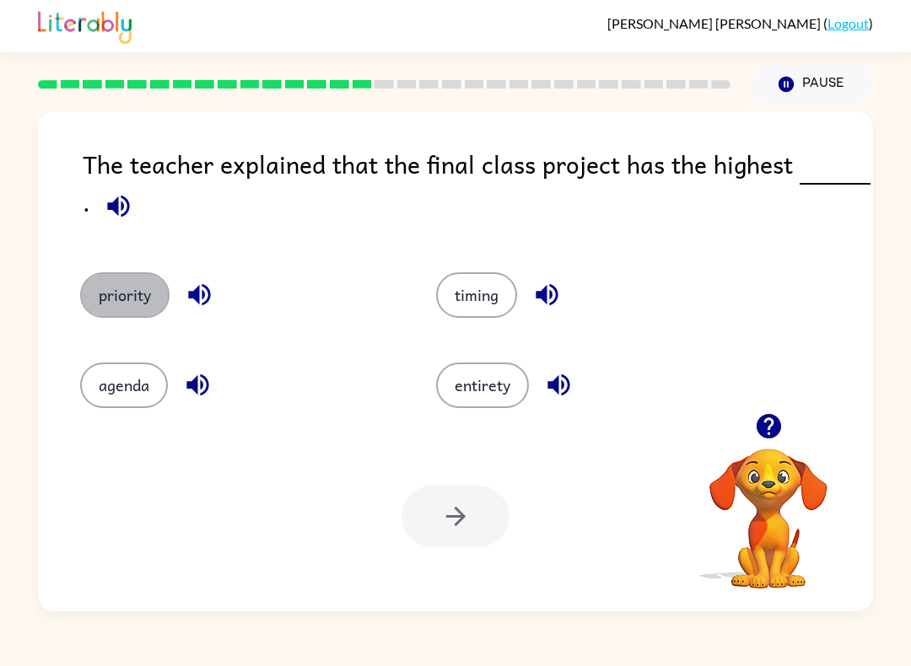
click at [104, 298] on button "priority" at bounding box center [124, 295] width 89 height 46
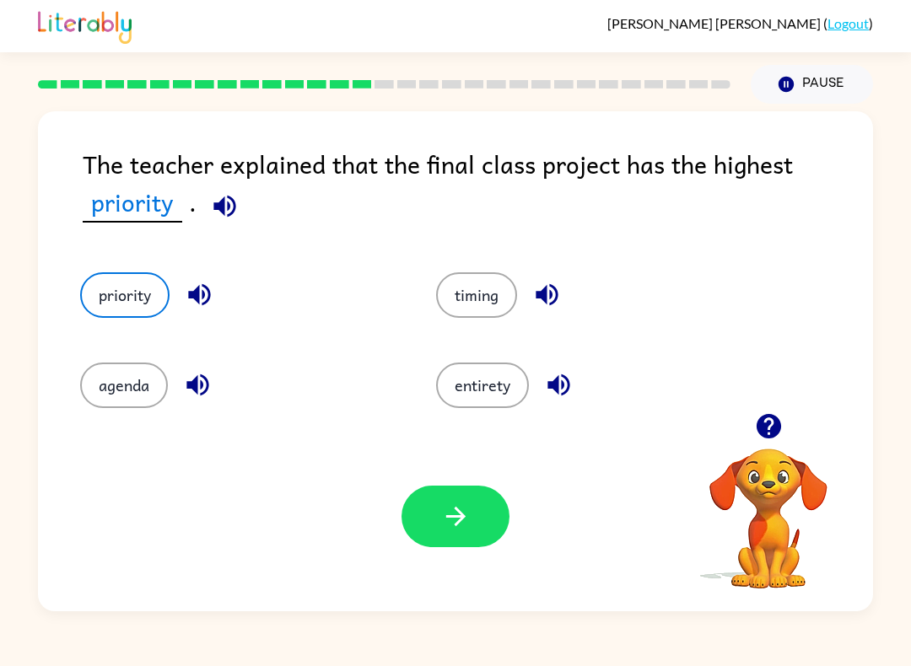
click at [462, 519] on icon "button" at bounding box center [454, 516] width 19 height 19
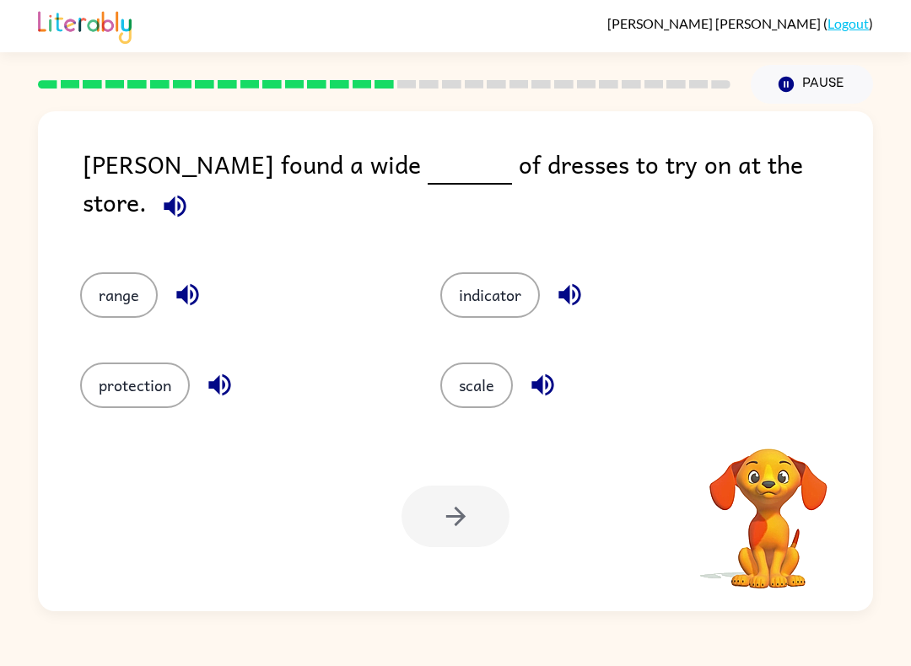
click at [116, 288] on button "range" at bounding box center [119, 295] width 78 height 46
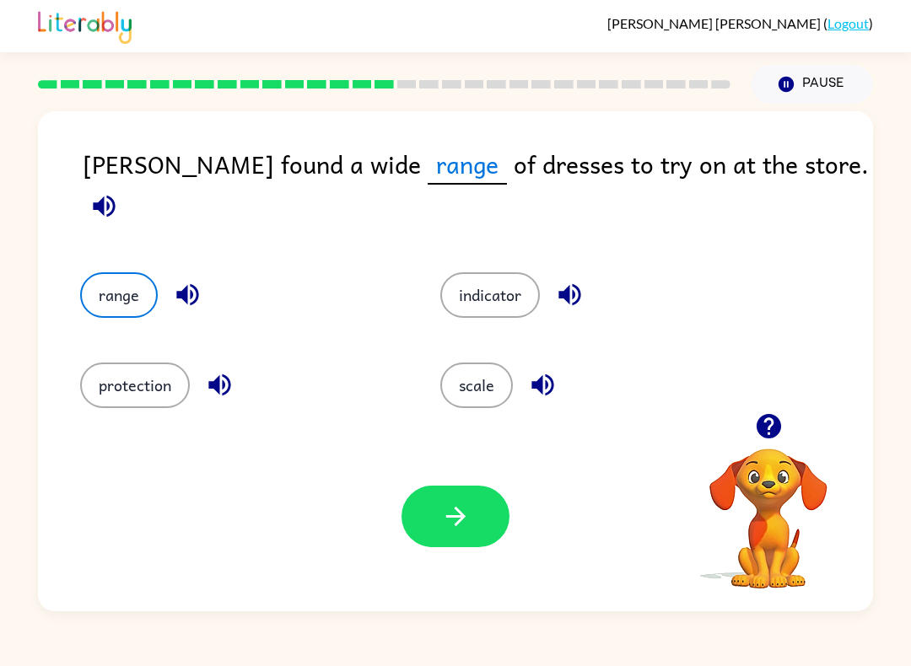
click at [446, 523] on icon "button" at bounding box center [456, 517] width 30 height 30
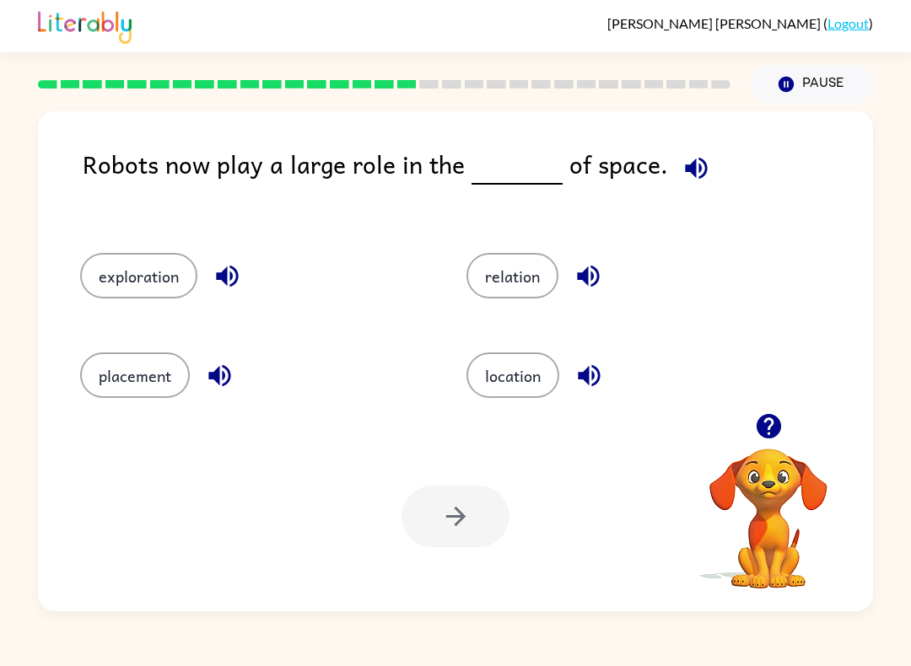
click at [115, 272] on button "exploration" at bounding box center [138, 276] width 117 height 46
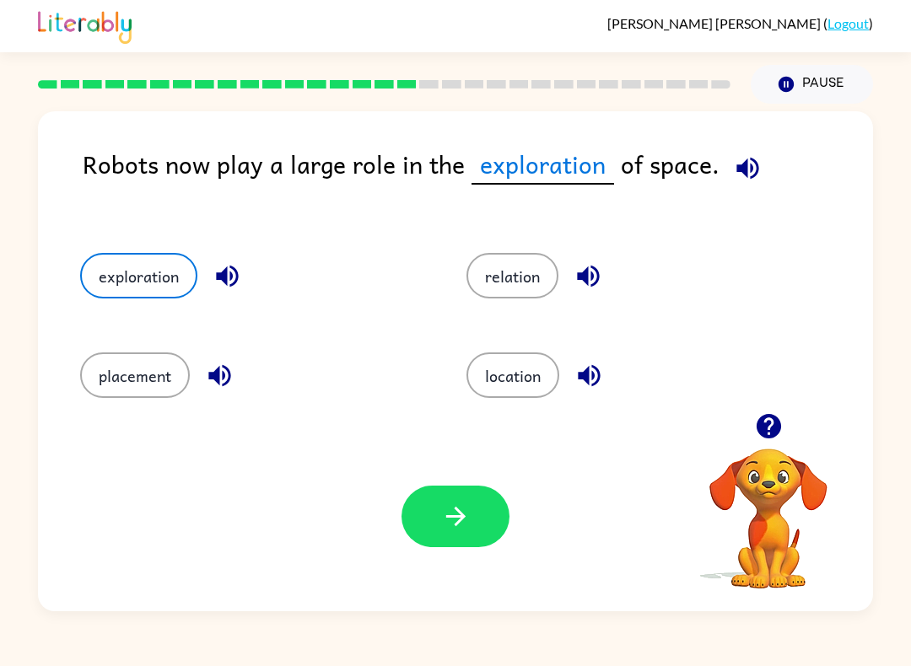
click at [471, 506] on button "button" at bounding box center [455, 517] width 108 height 62
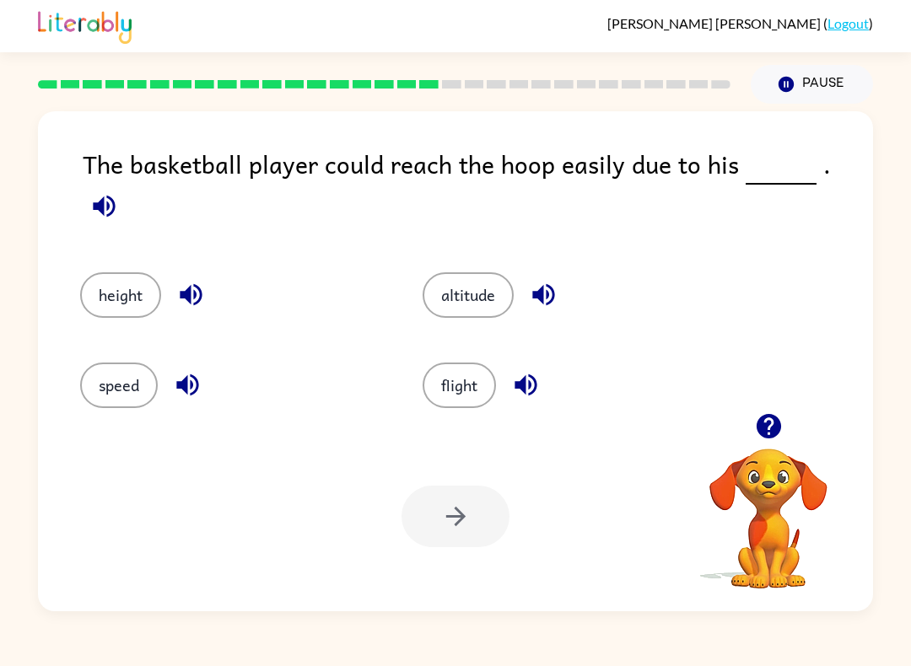
click at [119, 279] on button "height" at bounding box center [120, 295] width 81 height 46
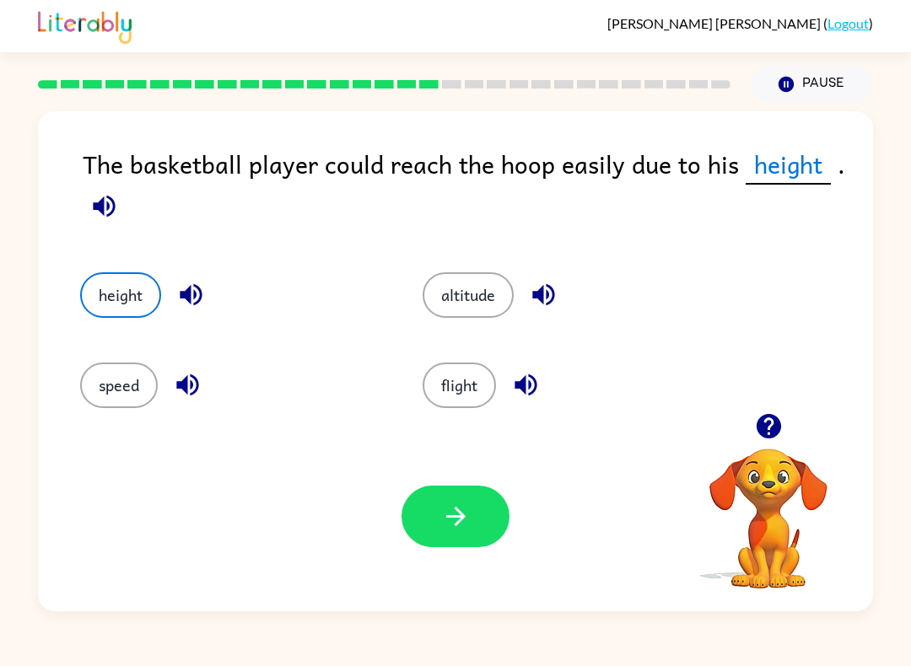
click at [460, 535] on button "button" at bounding box center [455, 517] width 108 height 62
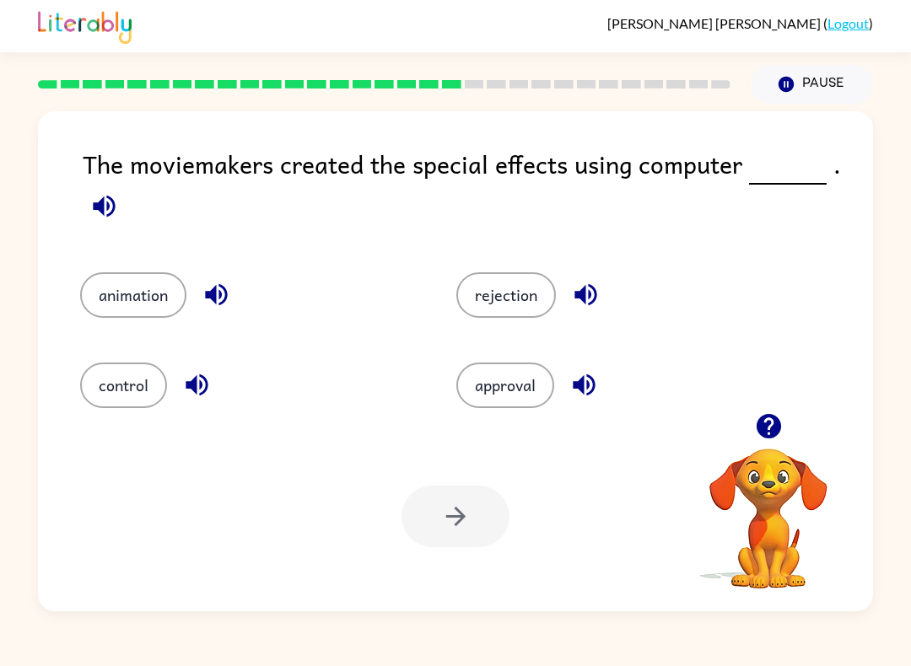
click at [125, 303] on button "animation" at bounding box center [133, 295] width 106 height 46
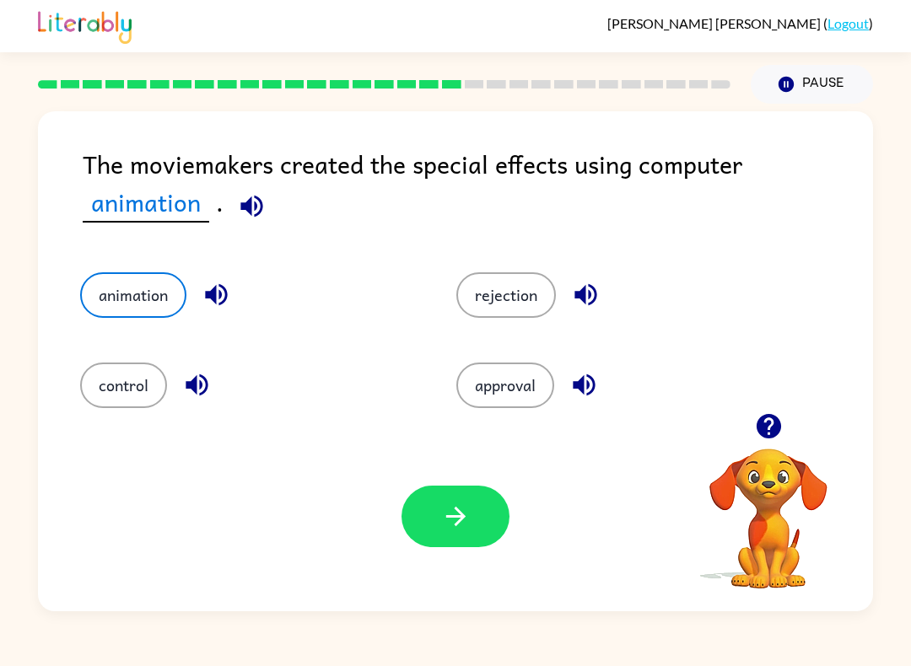
click at [459, 507] on icon "button" at bounding box center [456, 517] width 30 height 30
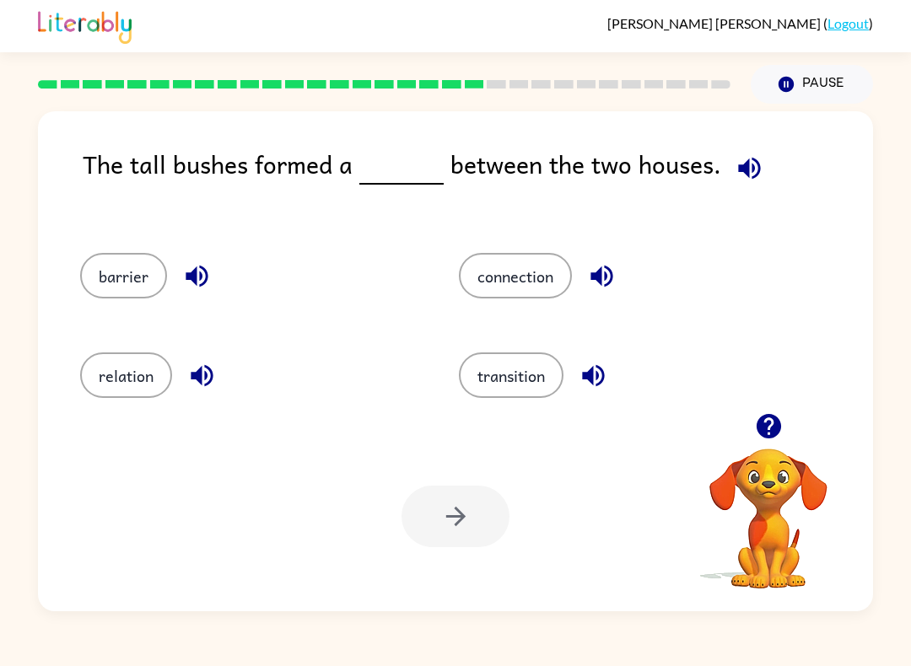
click at [121, 281] on button "barrier" at bounding box center [123, 276] width 87 height 46
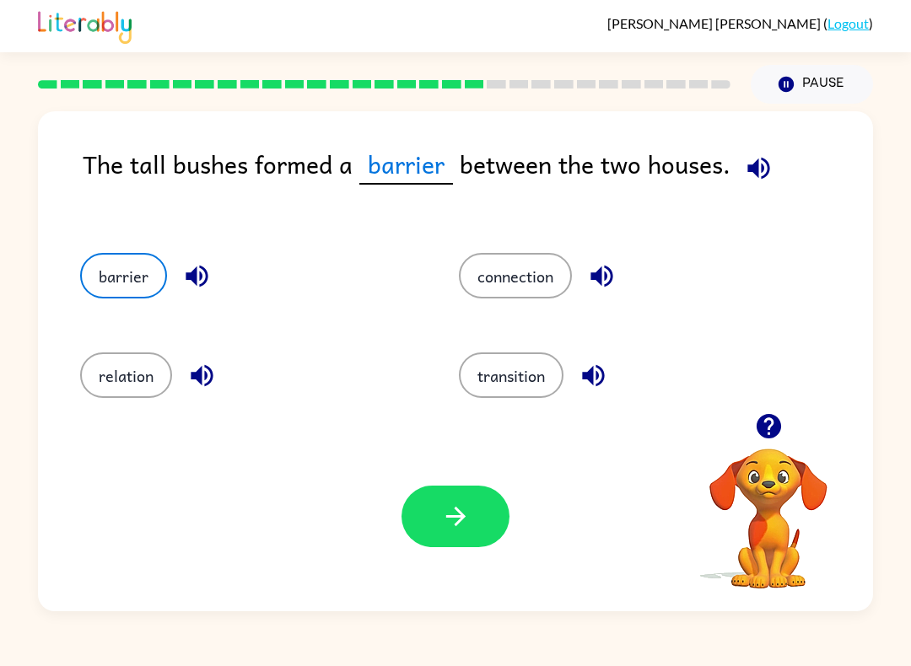
click at [487, 530] on button "button" at bounding box center [455, 517] width 108 height 62
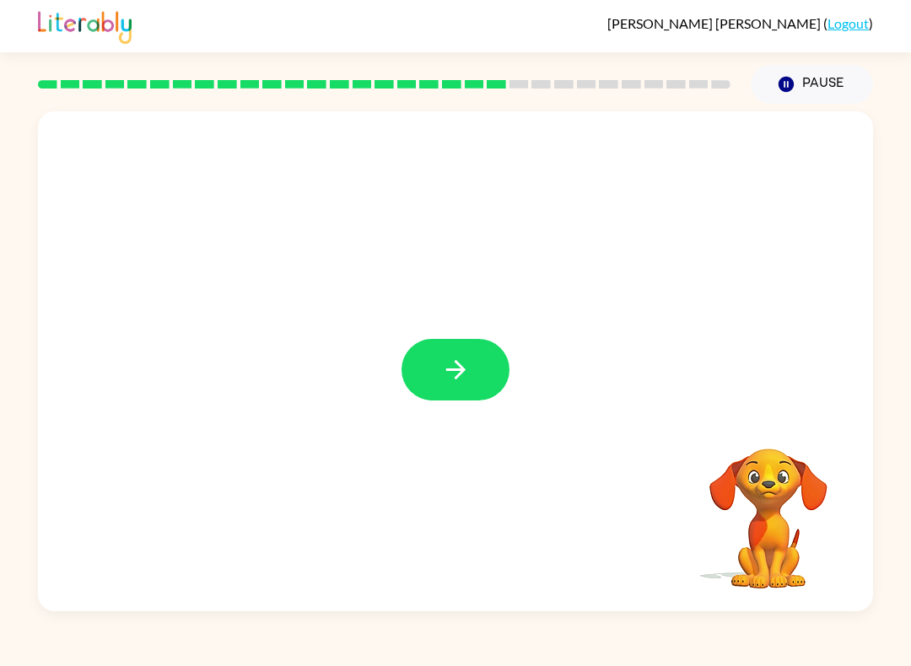
click at [465, 367] on icon "button" at bounding box center [456, 370] width 30 height 30
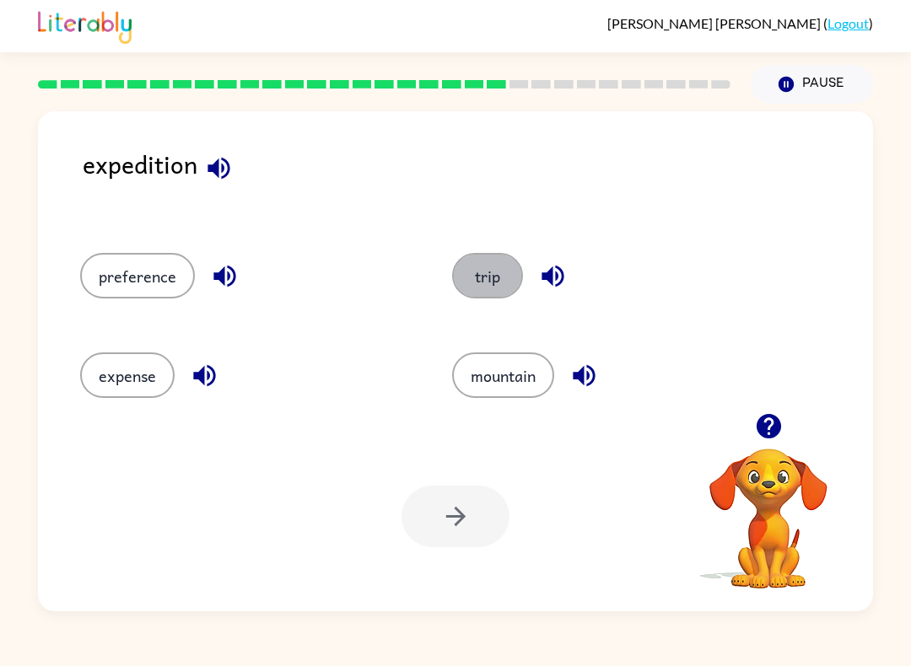
click at [496, 277] on button "trip" at bounding box center [487, 276] width 71 height 46
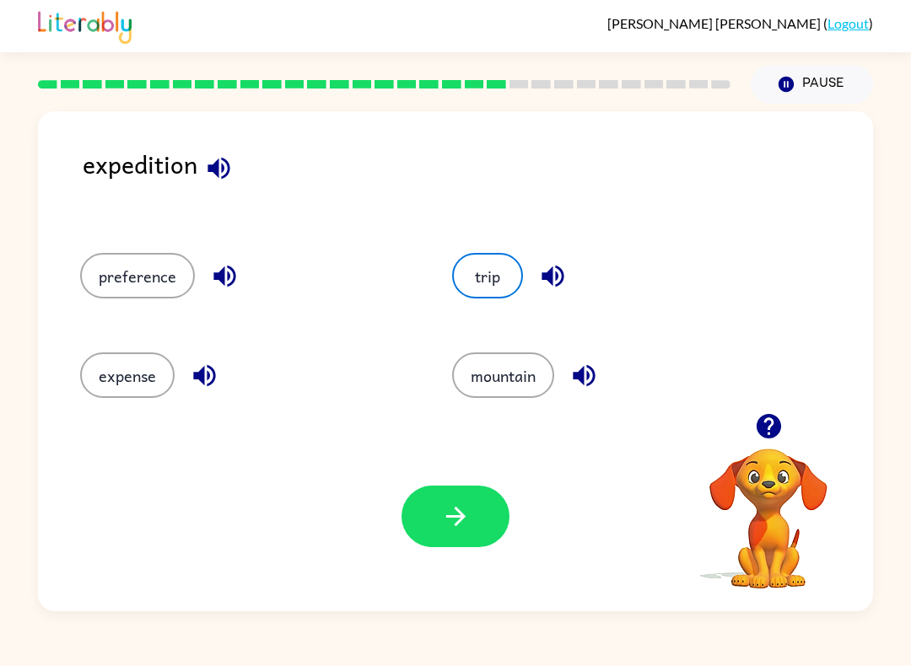
click at [463, 521] on icon "button" at bounding box center [456, 517] width 30 height 30
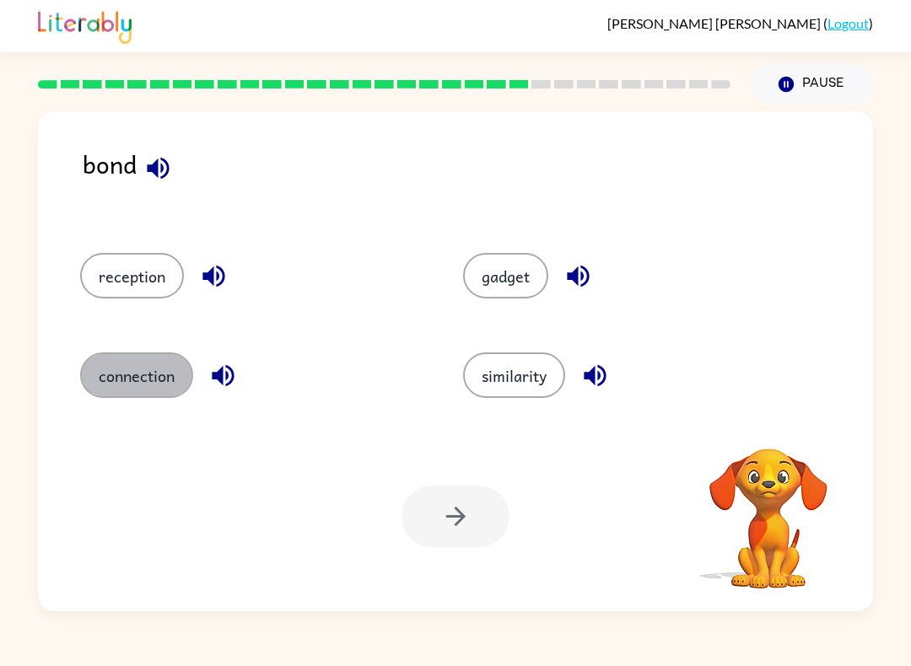
click at [141, 379] on button "connection" at bounding box center [136, 375] width 113 height 46
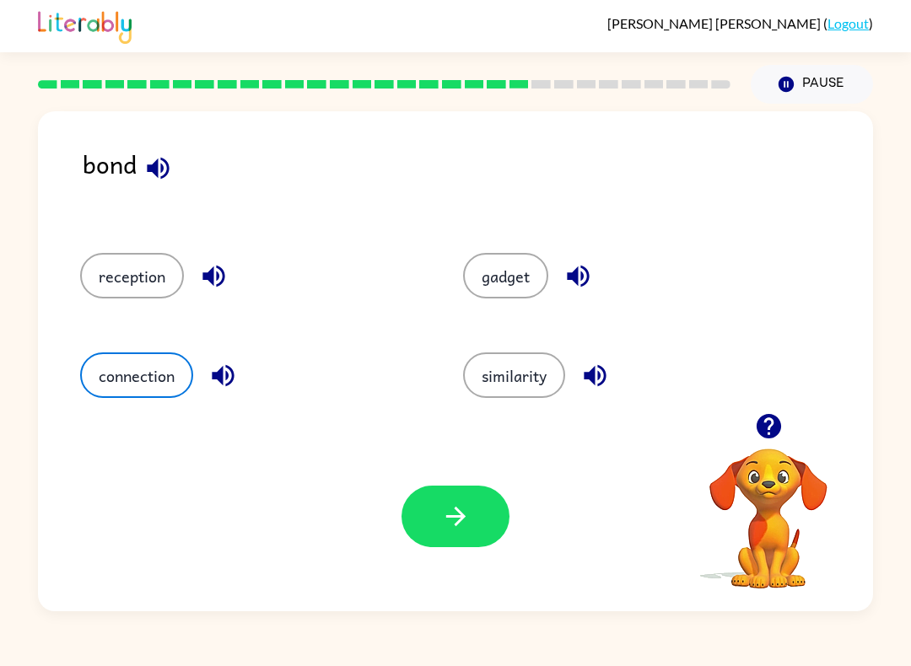
click at [460, 516] on icon "button" at bounding box center [456, 517] width 30 height 30
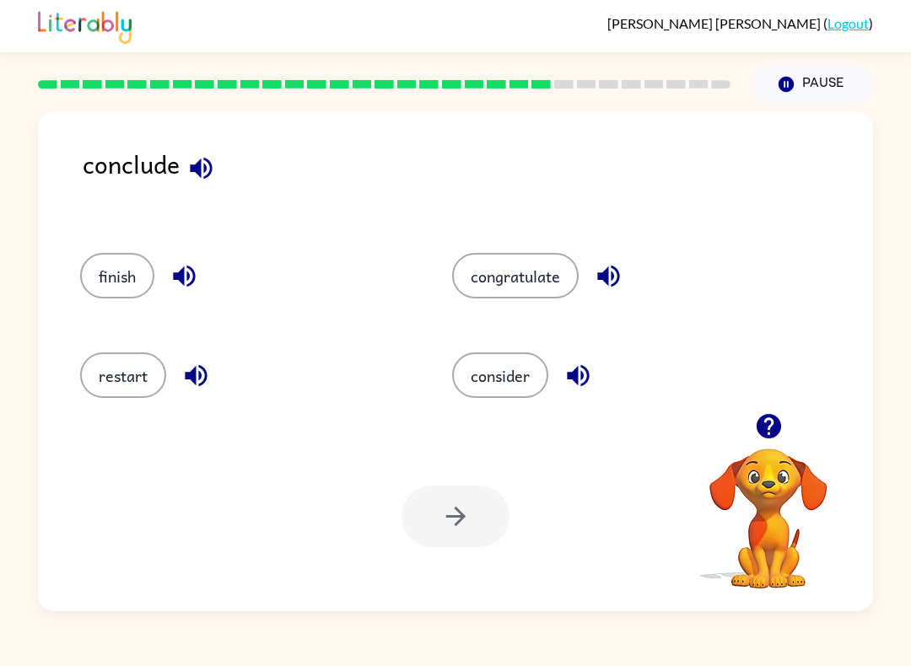
click at [112, 276] on button "finish" at bounding box center [117, 276] width 74 height 46
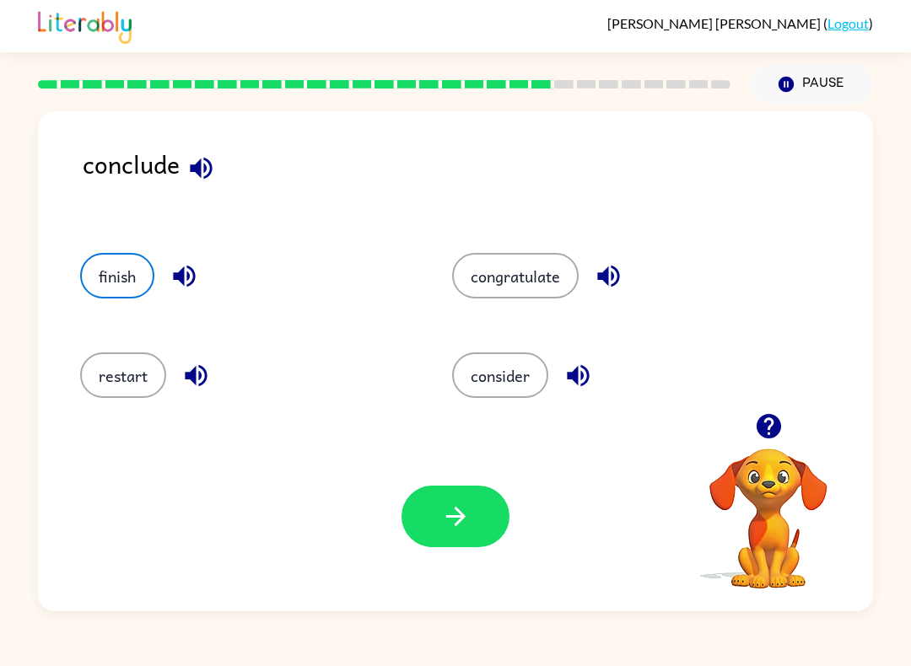
click at [487, 525] on button "button" at bounding box center [455, 517] width 108 height 62
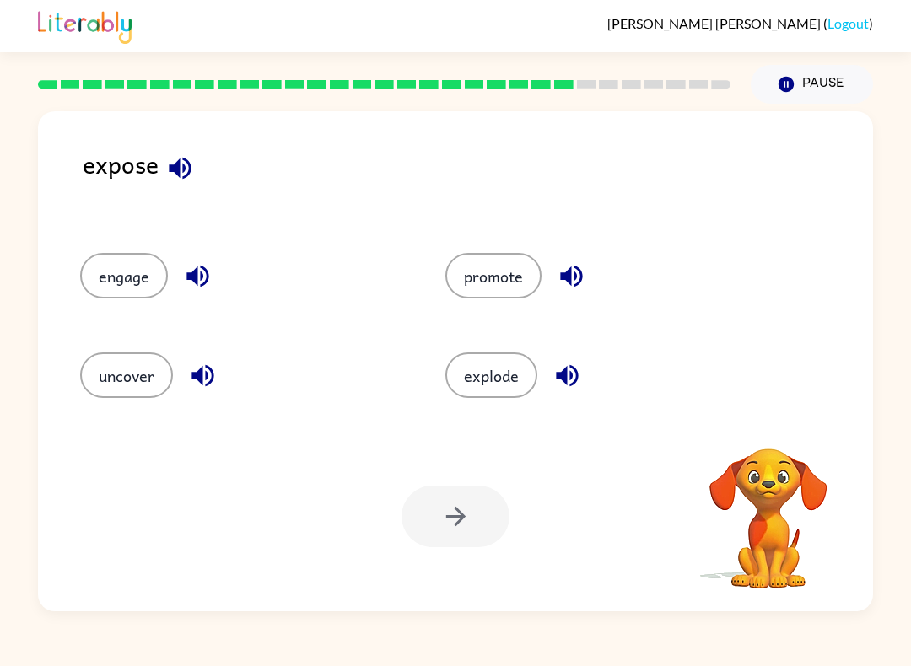
click at [121, 371] on button "uncover" at bounding box center [126, 375] width 93 height 46
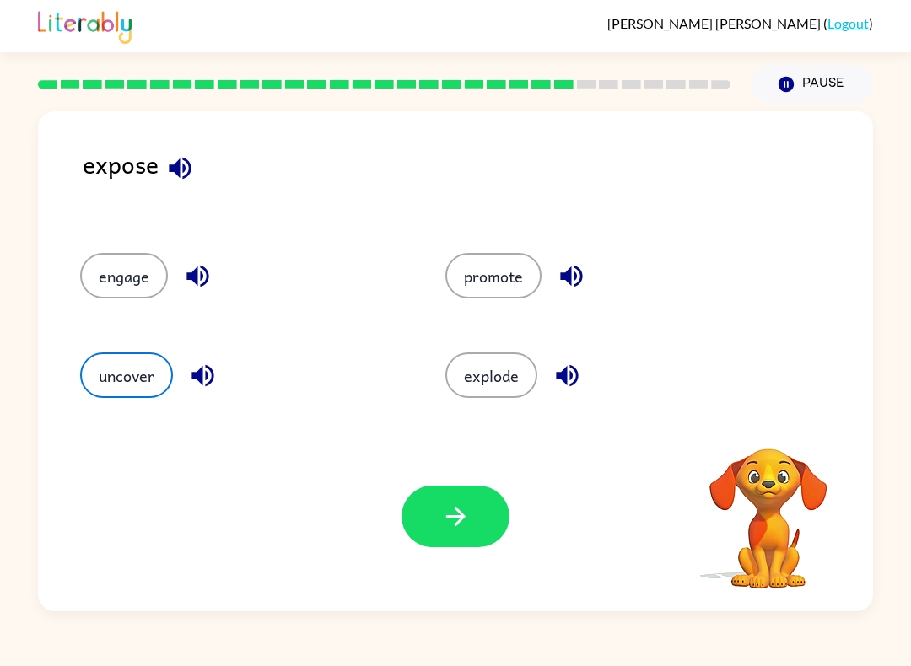
click at [461, 522] on icon "button" at bounding box center [456, 517] width 30 height 30
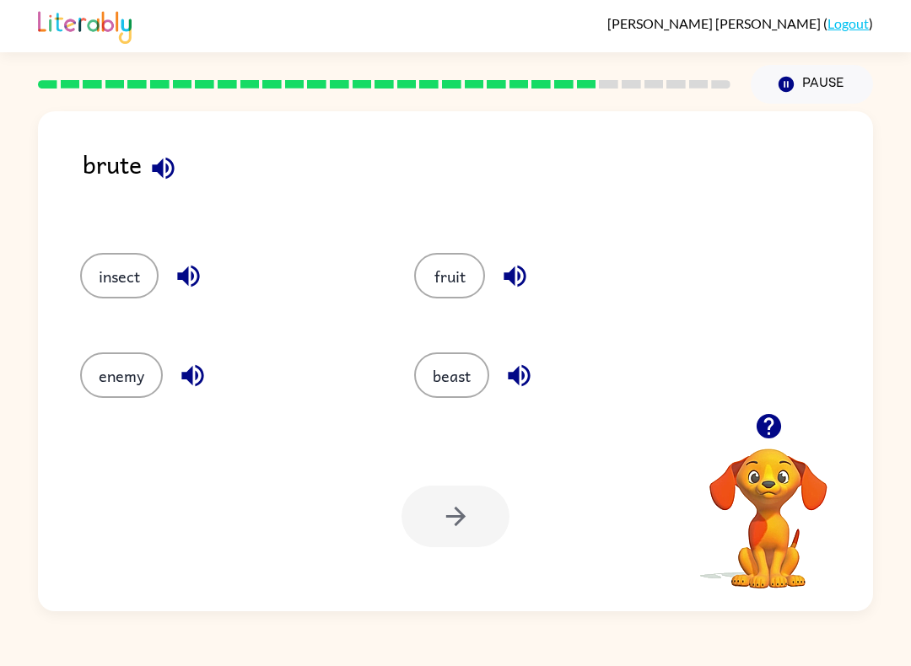
click at [460, 365] on button "beast" at bounding box center [451, 375] width 75 height 46
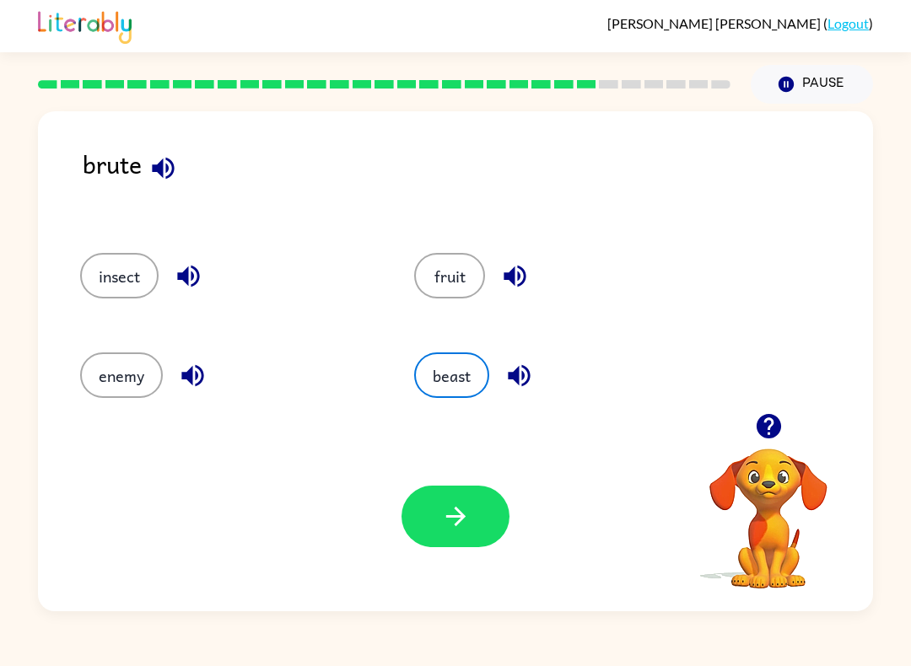
click at [118, 367] on button "enemy" at bounding box center [121, 375] width 83 height 46
click at [454, 536] on button "button" at bounding box center [455, 517] width 108 height 62
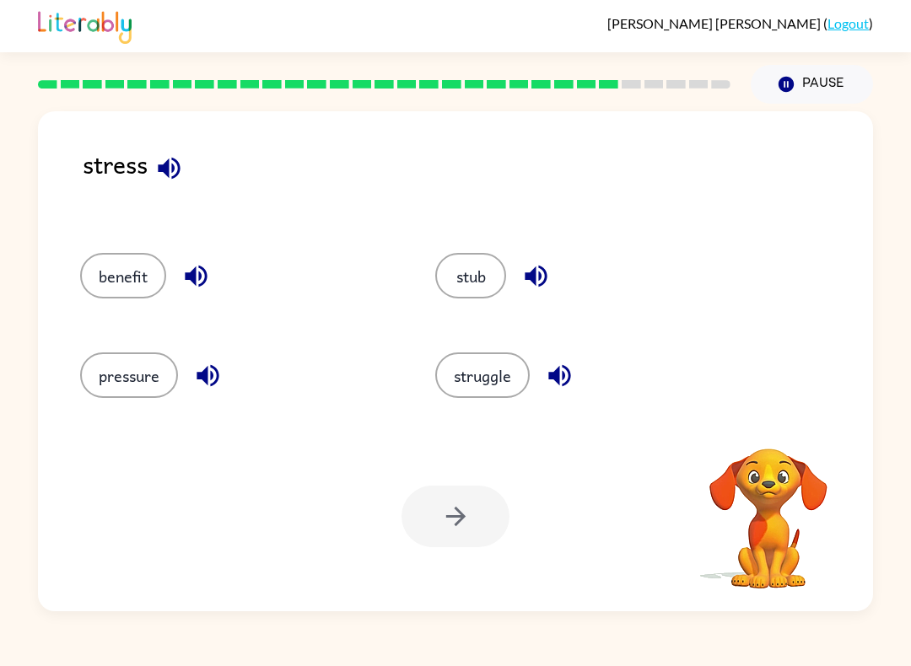
click at [123, 370] on button "pressure" at bounding box center [129, 375] width 98 height 46
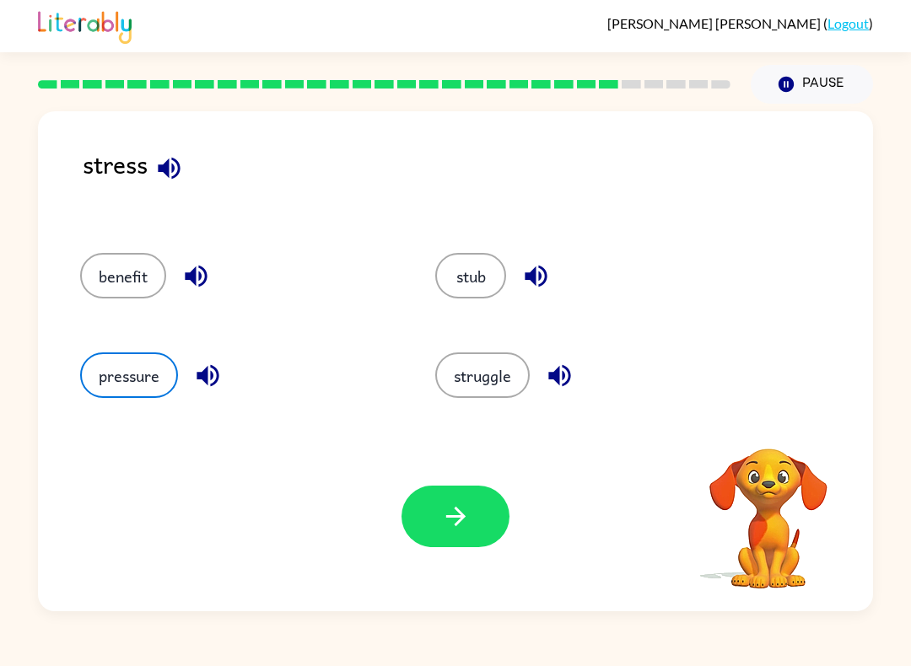
click at [470, 517] on icon "button" at bounding box center [456, 517] width 30 height 30
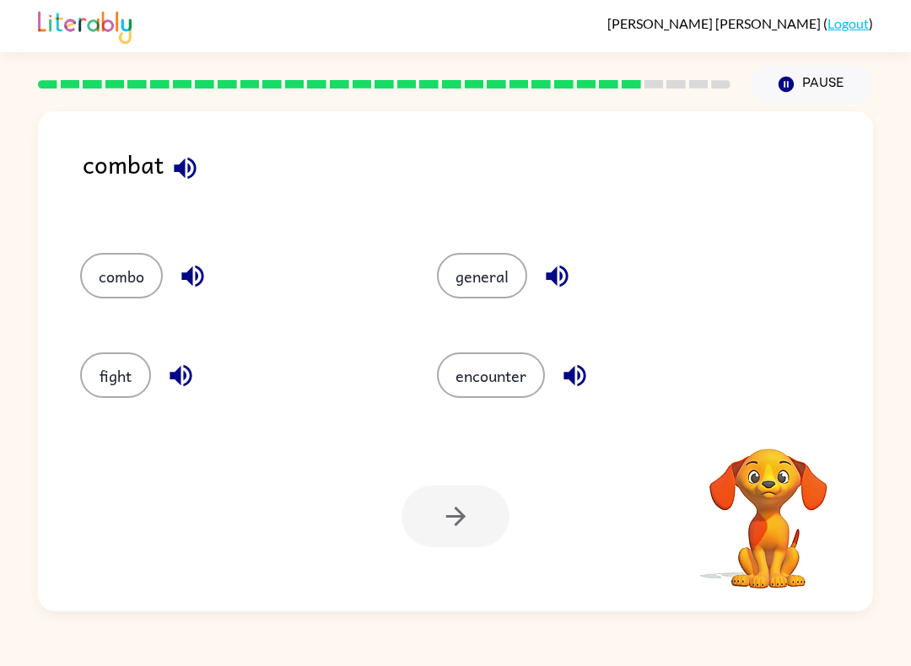
click at [119, 371] on button "fight" at bounding box center [115, 375] width 71 height 46
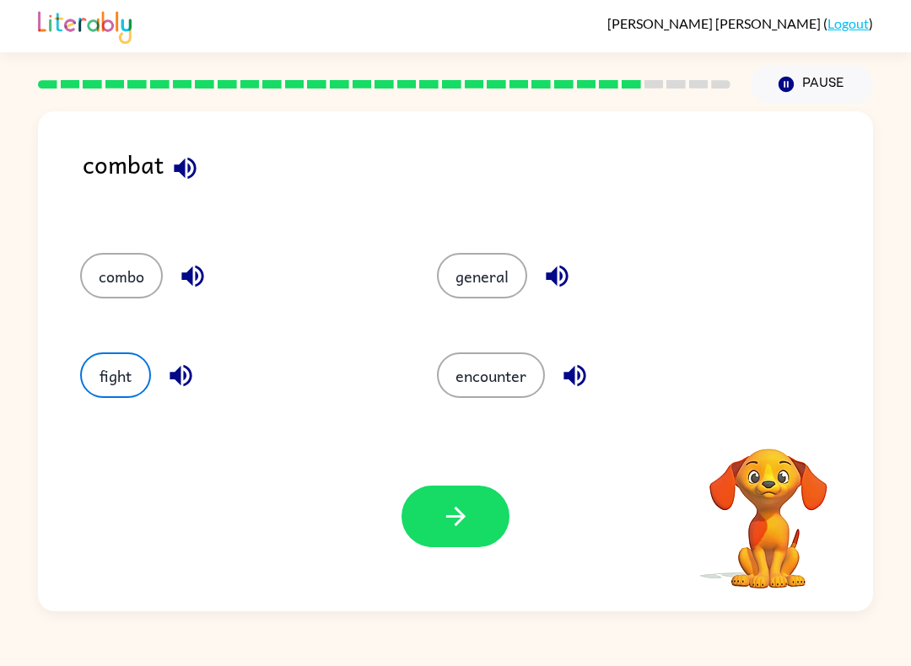
click at [463, 530] on icon "button" at bounding box center [456, 517] width 30 height 30
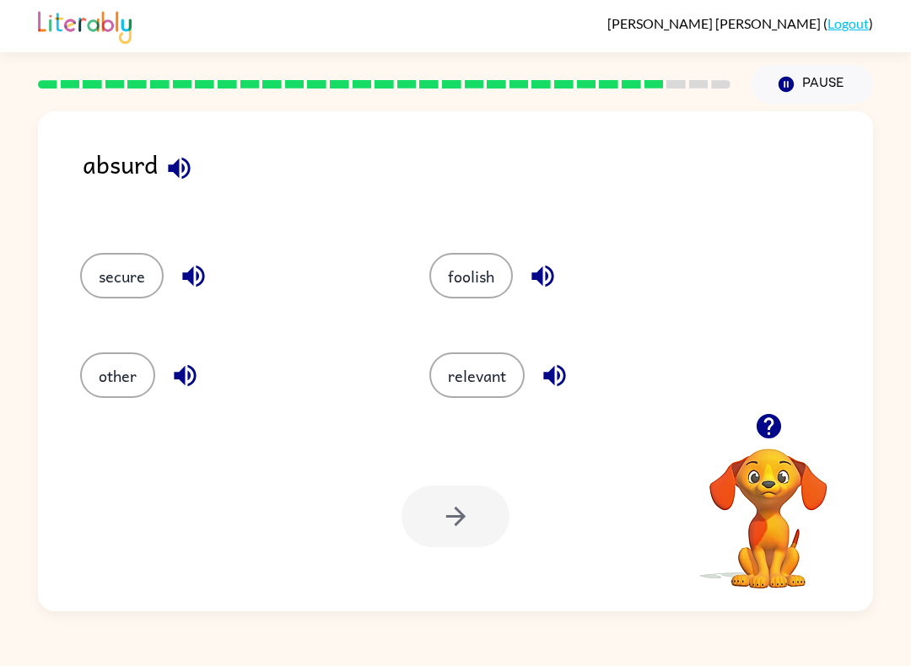
click at [492, 382] on button "relevant" at bounding box center [476, 375] width 95 height 46
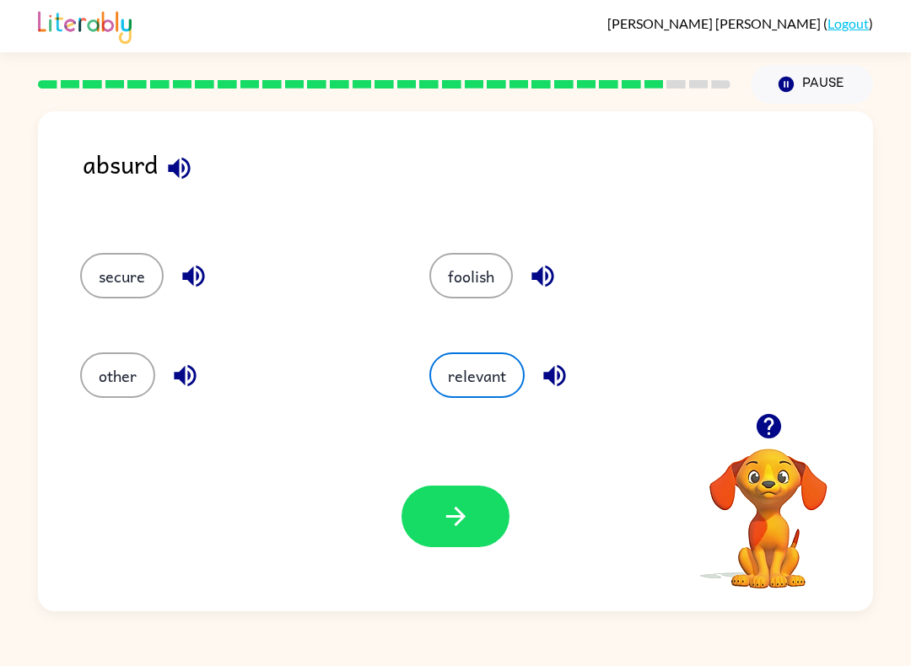
click at [470, 498] on button "button" at bounding box center [455, 517] width 108 height 62
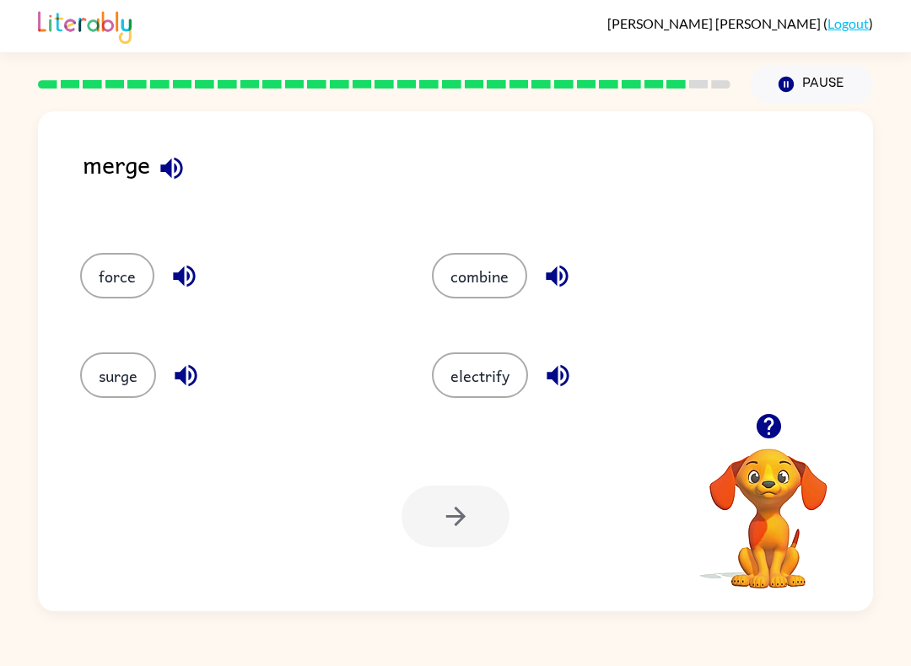
click at [493, 297] on button "combine" at bounding box center [479, 276] width 95 height 46
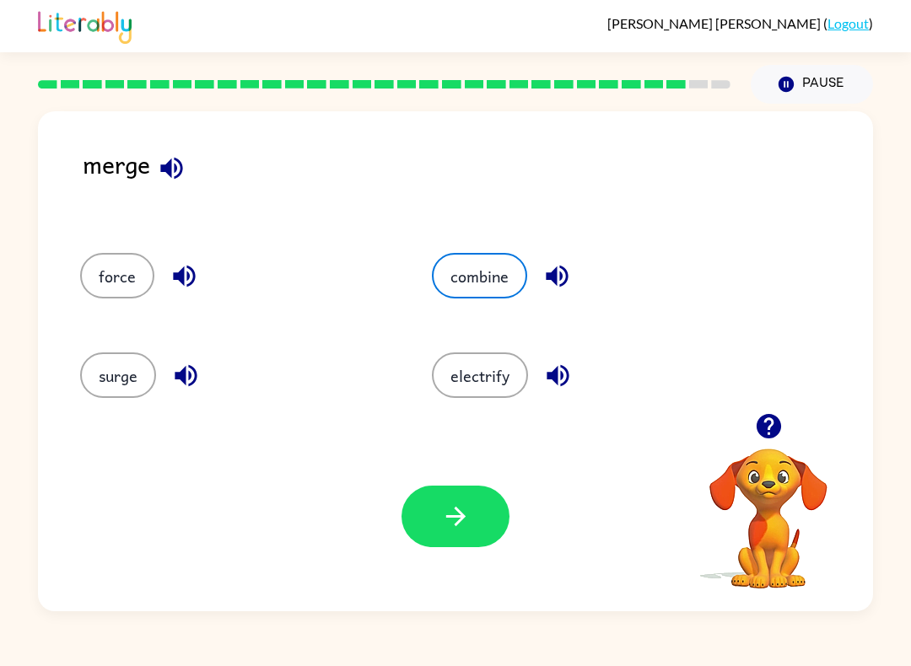
click at [475, 538] on button "button" at bounding box center [455, 517] width 108 height 62
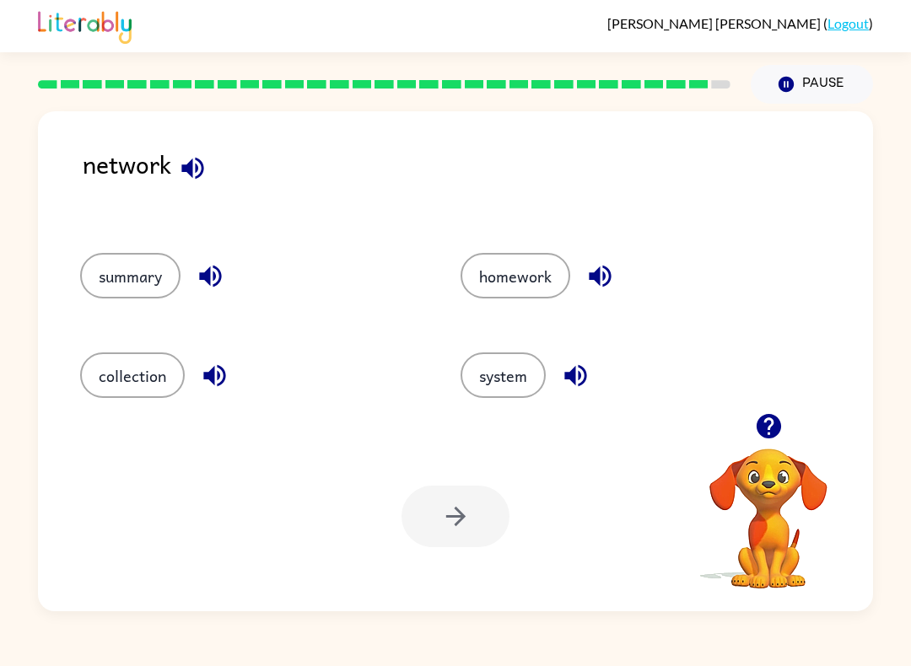
click at [519, 375] on button "system" at bounding box center [502, 375] width 85 height 46
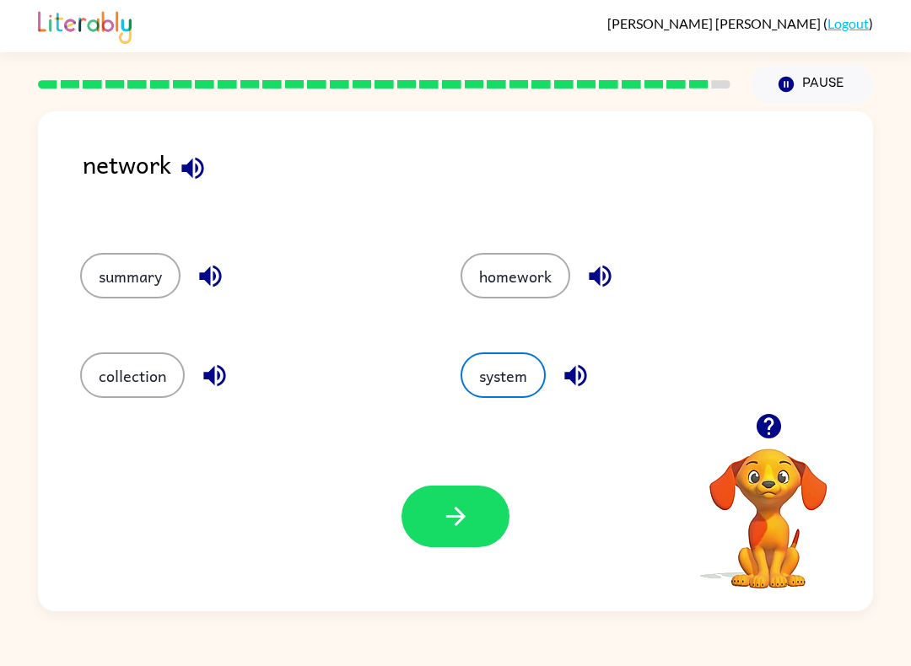
click at [465, 526] on icon "button" at bounding box center [456, 517] width 30 height 30
